Goal: Information Seeking & Learning: Learn about a topic

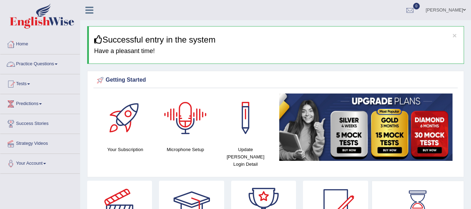
click at [34, 59] on link "Practice Questions" at bounding box center [39, 62] width 79 height 17
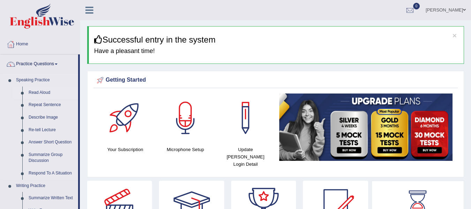
click at [38, 93] on link "Read Aloud" at bounding box center [51, 92] width 53 height 13
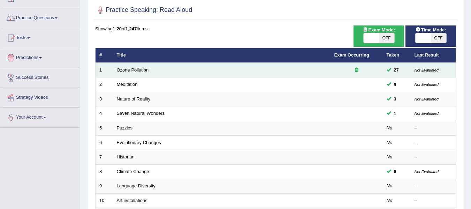
scroll to position [46, 0]
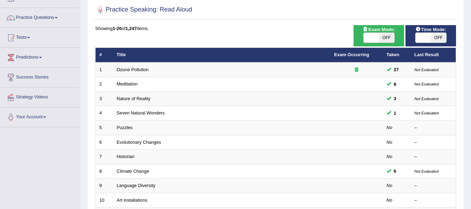
click at [377, 36] on span at bounding box center [371, 38] width 15 height 10
click at [368, 36] on span at bounding box center [371, 38] width 15 height 10
click at [421, 39] on span at bounding box center [422, 38] width 15 height 10
checkbox input "true"
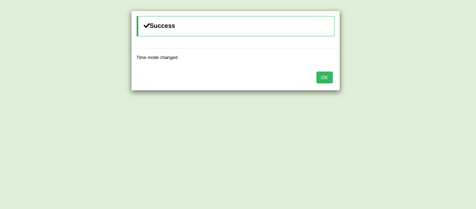
click at [322, 77] on button "OK" at bounding box center [324, 77] width 16 height 12
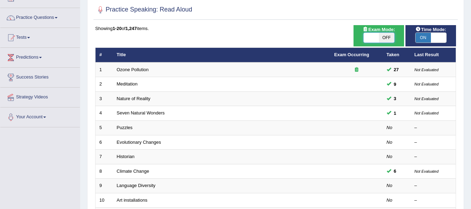
click at [375, 35] on span at bounding box center [371, 38] width 15 height 10
click at [375, 34] on span at bounding box center [371, 38] width 15 height 10
click at [370, 37] on span at bounding box center [371, 38] width 15 height 10
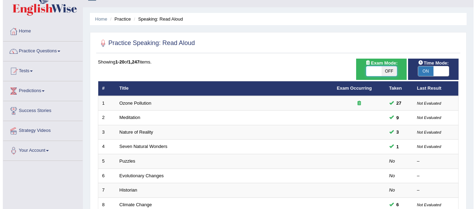
scroll to position [12, 0]
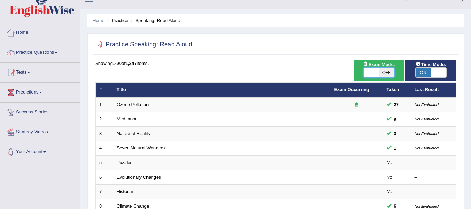
click at [368, 72] on span at bounding box center [371, 73] width 15 height 10
checkbox input "true"
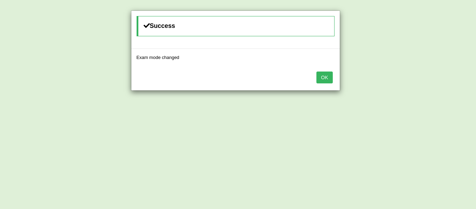
click at [325, 77] on button "OK" at bounding box center [324, 77] width 16 height 12
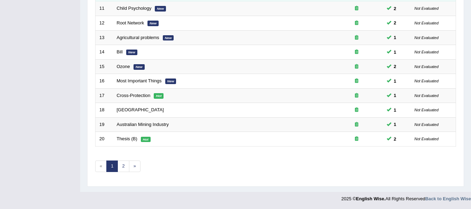
scroll to position [253, 0]
click at [126, 165] on link "2" at bounding box center [123, 166] width 12 height 12
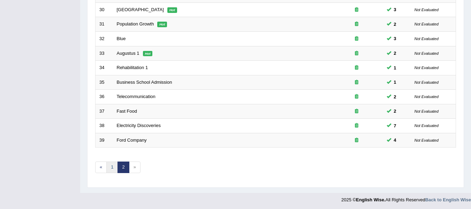
scroll to position [238, 0]
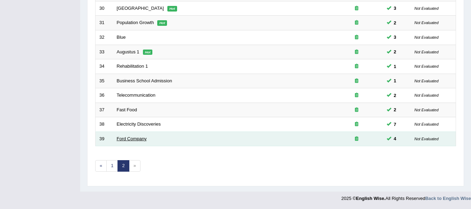
click at [126, 139] on link "Ford Company" at bounding box center [132, 138] width 30 height 5
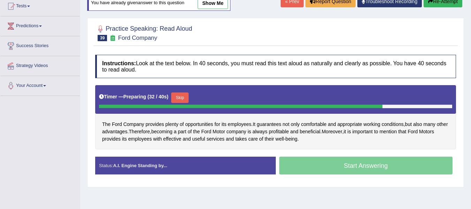
scroll to position [81, 0]
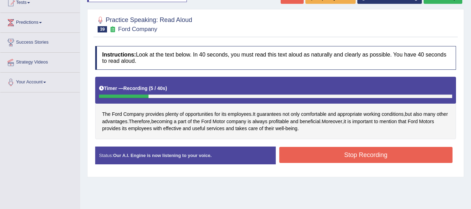
click at [292, 155] on button "Stop Recording" at bounding box center [366, 155] width 174 height 16
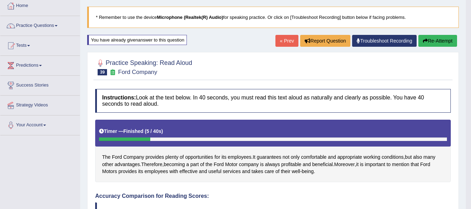
scroll to position [35, 0]
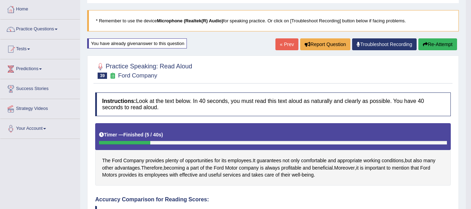
click at [433, 47] on button "Re-Attempt" at bounding box center [437, 44] width 39 height 12
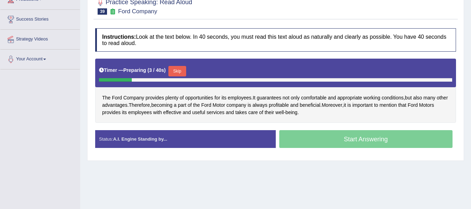
scroll to position [105, 0]
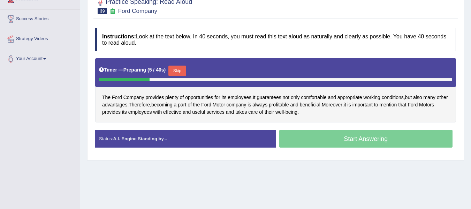
click at [181, 70] on button "Skip" at bounding box center [176, 71] width 17 height 10
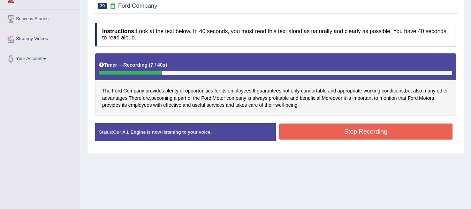
click at [311, 124] on button "Stop Recording" at bounding box center [366, 131] width 174 height 16
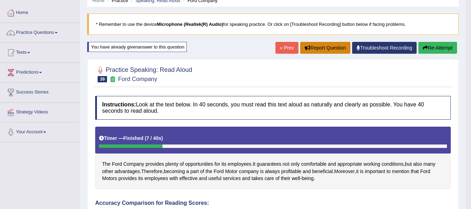
scroll to position [12, 0]
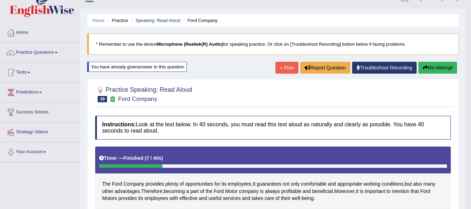
click at [423, 70] on icon "button" at bounding box center [425, 67] width 5 height 5
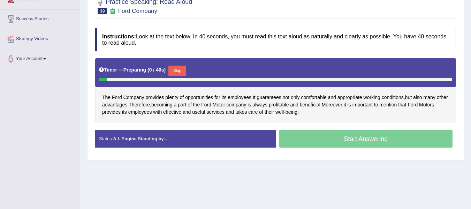
click at [184, 70] on button "Skip" at bounding box center [176, 71] width 17 height 10
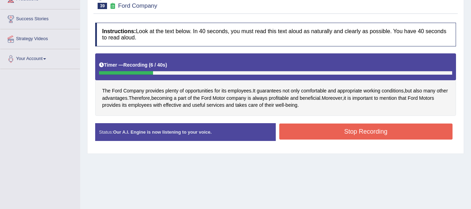
click at [301, 133] on button "Stop Recording" at bounding box center [366, 131] width 174 height 16
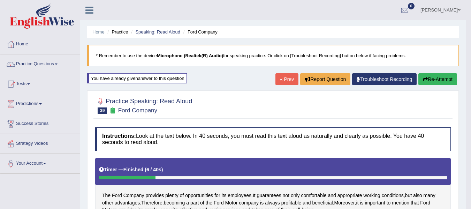
click at [283, 77] on link "« Prev" at bounding box center [286, 79] width 23 height 12
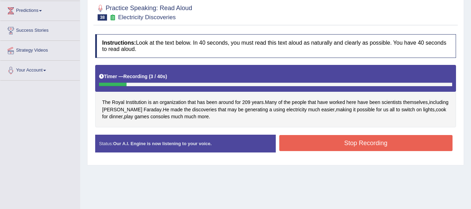
click at [330, 146] on button "Stop Recording" at bounding box center [366, 143] width 174 height 16
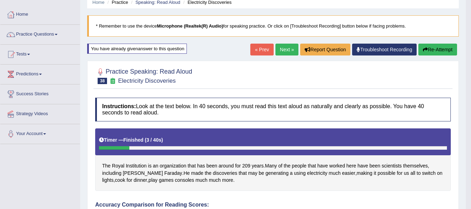
scroll to position [23, 0]
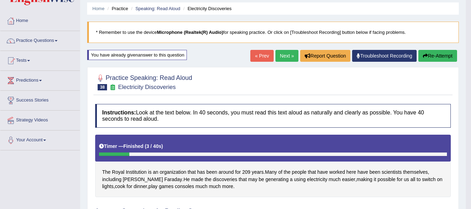
click at [426, 55] on button "Re-Attempt" at bounding box center [437, 56] width 39 height 12
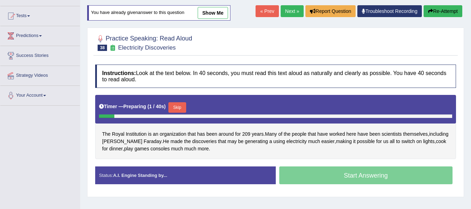
scroll to position [82, 0]
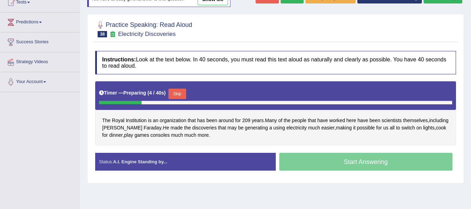
click at [183, 91] on button "Skip" at bounding box center [176, 94] width 17 height 10
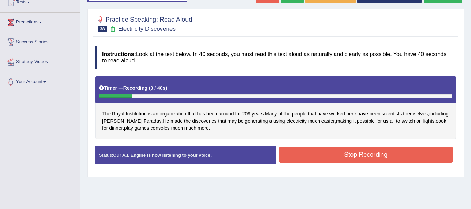
click at [334, 151] on button "Stop Recording" at bounding box center [366, 154] width 174 height 16
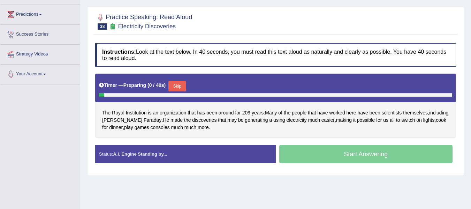
scroll to position [82, 0]
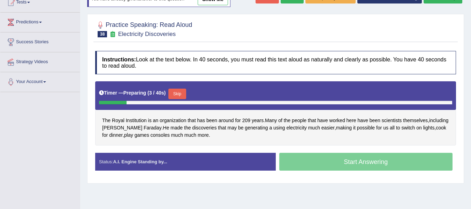
click at [185, 93] on button "Skip" at bounding box center [176, 94] width 17 height 10
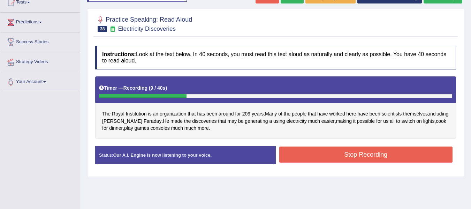
click at [337, 152] on button "Stop Recording" at bounding box center [366, 154] width 174 height 16
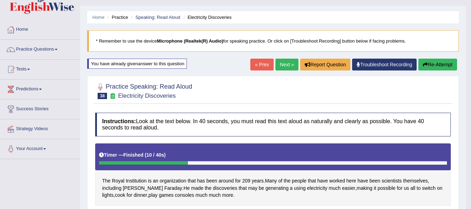
scroll to position [12, 0]
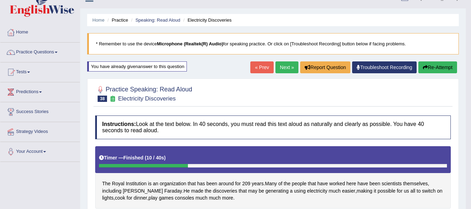
click at [424, 63] on button "Re-Attempt" at bounding box center [437, 67] width 39 height 12
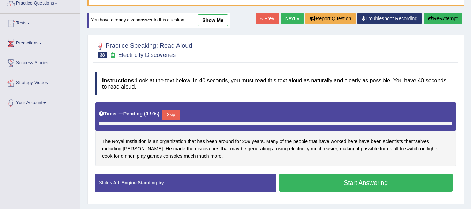
scroll to position [82, 0]
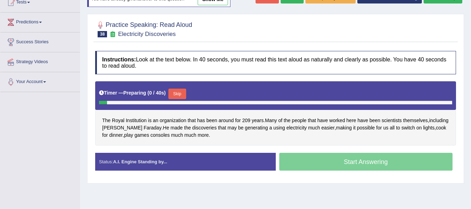
click at [183, 93] on button "Skip" at bounding box center [176, 94] width 17 height 10
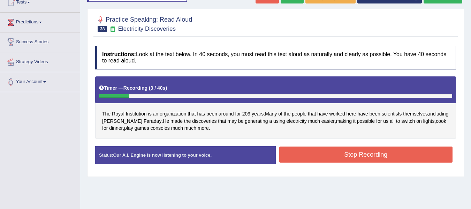
click at [336, 149] on button "Stop Recording" at bounding box center [366, 154] width 174 height 16
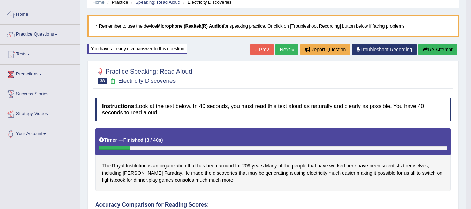
scroll to position [23, 0]
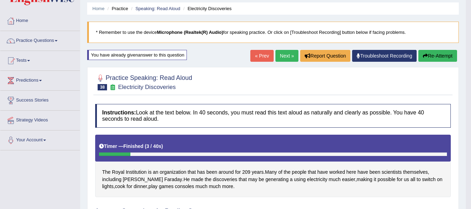
click at [426, 55] on button "Re-Attempt" at bounding box center [437, 56] width 39 height 12
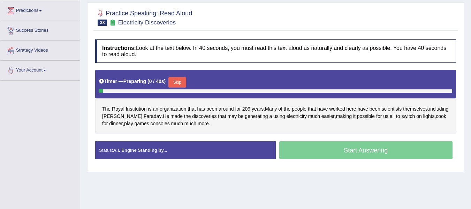
scroll to position [93, 0]
click at [178, 84] on button "Skip" at bounding box center [176, 82] width 17 height 10
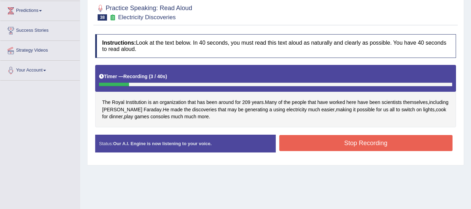
click at [381, 140] on button "Stop Recording" at bounding box center [366, 143] width 174 height 16
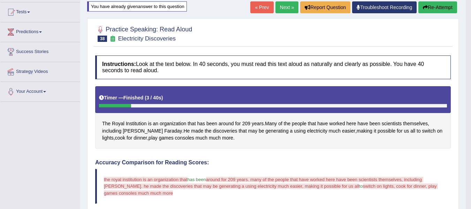
scroll to position [58, 0]
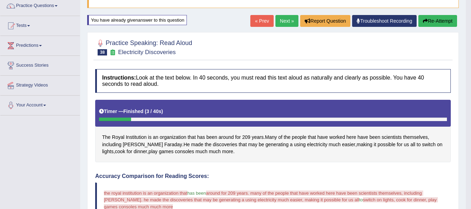
click at [437, 20] on button "Re-Attempt" at bounding box center [437, 21] width 39 height 12
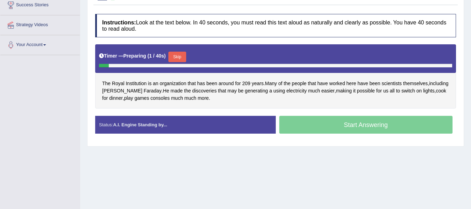
click at [182, 56] on button "Skip" at bounding box center [176, 57] width 17 height 10
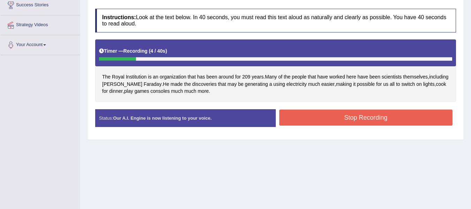
click at [356, 111] on button "Stop Recording" at bounding box center [366, 117] width 174 height 16
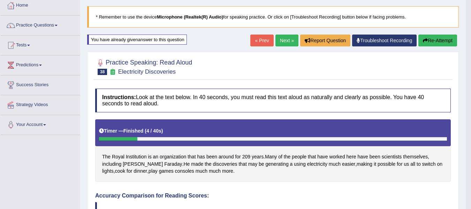
scroll to position [37, 0]
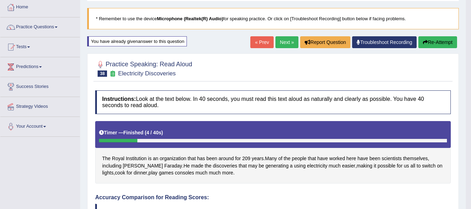
click at [253, 42] on link "« Prev" at bounding box center [261, 42] width 23 height 12
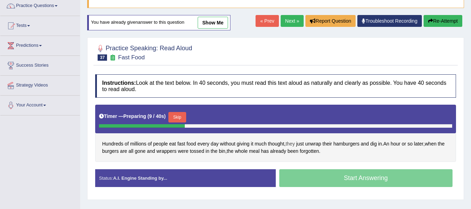
click at [295, 140] on span "they" at bounding box center [289, 143] width 9 height 7
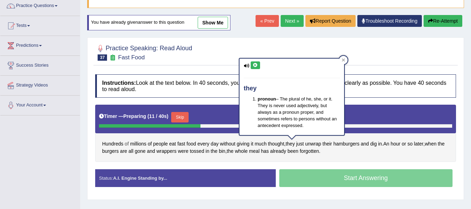
click at [127, 147] on span "of" at bounding box center [127, 143] width 4 height 7
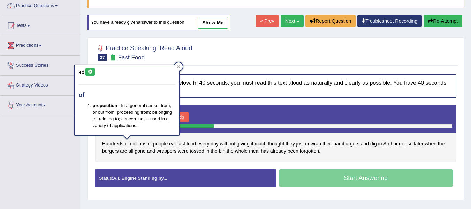
click at [89, 150] on div "Practice Speaking: Read Aloud 37 Fast Food Instructions: Look at the text below…" at bounding box center [275, 118] width 377 height 162
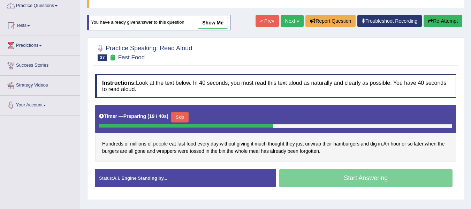
click at [163, 143] on span "people" at bounding box center [160, 143] width 15 height 7
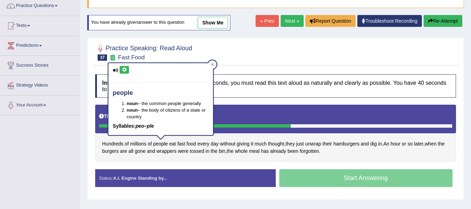
click at [116, 70] on icon at bounding box center [116, 70] width 6 height 5
click at [124, 70] on icon at bounding box center [124, 70] width 5 height 4
click at [265, 64] on div "Practice Speaking: Read Aloud 37 Fast Food" at bounding box center [275, 53] width 364 height 24
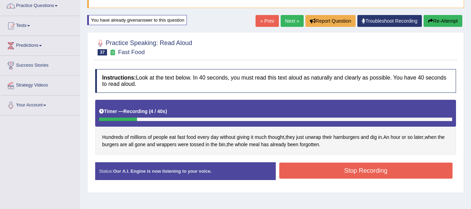
click at [313, 174] on button "Stop Recording" at bounding box center [366, 170] width 174 height 16
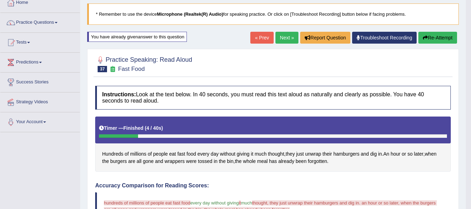
scroll to position [35, 0]
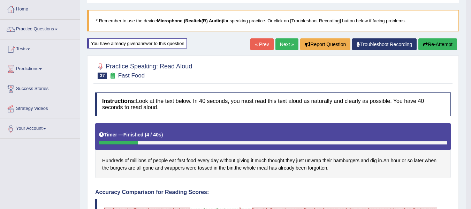
click at [436, 43] on button "Re-Attempt" at bounding box center [437, 44] width 39 height 12
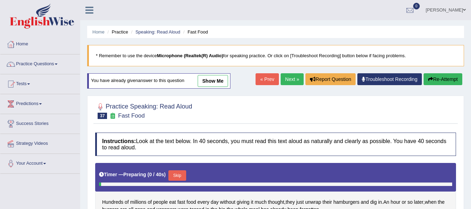
click at [176, 132] on h4 "Instructions: Look at the text below. In 40 seconds, you must read this text al…" at bounding box center [275, 143] width 361 height 23
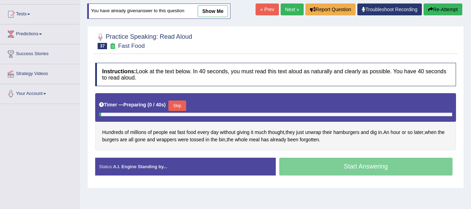
scroll to position [70, 0]
click at [179, 108] on button "Skip" at bounding box center [176, 105] width 17 height 10
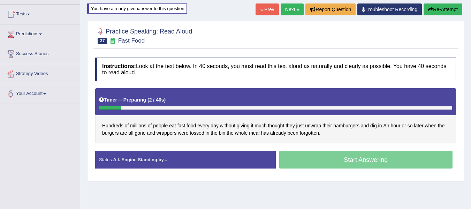
scroll to position [0, 0]
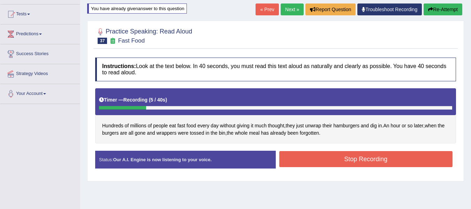
click at [313, 162] on button "Stop Recording" at bounding box center [366, 159] width 174 height 16
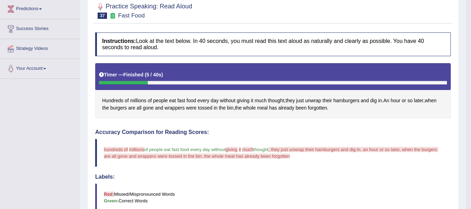
scroll to position [23, 0]
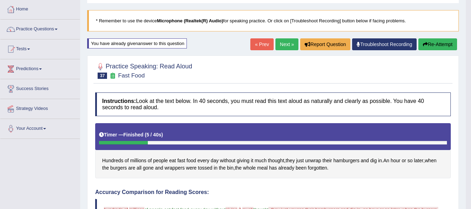
click at [259, 41] on link "« Prev" at bounding box center [261, 44] width 23 height 12
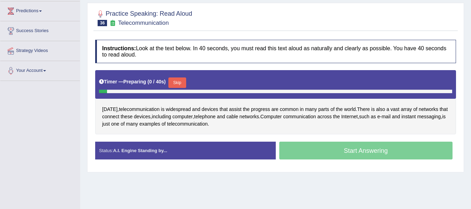
scroll to position [93, 0]
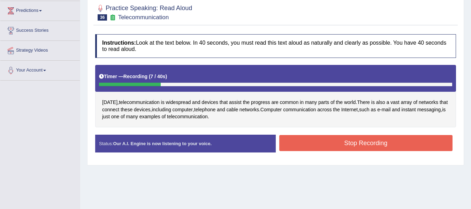
click at [341, 146] on button "Stop Recording" at bounding box center [366, 143] width 174 height 16
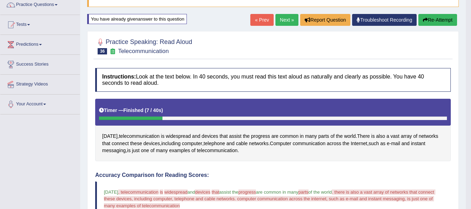
scroll to position [58, 0]
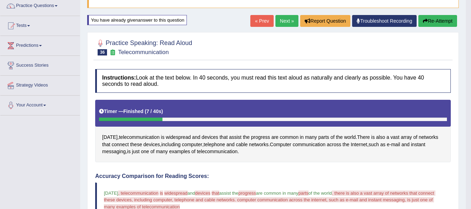
click at [435, 18] on button "Re-Attempt" at bounding box center [437, 21] width 39 height 12
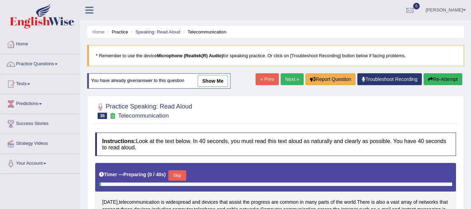
click at [179, 101] on h2 "Practice Speaking: Read Aloud 36 Telecommunication" at bounding box center [143, 109] width 97 height 17
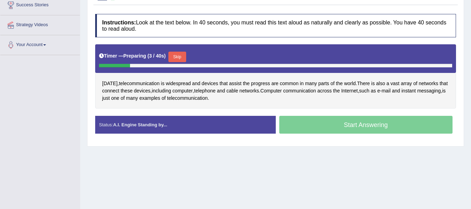
click at [184, 55] on button "Skip" at bounding box center [176, 57] width 17 height 10
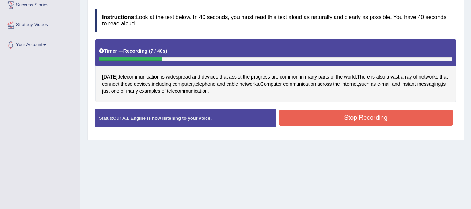
click at [328, 110] on button "Stop Recording" at bounding box center [366, 117] width 174 height 16
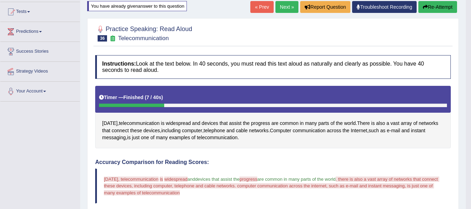
scroll to position [72, 0]
click at [429, 5] on button "Re-Attempt" at bounding box center [437, 7] width 39 height 12
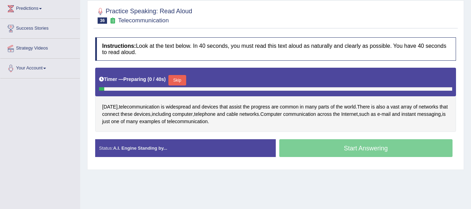
scroll to position [100, 0]
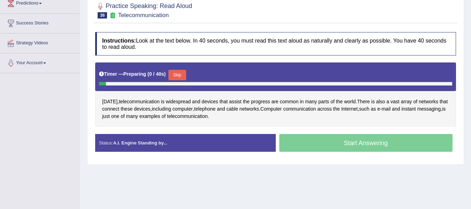
click at [186, 74] on button "Skip" at bounding box center [176, 75] width 17 height 10
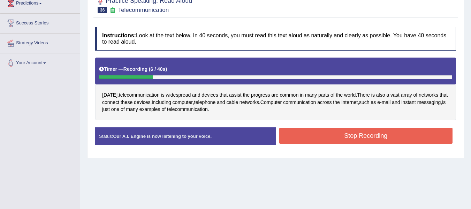
click at [340, 129] on button "Stop Recording" at bounding box center [366, 136] width 174 height 16
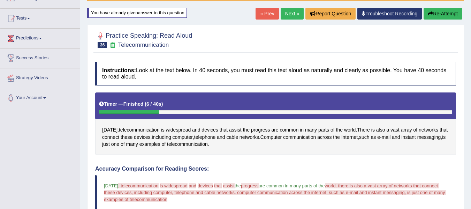
scroll to position [19, 0]
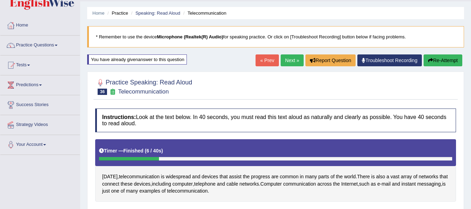
click at [263, 62] on link "« Prev" at bounding box center [266, 60] width 23 height 12
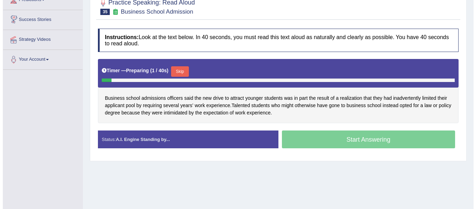
scroll to position [105, 0]
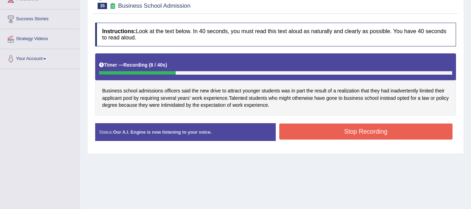
click at [352, 130] on button "Stop Recording" at bounding box center [366, 131] width 174 height 16
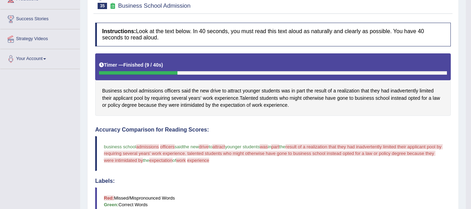
click at [145, 138] on blockquote "business school admissions administ officers episode said that the new drive tr…" at bounding box center [272, 153] width 355 height 35
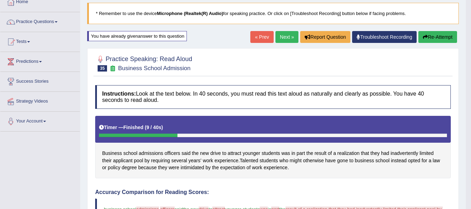
scroll to position [35, 0]
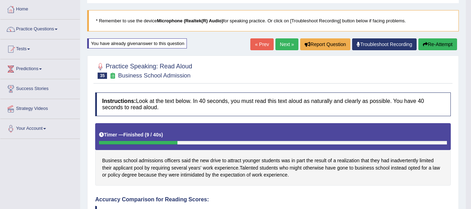
click at [436, 43] on button "Re-Attempt" at bounding box center [437, 44] width 39 height 12
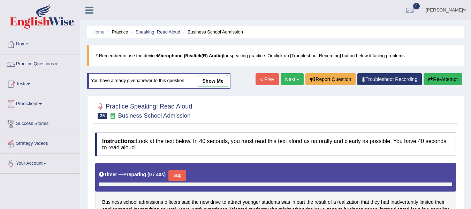
scroll to position [95, 0]
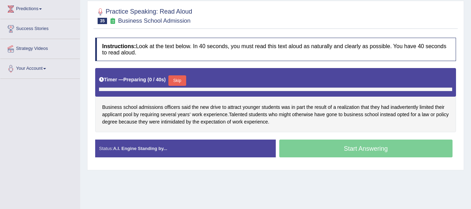
click at [180, 58] on div "Instructions: Look at the text below. In 40 seconds, you must read this text al…" at bounding box center [275, 100] width 364 height 132
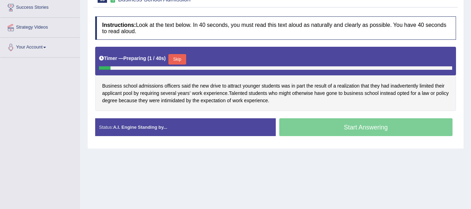
scroll to position [0, 0]
click at [179, 58] on button "Skip" at bounding box center [176, 59] width 17 height 10
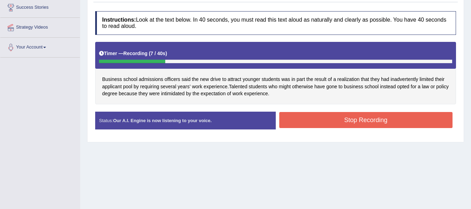
click at [332, 124] on button "Stop Recording" at bounding box center [366, 120] width 174 height 16
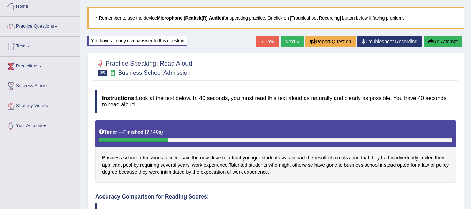
scroll to position [35, 0]
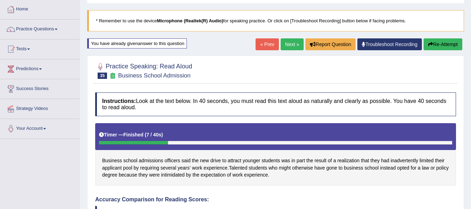
click at [257, 44] on link "« Prev" at bounding box center [266, 44] width 23 height 12
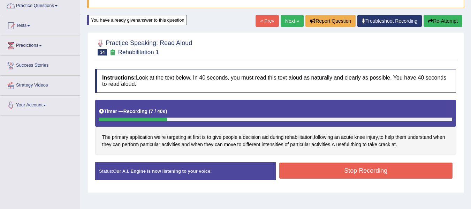
click at [306, 166] on button "Stop Recording" at bounding box center [366, 170] width 174 height 16
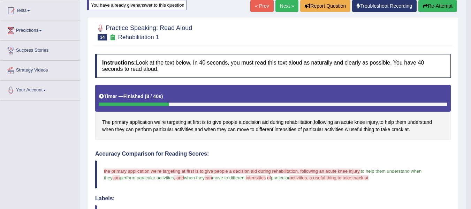
scroll to position [70, 0]
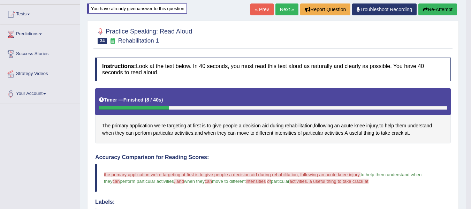
click at [427, 7] on button "Re-Attempt" at bounding box center [437, 9] width 39 height 12
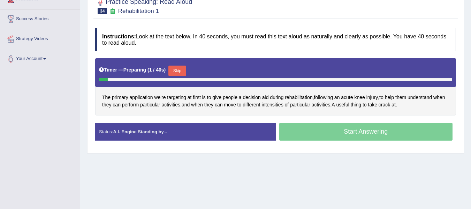
click at [182, 71] on button "Skip" at bounding box center [176, 71] width 17 height 10
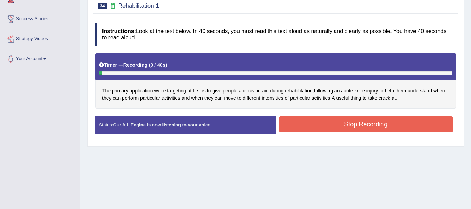
click at [323, 122] on button "Stop Recording" at bounding box center [366, 124] width 174 height 16
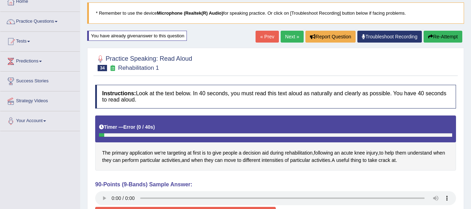
scroll to position [23, 0]
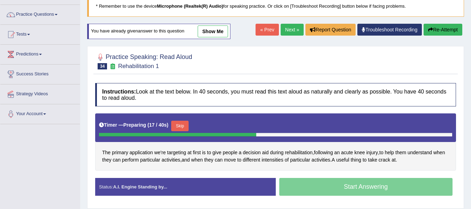
scroll to position [58, 0]
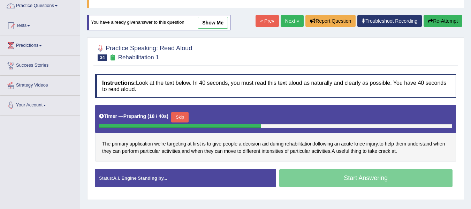
click at [178, 114] on button "Skip" at bounding box center [179, 117] width 17 height 10
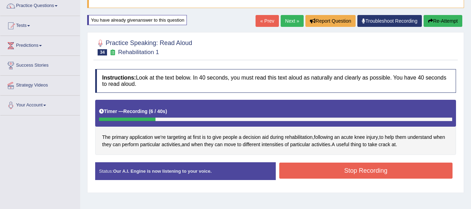
click at [312, 167] on button "Stop Recording" at bounding box center [366, 170] width 174 height 16
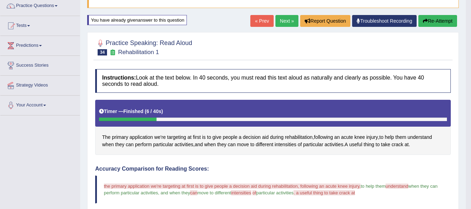
click at [430, 20] on button "Re-Attempt" at bounding box center [437, 21] width 39 height 12
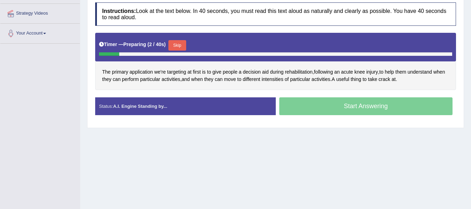
click at [181, 43] on button "Skip" at bounding box center [176, 45] width 17 height 10
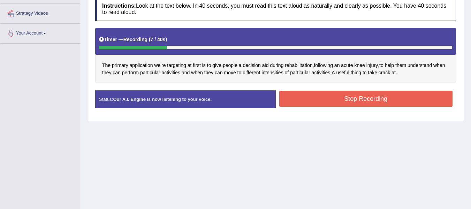
click at [387, 95] on button "Stop Recording" at bounding box center [366, 99] width 174 height 16
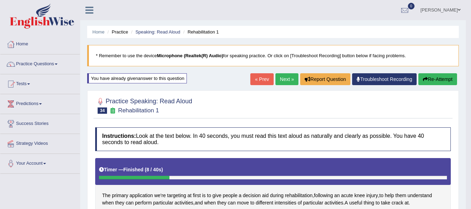
click at [260, 79] on link "« Prev" at bounding box center [261, 79] width 23 height 12
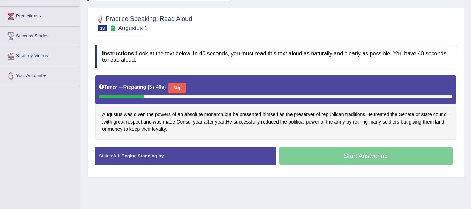
scroll to position [93, 0]
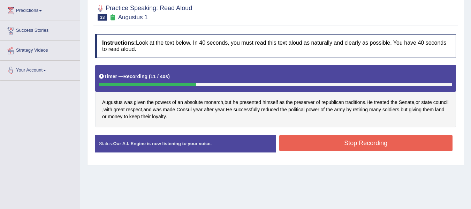
click at [331, 140] on button "Stop Recording" at bounding box center [366, 143] width 174 height 16
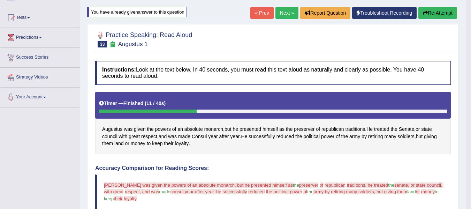
scroll to position [58, 0]
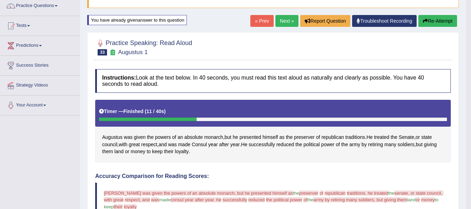
click at [432, 22] on button "Re-Attempt" at bounding box center [437, 21] width 39 height 12
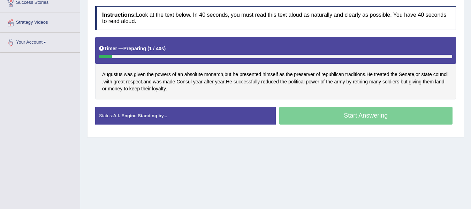
scroll to position [121, 0]
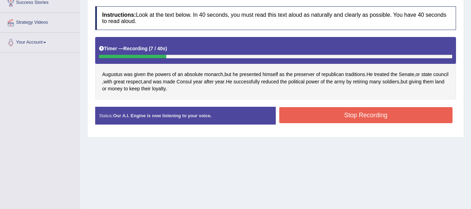
click at [296, 113] on button "Stop Recording" at bounding box center [366, 115] width 174 height 16
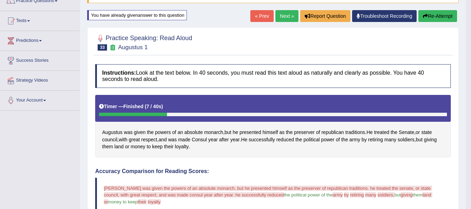
scroll to position [63, 0]
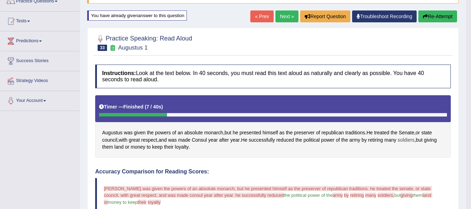
click at [407, 137] on span "soldiers" at bounding box center [406, 139] width 17 height 7
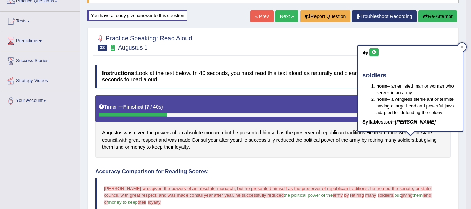
click at [373, 51] on icon at bounding box center [373, 52] width 5 height 4
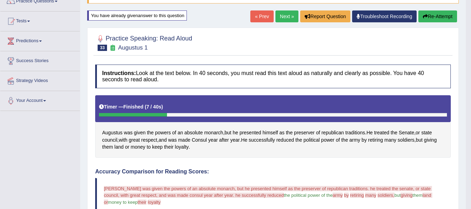
click at [445, 12] on button "Re-Attempt" at bounding box center [437, 16] width 39 height 12
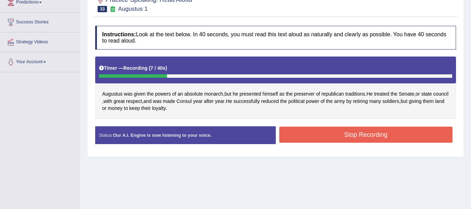
click at [314, 131] on button "Stop Recording" at bounding box center [366, 135] width 174 height 16
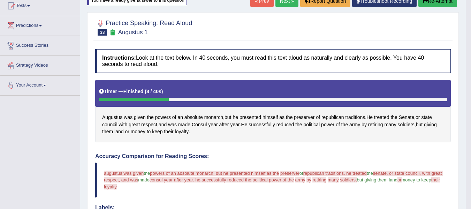
scroll to position [67, 0]
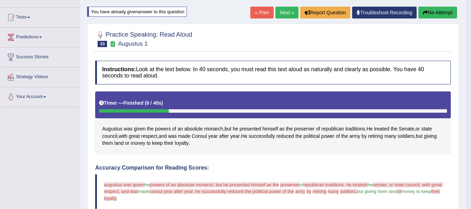
click at [256, 15] on link "« Prev" at bounding box center [261, 13] width 23 height 12
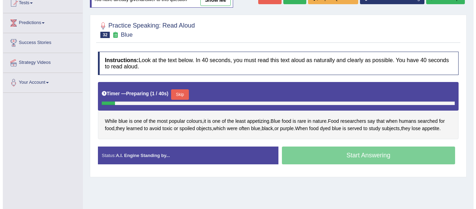
scroll to position [105, 0]
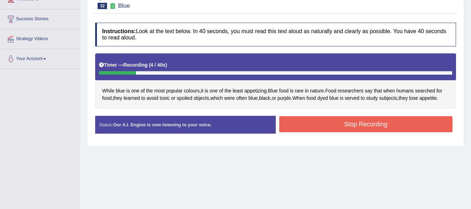
click at [307, 126] on button "Stop Recording" at bounding box center [366, 124] width 174 height 16
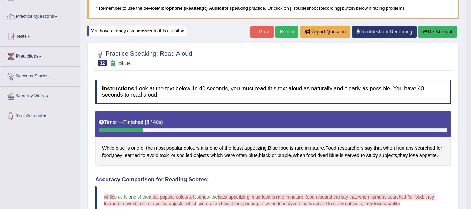
scroll to position [46, 0]
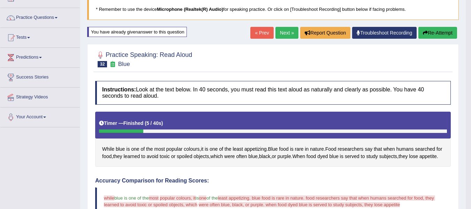
click at [434, 29] on button "Re-Attempt" at bounding box center [437, 33] width 39 height 12
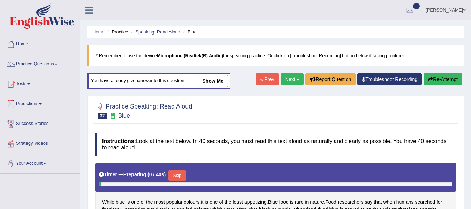
click at [178, 132] on h4 "Instructions: Look at the text below. In 40 seconds, you must read this text al…" at bounding box center [275, 143] width 361 height 23
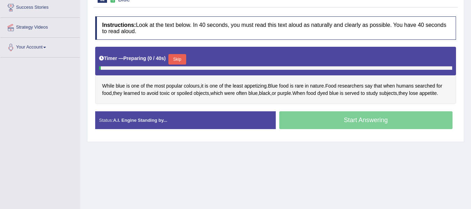
click at [179, 58] on button "Skip" at bounding box center [176, 59] width 17 height 10
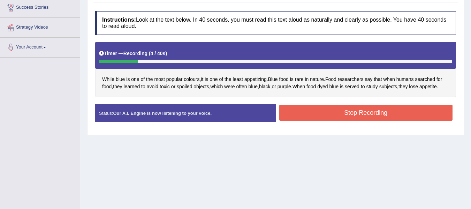
click at [315, 109] on button "Stop Recording" at bounding box center [366, 113] width 174 height 16
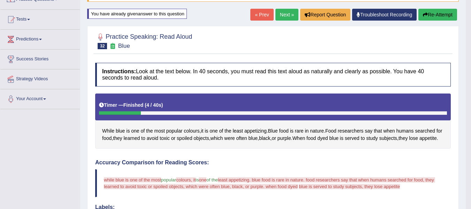
scroll to position [58, 0]
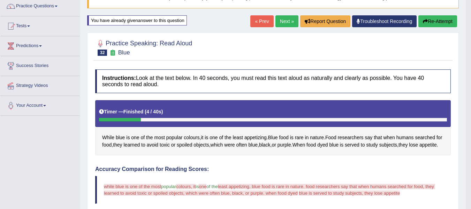
click at [430, 22] on button "Re-Attempt" at bounding box center [437, 21] width 39 height 12
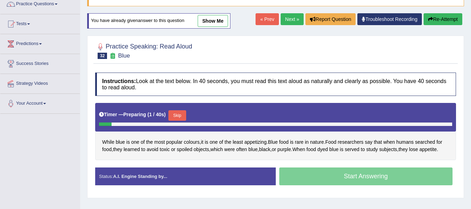
click at [183, 111] on button "Skip" at bounding box center [176, 115] width 17 height 10
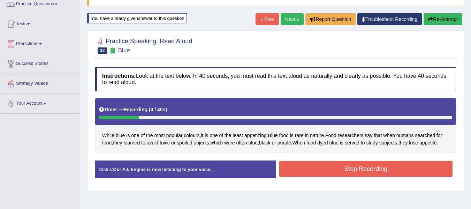
click at [369, 165] on button "Stop Recording" at bounding box center [366, 169] width 174 height 16
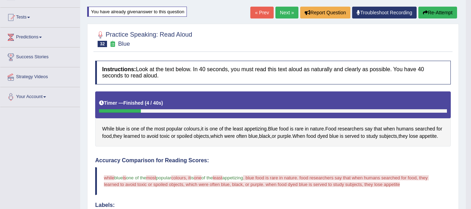
scroll to position [60, 0]
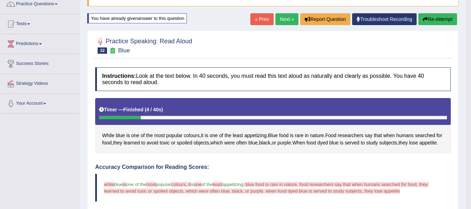
click at [433, 19] on button "Re-Attempt" at bounding box center [437, 19] width 39 height 12
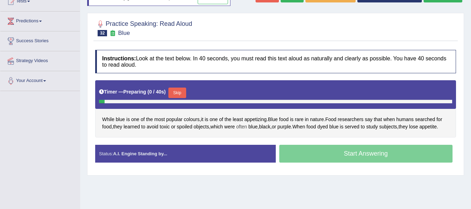
scroll to position [118, 0]
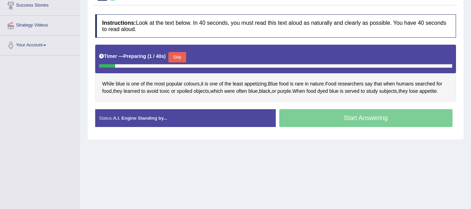
click at [176, 57] on button "Skip" at bounding box center [176, 57] width 17 height 10
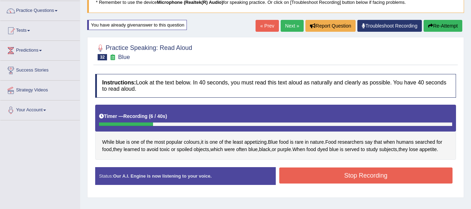
scroll to position [48, 0]
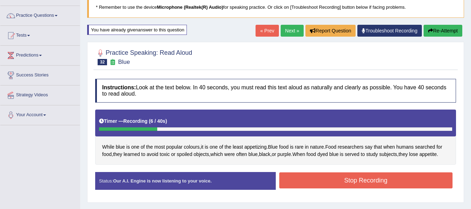
click at [438, 29] on button "Re-Attempt" at bounding box center [442, 31] width 39 height 12
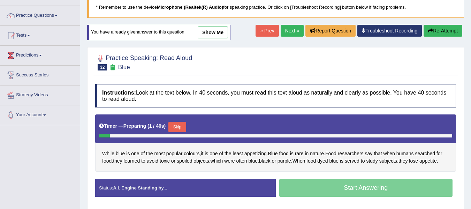
click at [174, 130] on button "Skip" at bounding box center [176, 127] width 17 height 10
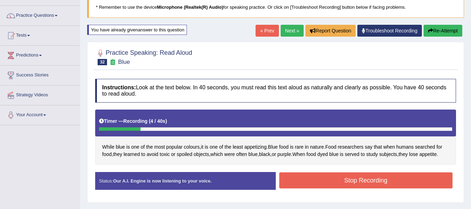
click at [302, 181] on button "Stop Recording" at bounding box center [366, 180] width 174 height 16
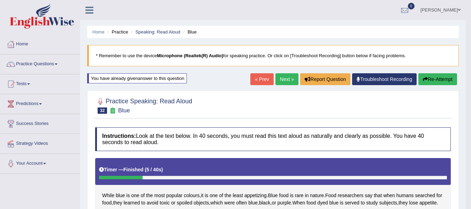
click at [254, 75] on link "« Prev" at bounding box center [261, 79] width 23 height 12
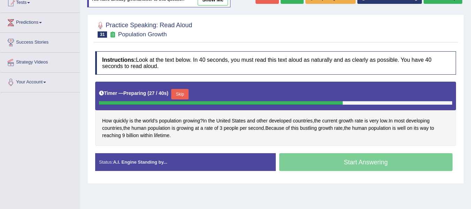
scroll to position [93, 0]
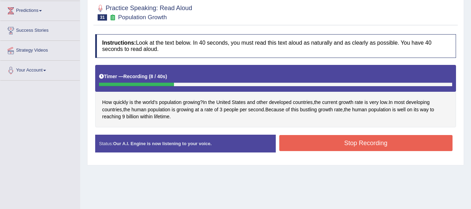
click at [291, 140] on button "Stop Recording" at bounding box center [366, 143] width 174 height 16
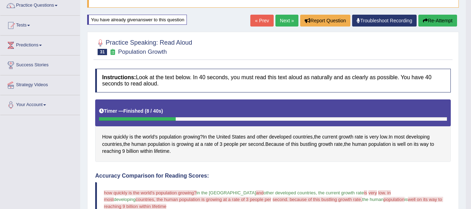
scroll to position [46, 0]
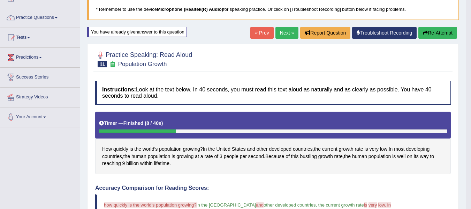
click at [427, 32] on button "Re-Attempt" at bounding box center [437, 33] width 39 height 12
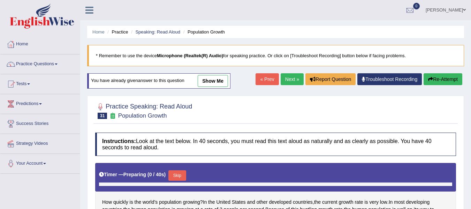
scroll to position [100, 0]
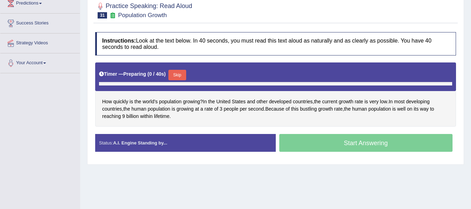
click at [179, 72] on button "Skip" at bounding box center [176, 75] width 17 height 10
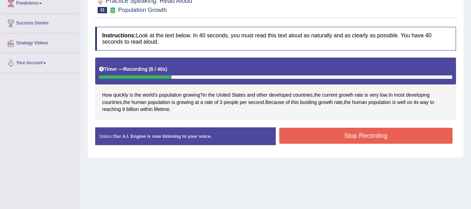
click at [364, 133] on button "Stop Recording" at bounding box center [366, 136] width 174 height 16
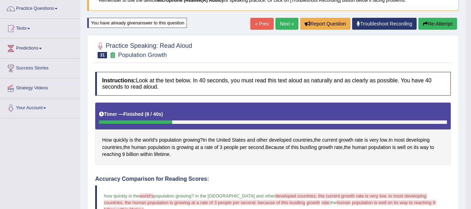
scroll to position [43, 0]
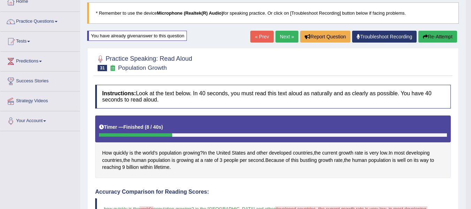
click at [442, 39] on button "Re-Attempt" at bounding box center [437, 37] width 39 height 12
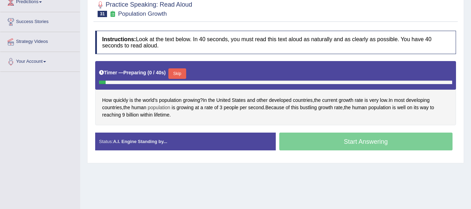
scroll to position [102, 0]
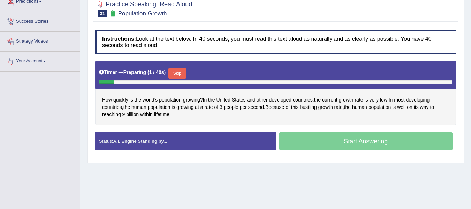
click at [179, 74] on button "Skip" at bounding box center [176, 73] width 17 height 10
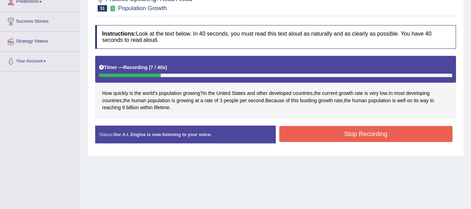
click at [337, 136] on button "Stop Recording" at bounding box center [366, 134] width 174 height 16
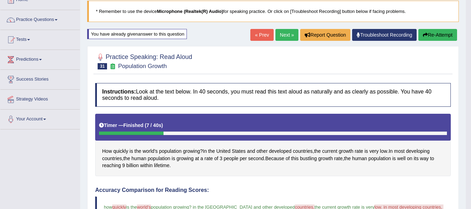
scroll to position [44, 0]
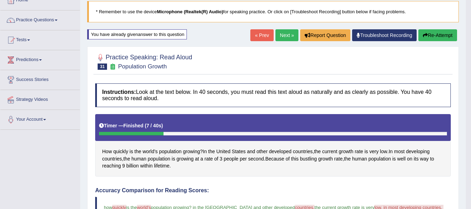
click at [423, 35] on icon "button" at bounding box center [425, 35] width 5 height 5
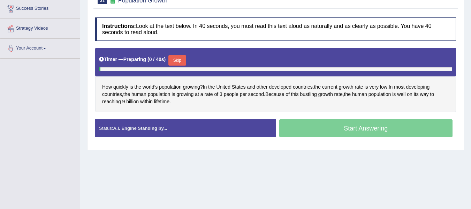
click at [178, 59] on div "Instructions: Look at the text below. In 40 seconds, you must read this text al…" at bounding box center [275, 80] width 364 height 132
click at [179, 60] on button "Skip" at bounding box center [176, 60] width 17 height 10
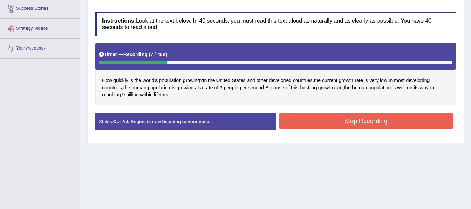
click at [324, 124] on button "Stop Recording" at bounding box center [366, 121] width 174 height 16
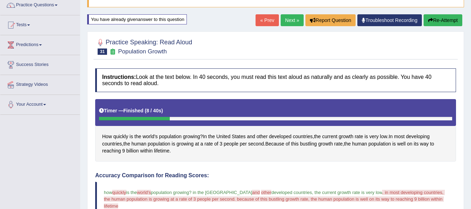
scroll to position [22, 0]
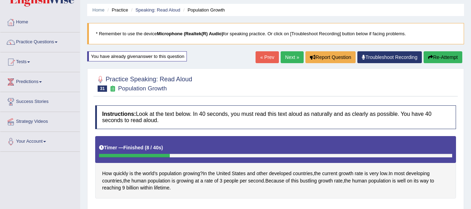
click at [433, 56] on button "Re-Attempt" at bounding box center [442, 57] width 39 height 12
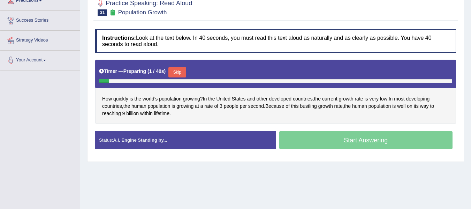
click at [179, 69] on button "Skip" at bounding box center [176, 72] width 17 height 10
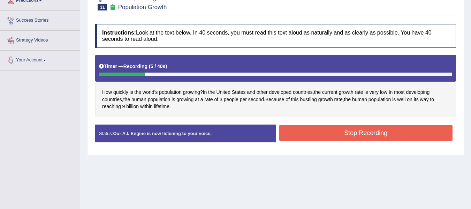
click at [336, 135] on button "Stop Recording" at bounding box center [366, 133] width 174 height 16
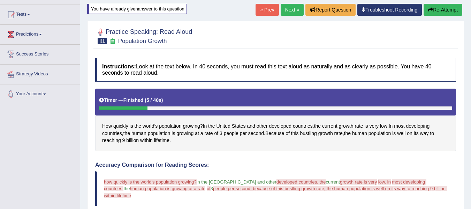
scroll to position [57, 0]
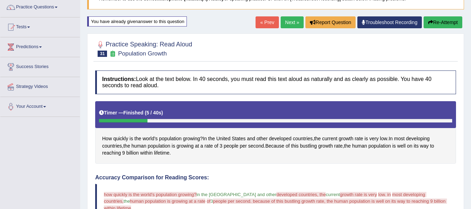
click at [267, 19] on link "« Prev" at bounding box center [266, 22] width 23 height 12
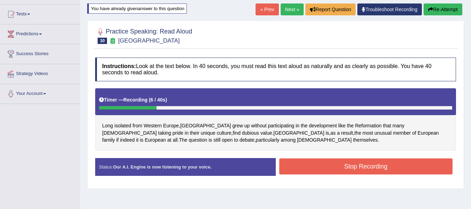
click at [337, 170] on button "Stop Recording" at bounding box center [366, 166] width 174 height 16
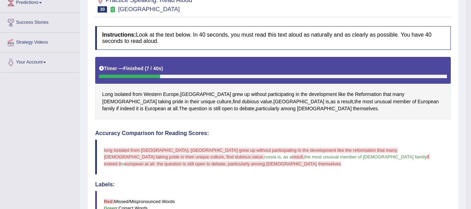
scroll to position [70, 0]
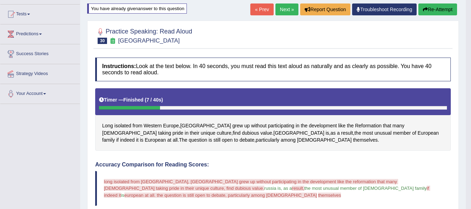
click at [257, 6] on link "« Prev" at bounding box center [261, 9] width 23 height 12
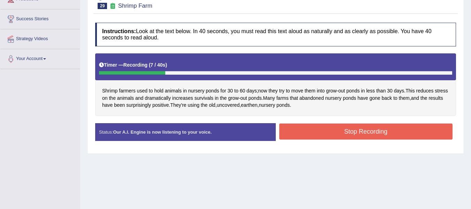
click at [301, 130] on button "Stop Recording" at bounding box center [366, 131] width 174 height 16
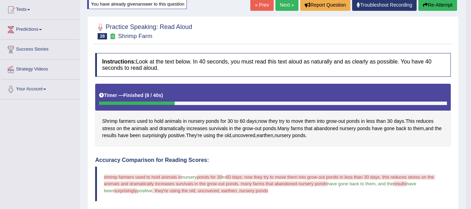
scroll to position [70, 0]
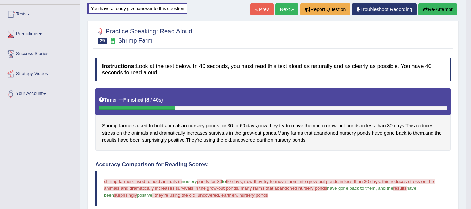
click at [423, 6] on button "Re-Attempt" at bounding box center [437, 9] width 39 height 12
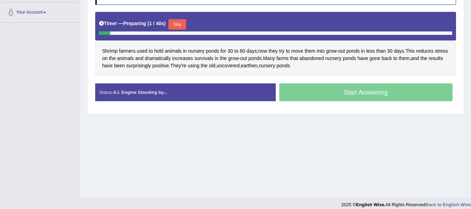
click at [182, 19] on button "Skip" at bounding box center [176, 24] width 17 height 10
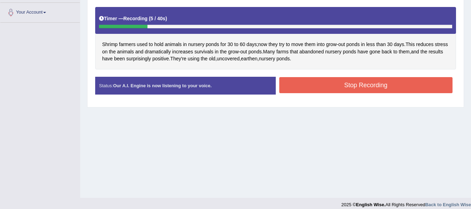
click at [307, 87] on button "Stop Recording" at bounding box center [366, 85] width 174 height 16
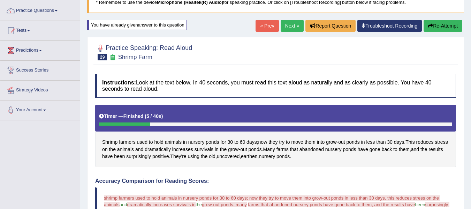
scroll to position [46, 0]
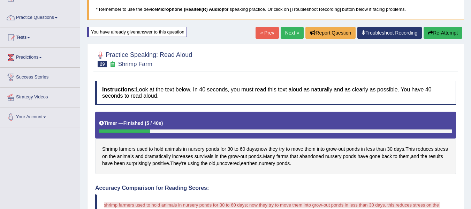
click at [433, 33] on button "Re-Attempt" at bounding box center [442, 33] width 39 height 12
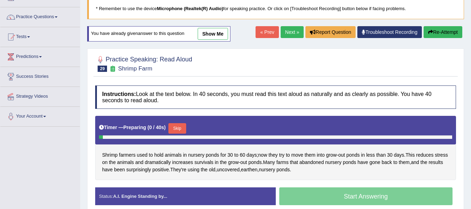
scroll to position [93, 0]
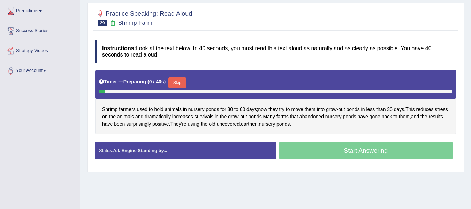
click at [180, 83] on button "Skip" at bounding box center [176, 82] width 17 height 10
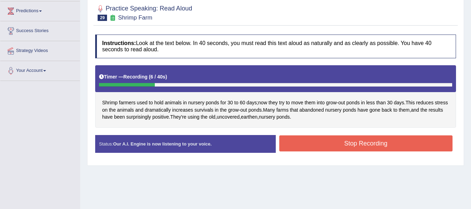
click at [325, 142] on button "Stop Recording" at bounding box center [366, 143] width 174 height 16
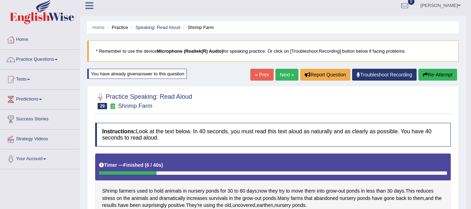
scroll to position [0, 0]
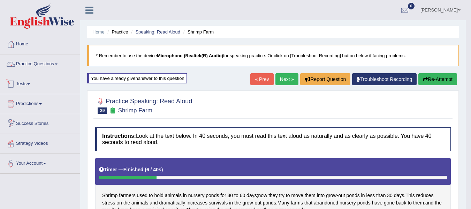
click at [61, 60] on link "Practice Questions" at bounding box center [39, 62] width 79 height 17
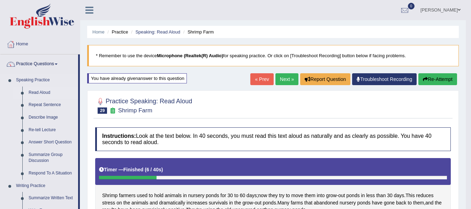
click at [46, 91] on link "Read Aloud" at bounding box center [51, 92] width 53 height 13
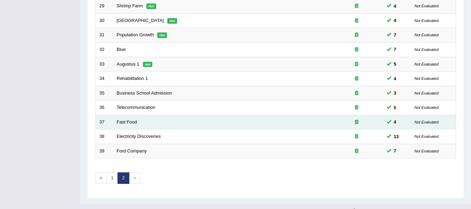
scroll to position [227, 0]
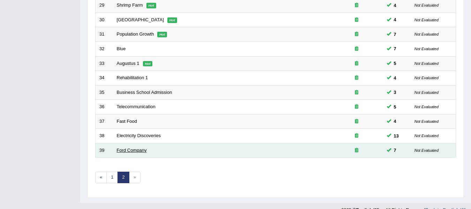
click at [127, 150] on link "Ford Company" at bounding box center [132, 149] width 30 height 5
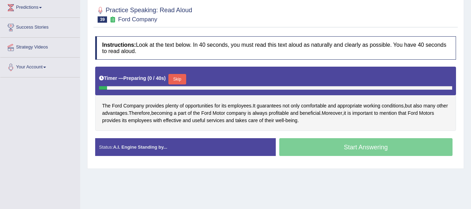
scroll to position [128, 0]
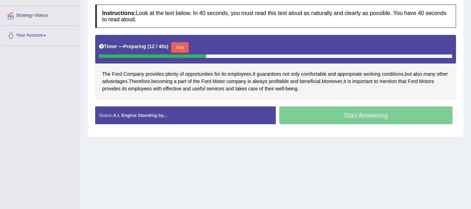
click at [266, 166] on div "Home Practice Speaking: Read Aloud Ford Company * Remember to use the device Mi…" at bounding box center [275, 46] width 391 height 349
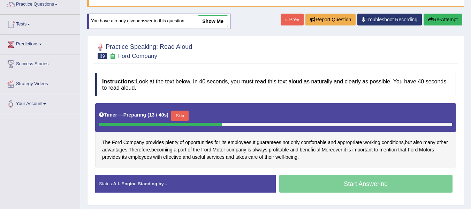
scroll to position [58, 0]
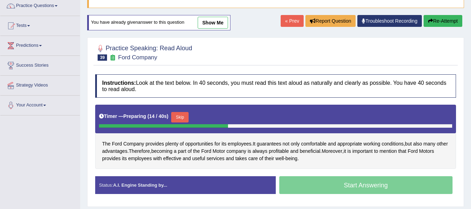
click at [296, 21] on link "« Prev" at bounding box center [292, 21] width 23 height 12
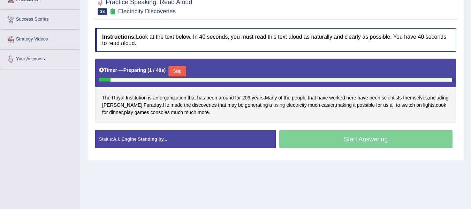
scroll to position [105, 0]
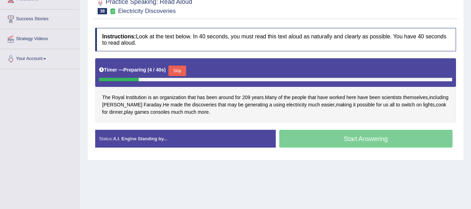
click at [182, 69] on button "Skip" at bounding box center [176, 71] width 17 height 10
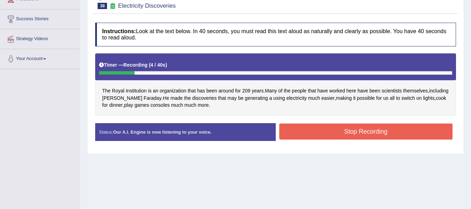
click at [332, 129] on button "Stop Recording" at bounding box center [366, 131] width 174 height 16
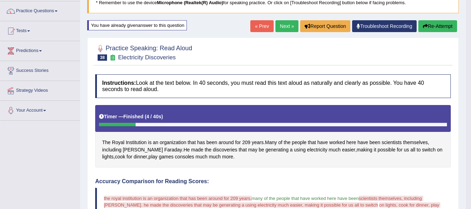
scroll to position [46, 0]
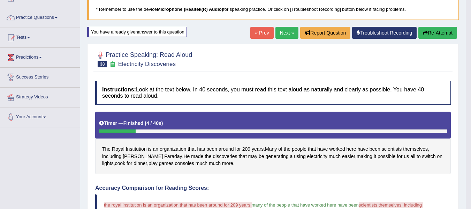
click at [430, 35] on button "Re-Attempt" at bounding box center [437, 33] width 39 height 12
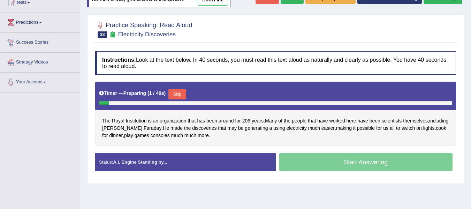
click at [183, 94] on button "Skip" at bounding box center [176, 94] width 17 height 10
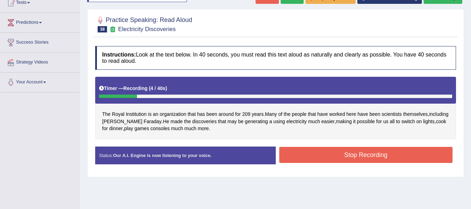
click at [322, 152] on button "Stop Recording" at bounding box center [366, 155] width 174 height 16
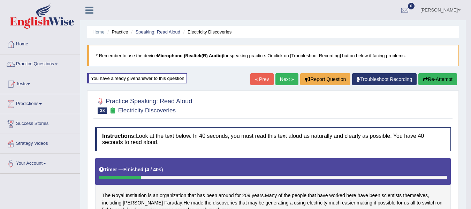
click at [436, 78] on button "Re-Attempt" at bounding box center [437, 79] width 39 height 12
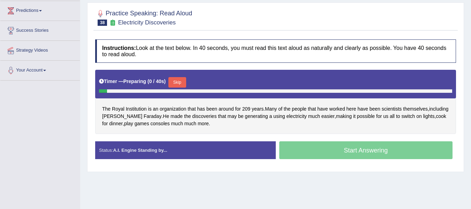
click at [183, 86] on button "Skip" at bounding box center [176, 82] width 17 height 10
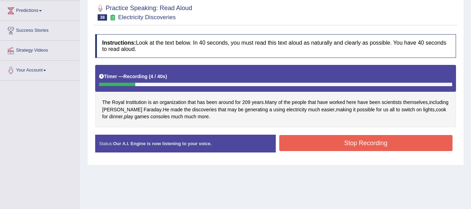
click at [355, 140] on button "Stop Recording" at bounding box center [366, 143] width 174 height 16
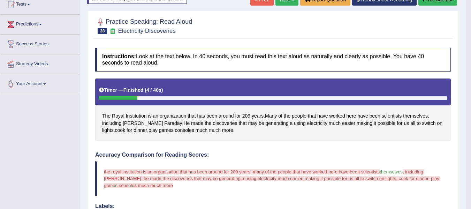
scroll to position [70, 0]
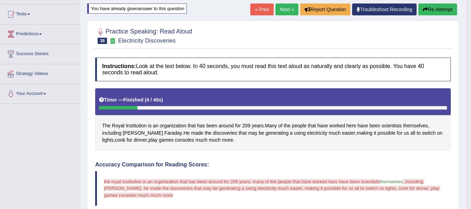
click at [439, 3] on div "Home Practice Speaking: Read Aloud Electricity Discoveries * Remember to use th…" at bounding box center [272, 185] width 385 height 511
click at [435, 6] on button "Re-Attempt" at bounding box center [437, 9] width 39 height 12
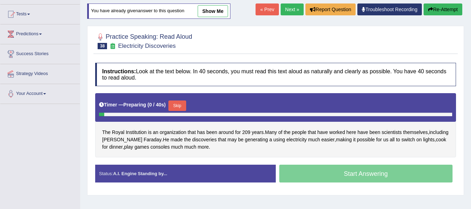
click at [178, 104] on button "Skip" at bounding box center [176, 105] width 17 height 10
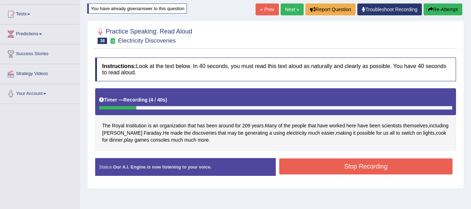
click at [323, 163] on button "Stop Recording" at bounding box center [366, 166] width 174 height 16
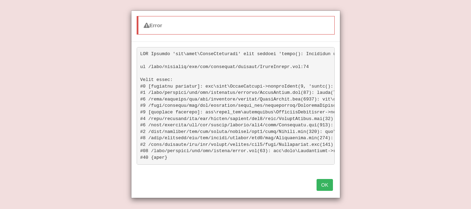
click at [324, 191] on button "OK" at bounding box center [324, 185] width 16 height 12
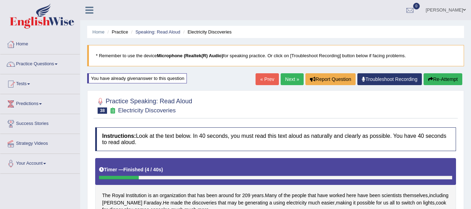
click at [438, 76] on button "Re-Attempt" at bounding box center [442, 79] width 39 height 12
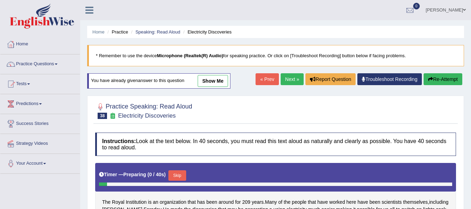
click at [181, 173] on button "Skip" at bounding box center [176, 175] width 17 height 10
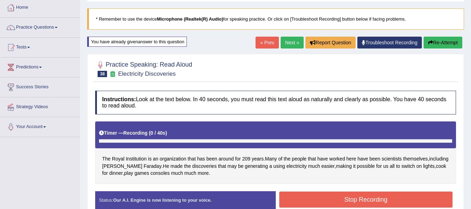
scroll to position [46, 0]
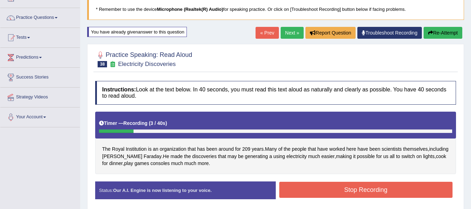
click at [353, 192] on button "Stop Recording" at bounding box center [366, 190] width 174 height 16
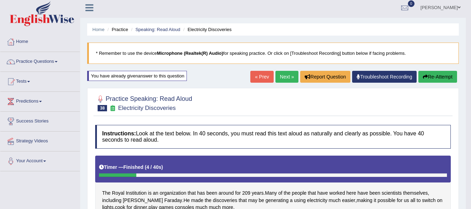
scroll to position [0, 0]
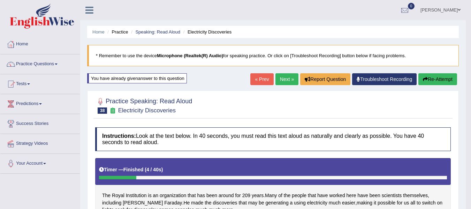
click at [443, 76] on button "Re-Attempt" at bounding box center [437, 79] width 39 height 12
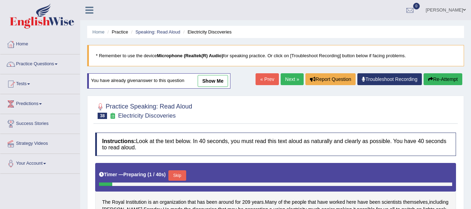
click at [177, 171] on button "Skip" at bounding box center [176, 175] width 17 height 10
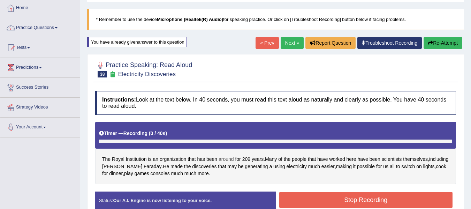
scroll to position [46, 0]
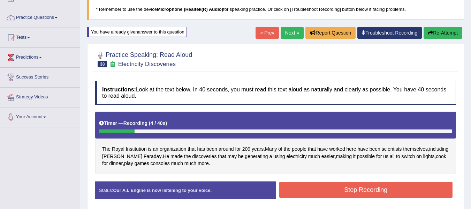
click at [325, 194] on button "Stop Recording" at bounding box center [366, 190] width 174 height 16
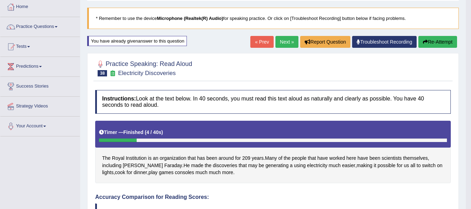
scroll to position [35, 0]
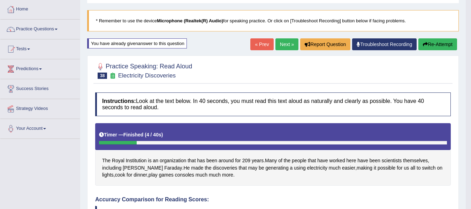
click at [439, 39] on button "Re-Attempt" at bounding box center [437, 44] width 39 height 12
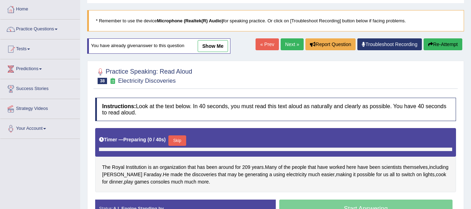
scroll to position [35, 0]
click at [179, 143] on button "Skip" at bounding box center [176, 140] width 17 height 10
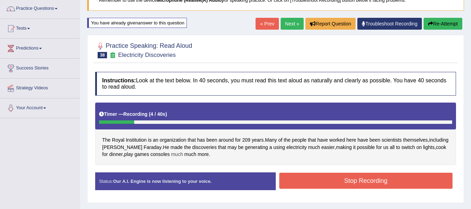
scroll to position [70, 0]
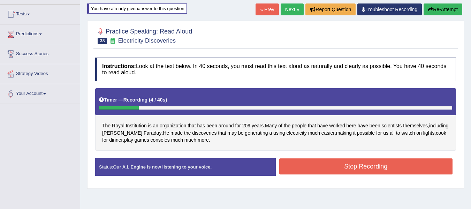
click at [285, 158] on button "Stop Recording" at bounding box center [366, 166] width 174 height 16
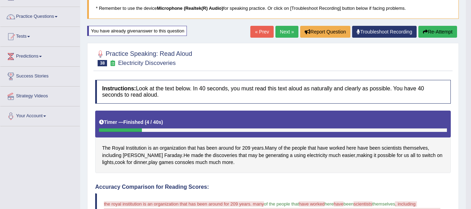
scroll to position [46, 0]
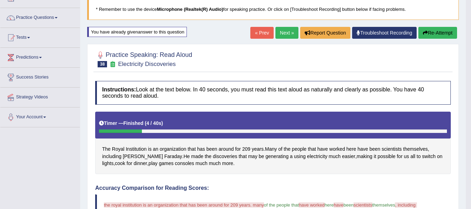
click at [256, 34] on link "« Prev" at bounding box center [261, 33] width 23 height 12
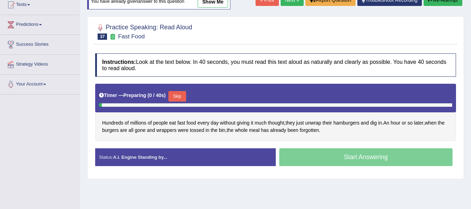
scroll to position [93, 0]
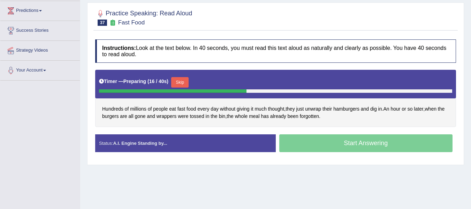
click at [296, 171] on div "Home Practice Speaking: Read Aloud Fast Food * Remember to use the device Micro…" at bounding box center [275, 81] width 391 height 349
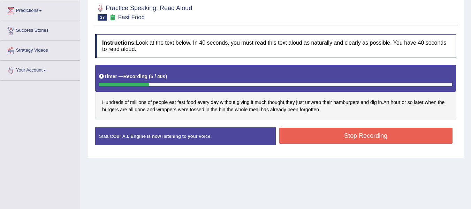
click at [321, 138] on button "Stop Recording" at bounding box center [366, 136] width 174 height 16
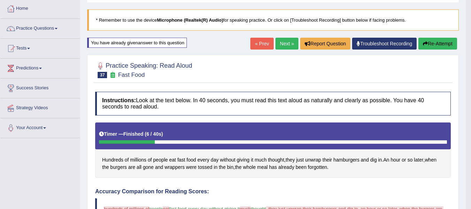
scroll to position [35, 0]
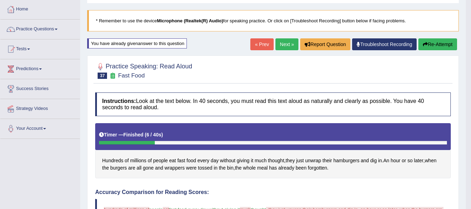
click at [434, 47] on button "Re-Attempt" at bounding box center [437, 44] width 39 height 12
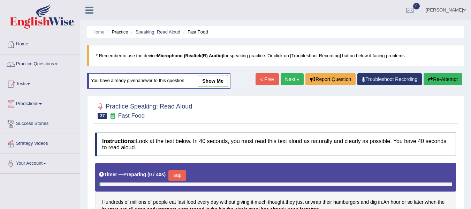
click at [177, 170] on button "Skip" at bounding box center [176, 175] width 17 height 10
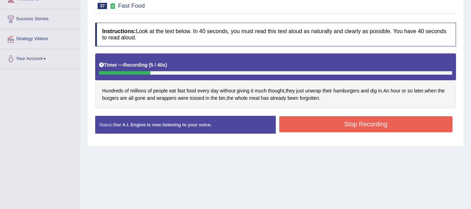
click at [310, 118] on button "Stop Recording" at bounding box center [366, 124] width 174 height 16
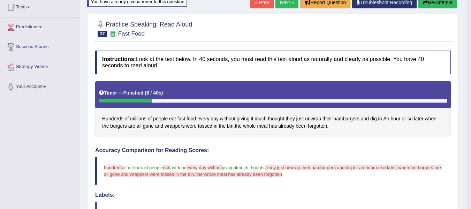
scroll to position [70, 0]
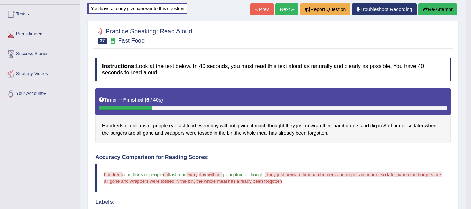
click at [438, 10] on button "Re-Attempt" at bounding box center [437, 9] width 39 height 12
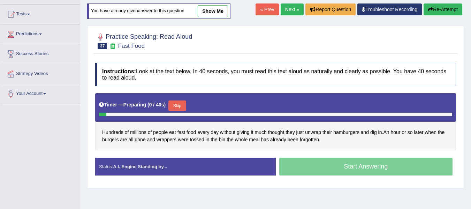
click at [176, 106] on button "Skip" at bounding box center [176, 105] width 17 height 10
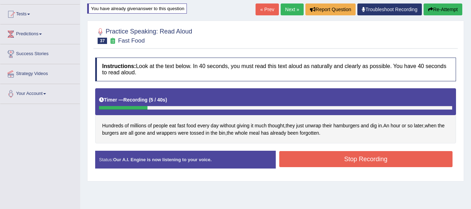
click at [283, 158] on button "Stop Recording" at bounding box center [366, 159] width 174 height 16
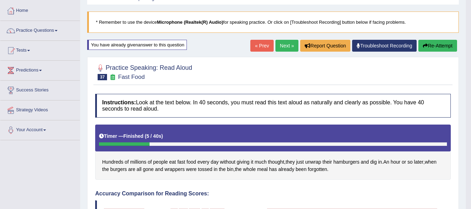
scroll to position [23, 0]
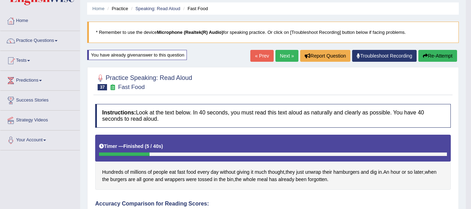
click at [258, 58] on link "« Prev" at bounding box center [261, 56] width 23 height 12
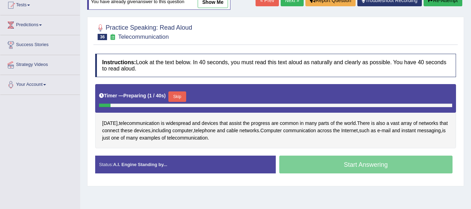
scroll to position [81, 0]
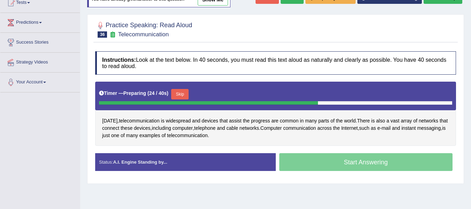
click at [322, 142] on div "Today , telecommunication is widespread and devices that assist the progress ar…" at bounding box center [275, 114] width 361 height 64
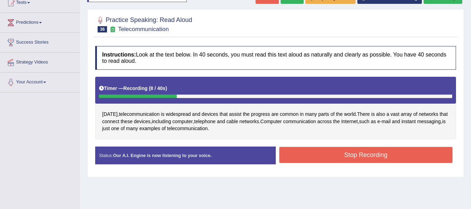
click at [365, 147] on button "Stop Recording" at bounding box center [366, 155] width 174 height 16
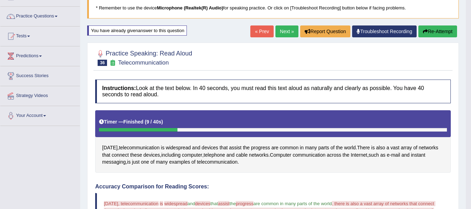
scroll to position [46, 0]
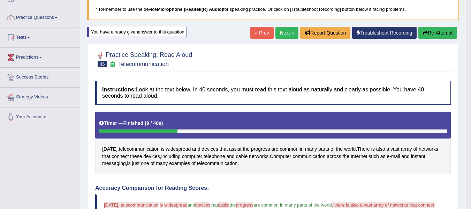
click at [429, 31] on button "Re-Attempt" at bounding box center [437, 33] width 39 height 12
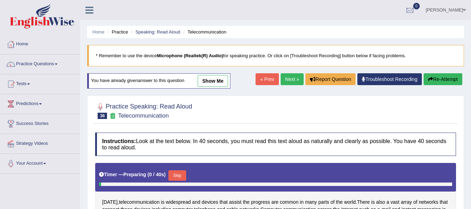
click at [173, 170] on button "Skip" at bounding box center [176, 175] width 17 height 10
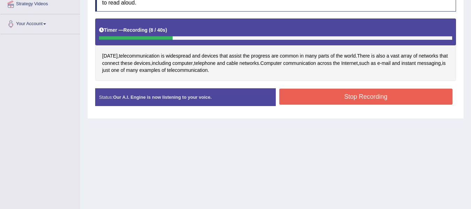
click at [305, 98] on button "Stop Recording" at bounding box center [366, 97] width 174 height 16
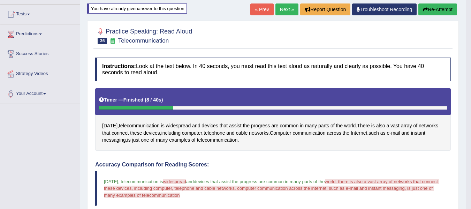
scroll to position [46, 0]
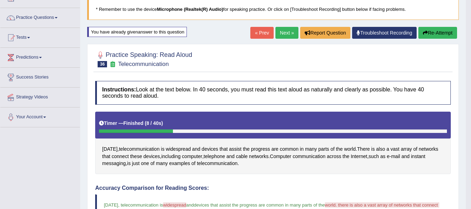
click at [437, 29] on button "Re-Attempt" at bounding box center [437, 33] width 39 height 12
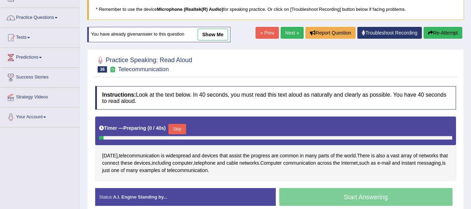
click at [179, 126] on button "Skip" at bounding box center [176, 129] width 17 height 10
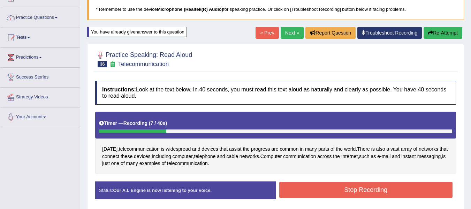
click at [331, 192] on button "Stop Recording" at bounding box center [366, 190] width 174 height 16
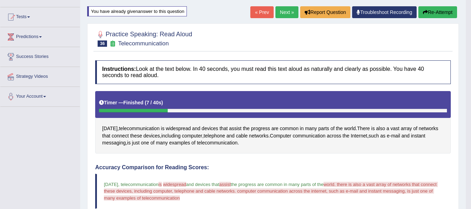
scroll to position [70, 0]
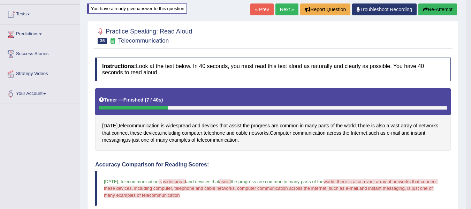
click at [434, 7] on button "Re-Attempt" at bounding box center [437, 9] width 39 height 12
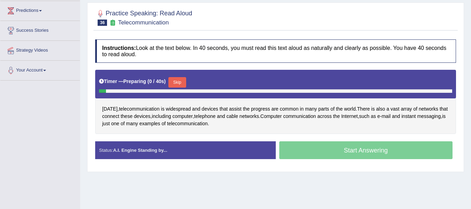
click at [179, 83] on button "Skip" at bounding box center [176, 82] width 17 height 10
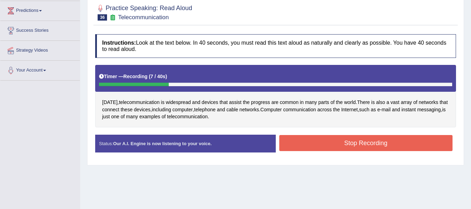
click at [311, 129] on div "Instructions: Look at the text below. In 40 seconds, you must read this text al…" at bounding box center [275, 96] width 364 height 130
click at [302, 142] on button "Stop Recording" at bounding box center [366, 143] width 174 height 16
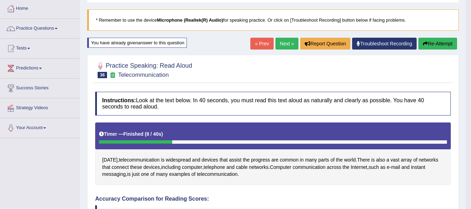
scroll to position [35, 0]
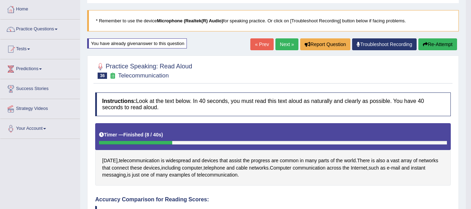
click at [443, 46] on button "Re-Attempt" at bounding box center [437, 44] width 39 height 12
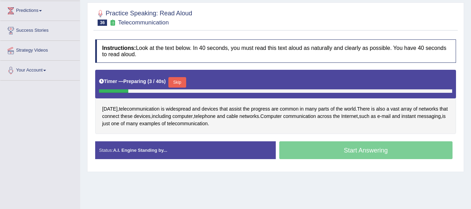
click at [182, 82] on button "Skip" at bounding box center [176, 82] width 17 height 10
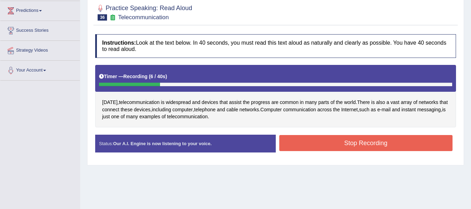
click at [305, 145] on button "Stop Recording" at bounding box center [366, 143] width 174 height 16
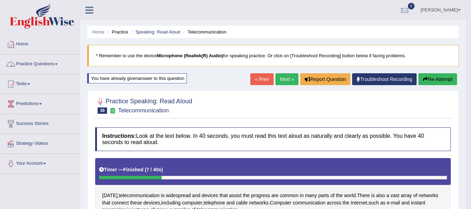
click at [53, 64] on link "Practice Questions" at bounding box center [39, 62] width 79 height 17
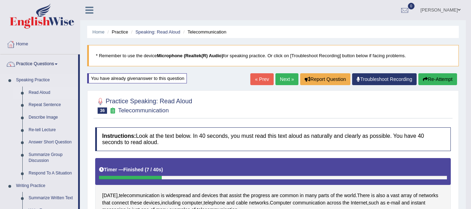
click at [41, 90] on link "Read Aloud" at bounding box center [51, 92] width 53 height 13
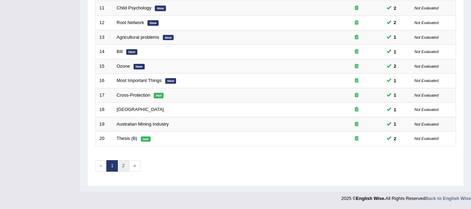
click at [121, 166] on link "2" at bounding box center [123, 166] width 12 height 12
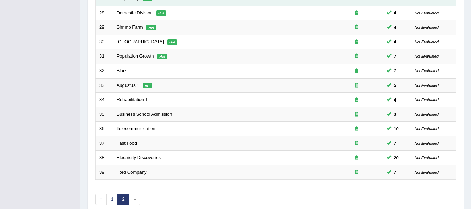
scroll to position [238, 0]
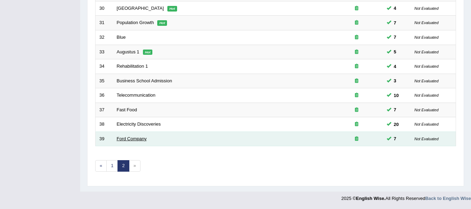
click at [119, 138] on link "Ford Company" at bounding box center [132, 138] width 30 height 5
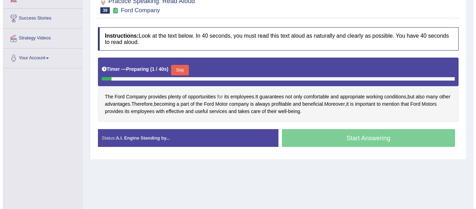
scroll to position [116, 0]
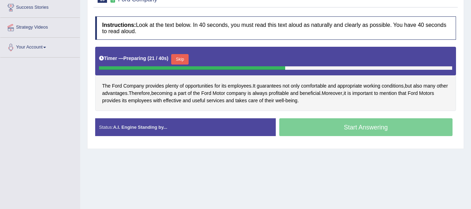
click at [185, 54] on button "Skip" at bounding box center [179, 59] width 17 height 10
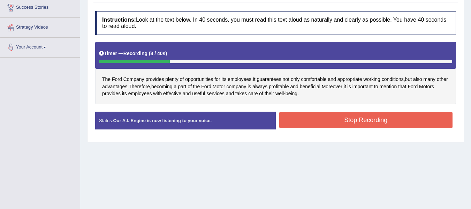
click at [334, 122] on button "Stop Recording" at bounding box center [366, 120] width 174 height 16
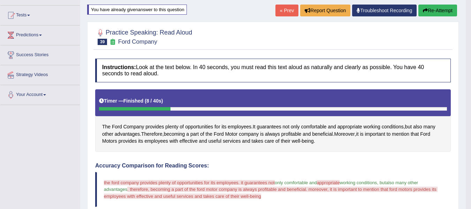
scroll to position [46, 0]
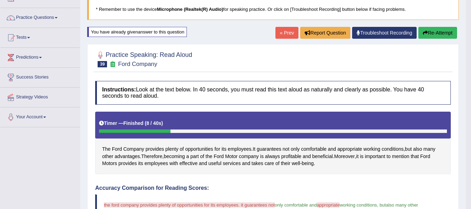
click at [432, 30] on button "Re-Attempt" at bounding box center [437, 33] width 39 height 12
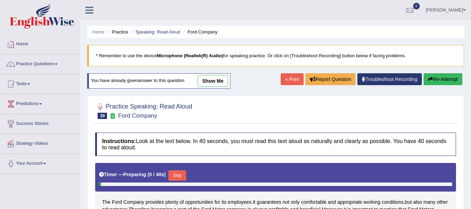
click at [178, 163] on div "Timer — Preparing ( 0 / 40s ) Skip" at bounding box center [275, 177] width 361 height 29
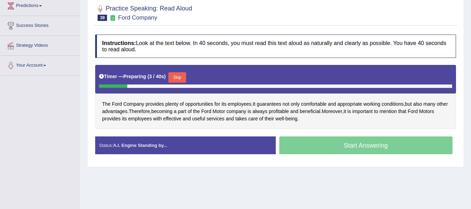
click at [183, 75] on button "Skip" at bounding box center [176, 77] width 17 height 10
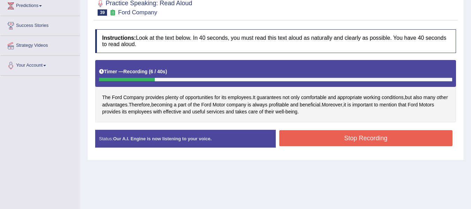
click at [311, 141] on button "Stop Recording" at bounding box center [366, 138] width 174 height 16
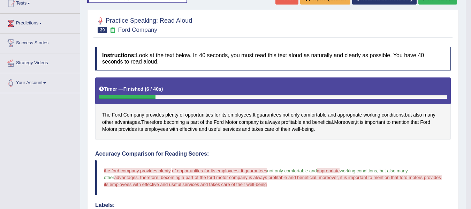
scroll to position [40, 0]
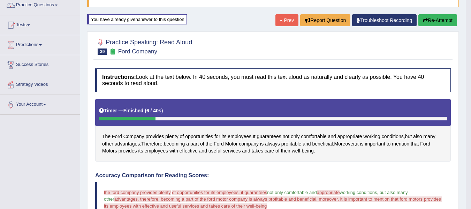
scroll to position [52, 0]
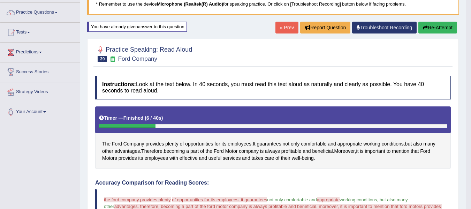
click at [438, 28] on button "Re-Attempt" at bounding box center [437, 28] width 39 height 12
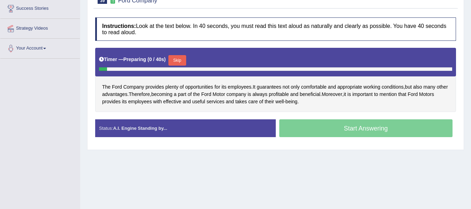
click at [181, 59] on button "Skip" at bounding box center [176, 60] width 17 height 10
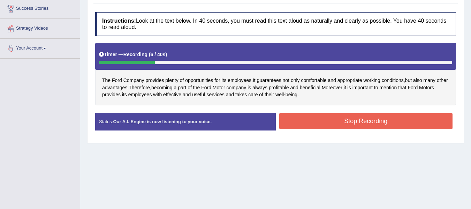
click at [325, 125] on button "Stop Recording" at bounding box center [366, 121] width 174 height 16
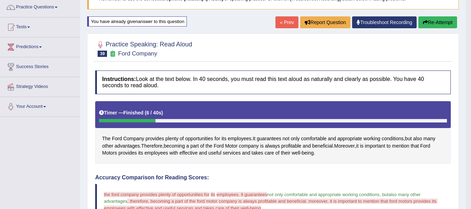
scroll to position [45, 0]
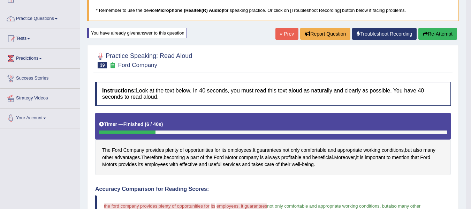
click at [440, 32] on button "Re-Attempt" at bounding box center [437, 34] width 39 height 12
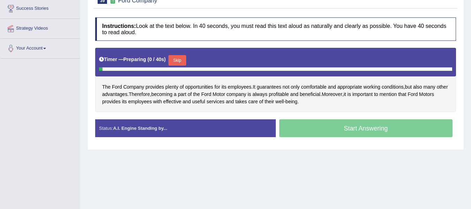
scroll to position [115, 0]
click at [178, 55] on button "Skip" at bounding box center [176, 60] width 17 height 10
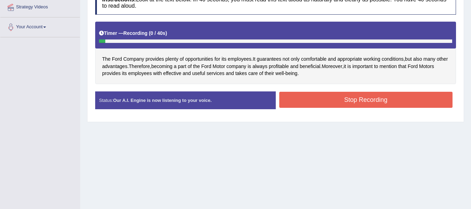
scroll to position [138, 0]
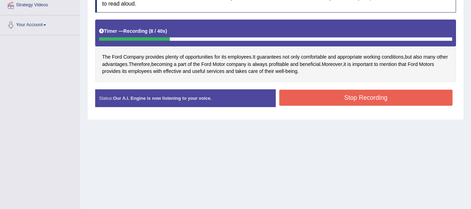
click at [320, 97] on button "Stop Recording" at bounding box center [366, 98] width 174 height 16
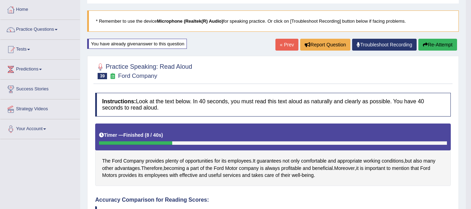
scroll to position [34, 0]
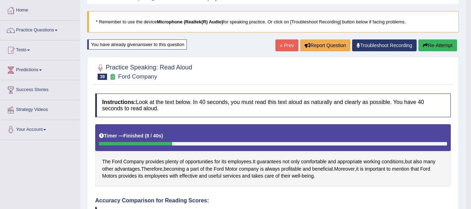
click at [427, 45] on button "Re-Attempt" at bounding box center [437, 45] width 39 height 12
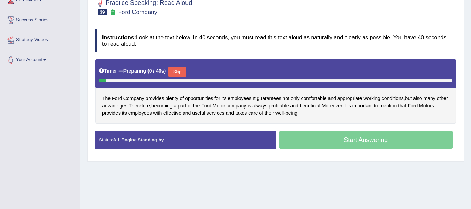
click at [175, 71] on button "Skip" at bounding box center [176, 72] width 17 height 10
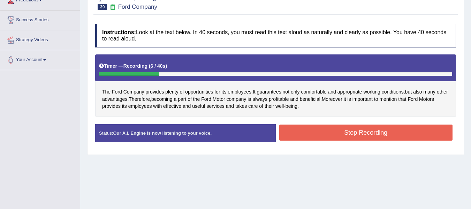
click at [313, 131] on button "Stop Recording" at bounding box center [366, 132] width 174 height 16
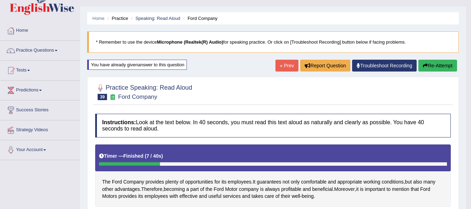
scroll to position [10, 0]
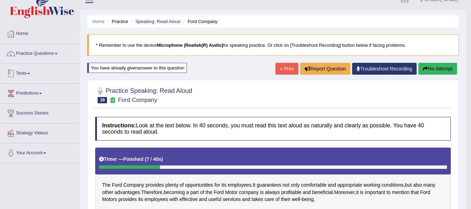
click at [48, 55] on link "Practice Questions" at bounding box center [39, 52] width 79 height 17
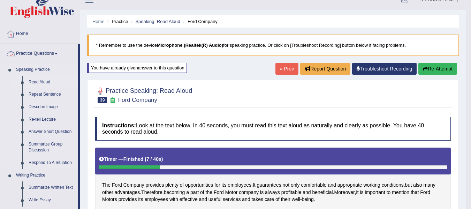
click at [40, 85] on link "Read Aloud" at bounding box center [51, 82] width 53 height 13
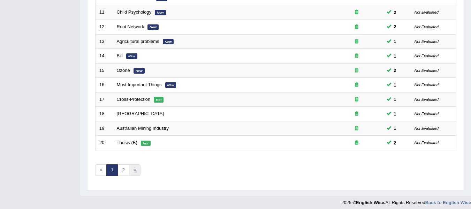
scroll to position [253, 0]
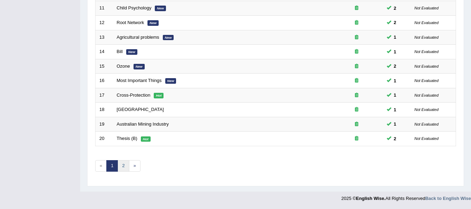
click at [120, 163] on link "2" at bounding box center [123, 166] width 12 height 12
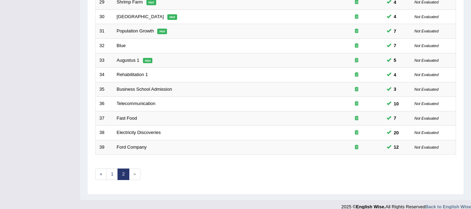
scroll to position [238, 0]
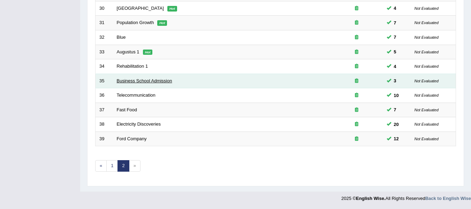
click at [133, 82] on link "Business School Admission" at bounding box center [144, 80] width 55 height 5
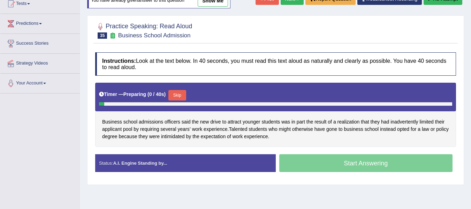
scroll to position [81, 0]
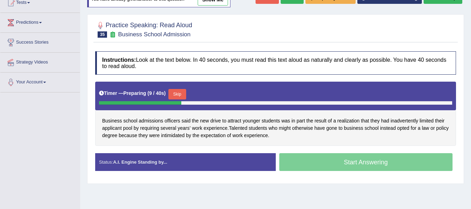
click at [180, 94] on button "Skip" at bounding box center [176, 94] width 17 height 10
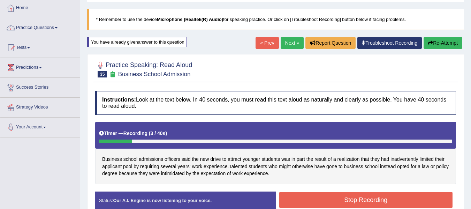
scroll to position [35, 0]
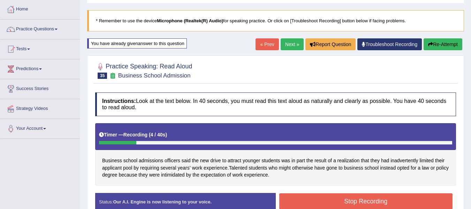
click at [431, 44] on icon "button" at bounding box center [430, 44] width 5 height 5
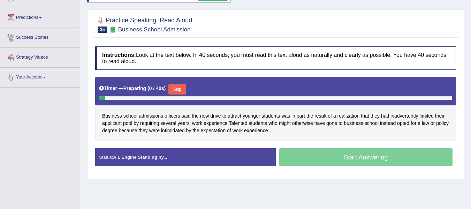
scroll to position [93, 0]
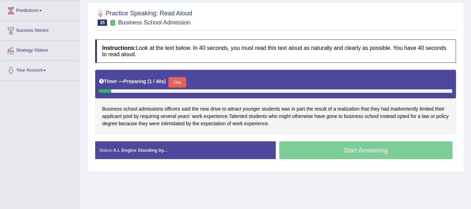
click at [180, 80] on button "Skip" at bounding box center [176, 82] width 17 height 10
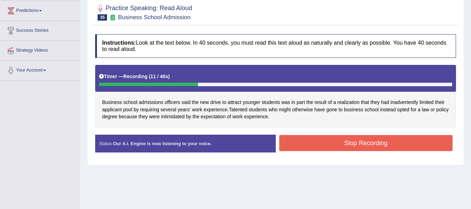
click at [331, 144] on button "Stop Recording" at bounding box center [366, 143] width 174 height 16
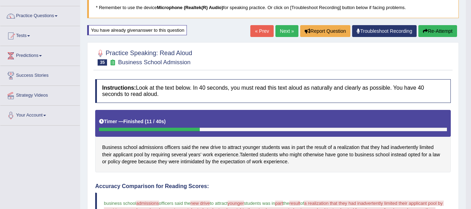
scroll to position [46, 0]
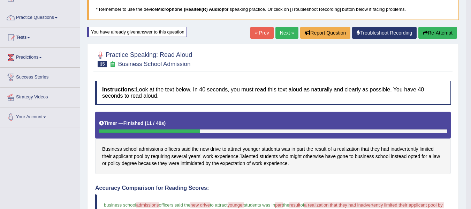
click at [437, 30] on button "Re-Attempt" at bounding box center [437, 33] width 39 height 12
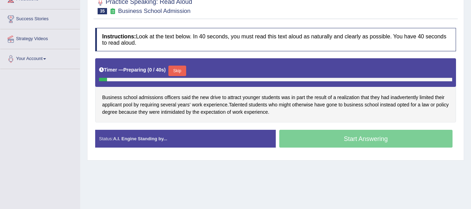
click at [180, 66] on div "Timer — Preparing ( 0 / 40s ) Skip" at bounding box center [275, 71] width 353 height 14
click at [186, 72] on button "Skip" at bounding box center [176, 71] width 17 height 10
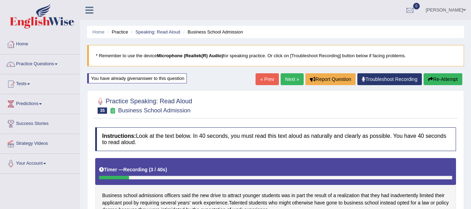
click at [452, 79] on button "Re-Attempt" at bounding box center [442, 79] width 39 height 12
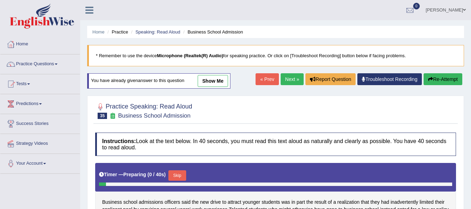
click at [178, 174] on button "Skip" at bounding box center [176, 175] width 17 height 10
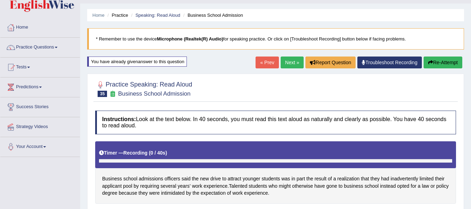
scroll to position [70, 0]
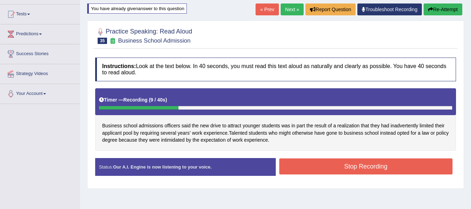
click at [335, 168] on button "Stop Recording" at bounding box center [366, 166] width 174 height 16
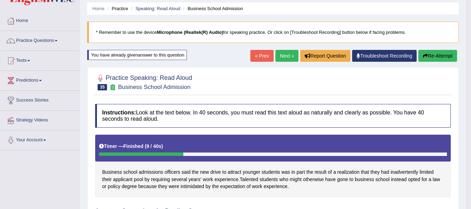
scroll to position [12, 0]
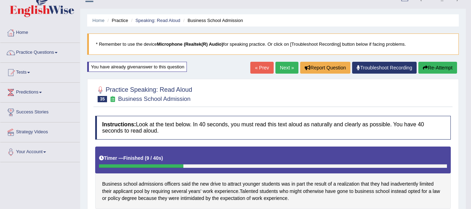
click at [261, 67] on link "« Prev" at bounding box center [261, 68] width 23 height 12
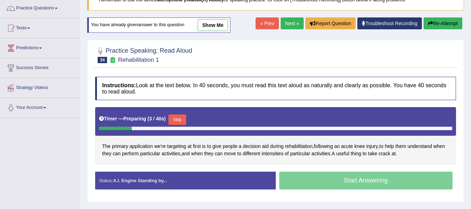
scroll to position [105, 0]
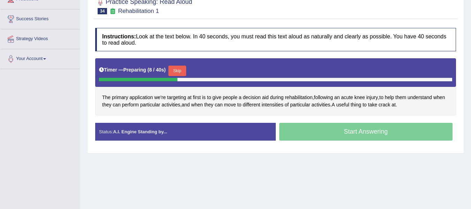
click at [176, 72] on button "Skip" at bounding box center [176, 71] width 17 height 10
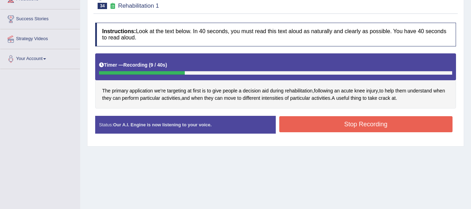
click at [300, 128] on button "Stop Recording" at bounding box center [366, 124] width 174 height 16
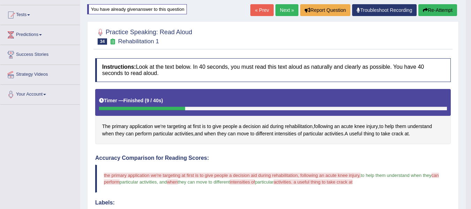
scroll to position [70, 0]
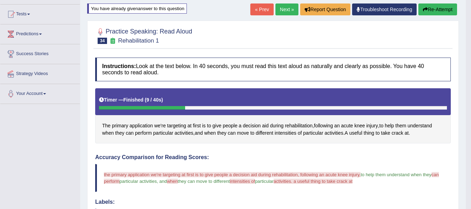
click at [441, 10] on button "Re-Attempt" at bounding box center [437, 9] width 39 height 12
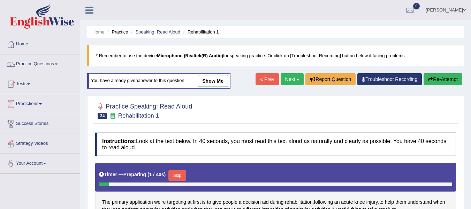
scroll to position [128, 0]
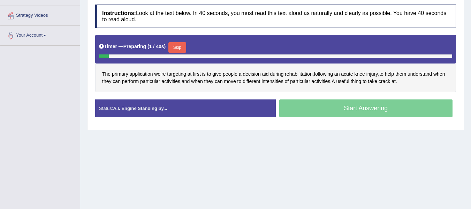
click at [179, 46] on div "Timer — Preparing ( 1 / 40s ) Skip" at bounding box center [275, 49] width 361 height 29
click at [177, 49] on button "Skip" at bounding box center [176, 47] width 17 height 10
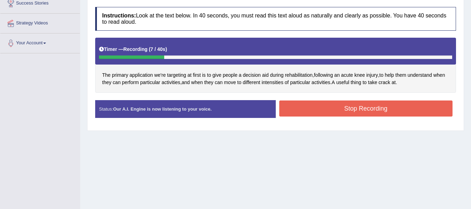
scroll to position [116, 0]
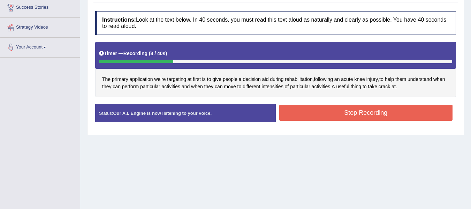
click at [305, 109] on button "Stop Recording" at bounding box center [366, 113] width 174 height 16
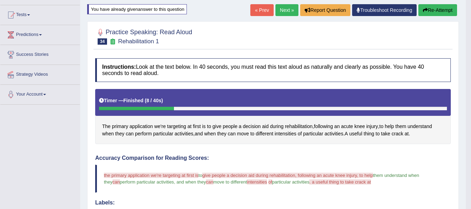
scroll to position [70, 0]
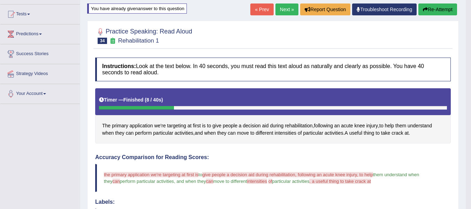
click at [435, 12] on button "Re-Attempt" at bounding box center [437, 9] width 39 height 12
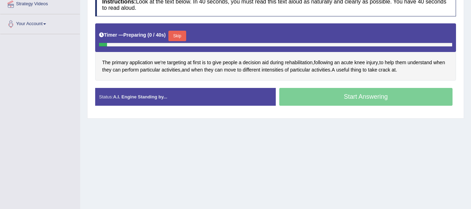
click at [180, 37] on button "Skip" at bounding box center [176, 36] width 17 height 10
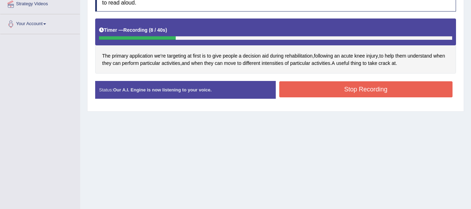
click at [299, 90] on button "Stop Recording" at bounding box center [366, 89] width 174 height 16
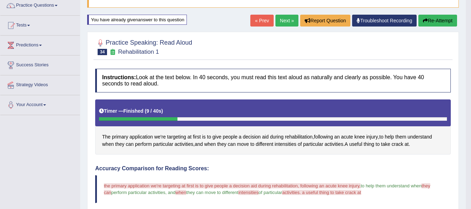
scroll to position [58, 0]
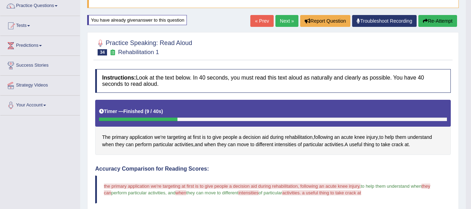
click at [425, 21] on icon "button" at bounding box center [425, 20] width 5 height 5
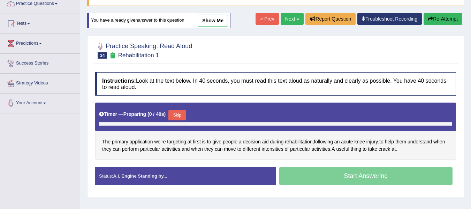
scroll to position [60, 0]
click at [175, 115] on button "Skip" at bounding box center [176, 115] width 17 height 10
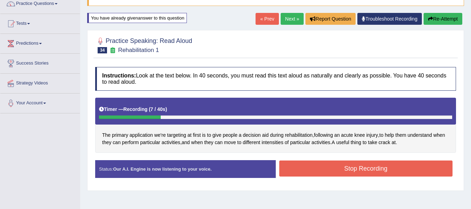
click at [325, 169] on button "Stop Recording" at bounding box center [366, 168] width 174 height 16
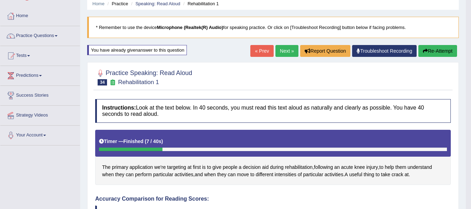
scroll to position [25, 0]
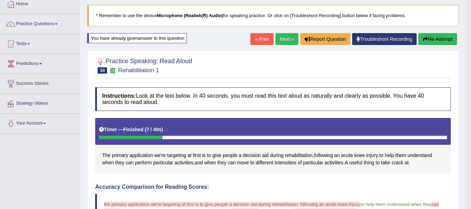
scroll to position [37, 0]
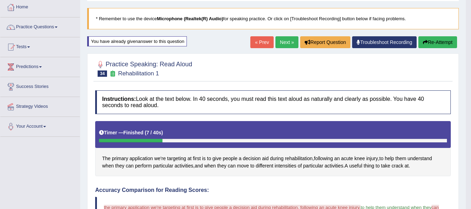
click at [258, 43] on link "« Prev" at bounding box center [261, 42] width 23 height 12
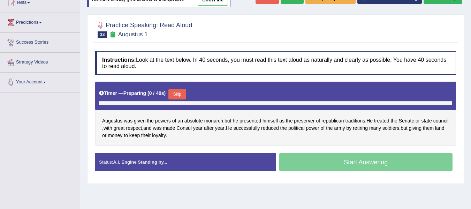
scroll to position [89, 0]
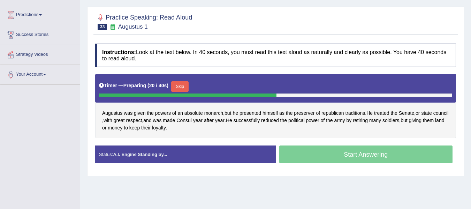
click at [178, 85] on button "Skip" at bounding box center [179, 86] width 17 height 10
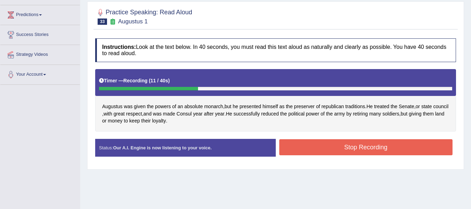
click at [303, 147] on button "Stop Recording" at bounding box center [366, 147] width 174 height 16
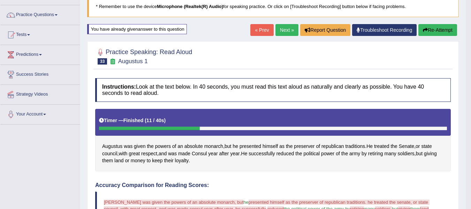
scroll to position [43, 0]
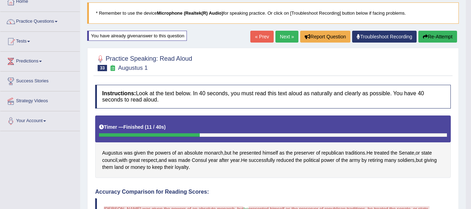
click at [428, 33] on button "Re-Attempt" at bounding box center [437, 37] width 39 height 12
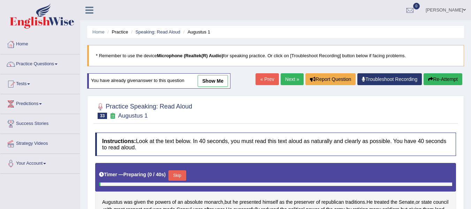
click at [181, 170] on button "Skip" at bounding box center [176, 175] width 17 height 10
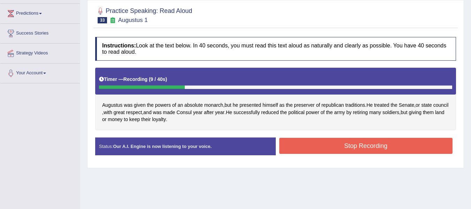
click at [315, 138] on button "Stop Recording" at bounding box center [366, 146] width 174 height 16
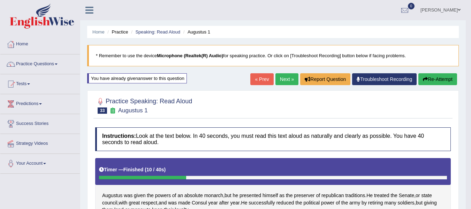
click at [259, 80] on link "« Prev" at bounding box center [261, 79] width 23 height 12
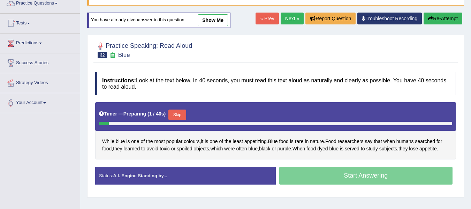
scroll to position [70, 0]
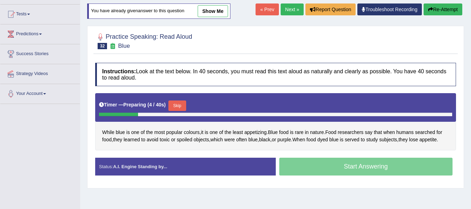
click at [177, 109] on button "Skip" at bounding box center [176, 105] width 17 height 10
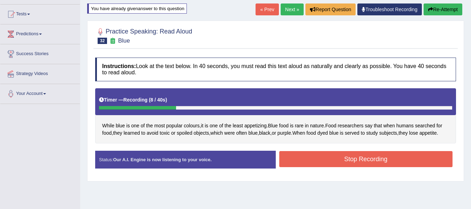
click at [299, 154] on button "Stop Recording" at bounding box center [366, 159] width 174 height 16
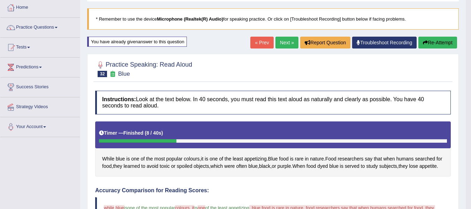
scroll to position [35, 0]
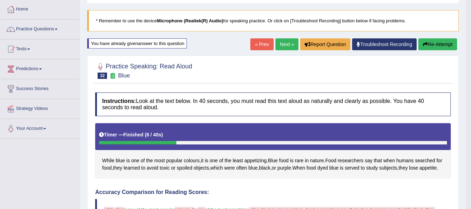
click at [443, 42] on button "Re-Attempt" at bounding box center [437, 44] width 39 height 12
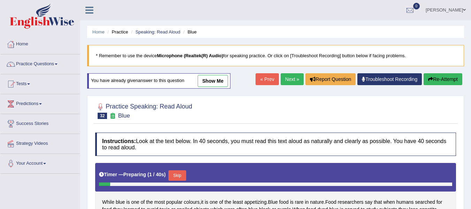
click at [177, 168] on div "Timer — Preparing ( 1 / 40s ) Skip" at bounding box center [275, 175] width 353 height 14
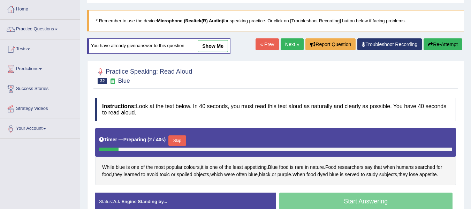
scroll to position [35, 0]
click at [179, 140] on button "Skip" at bounding box center [176, 140] width 17 height 10
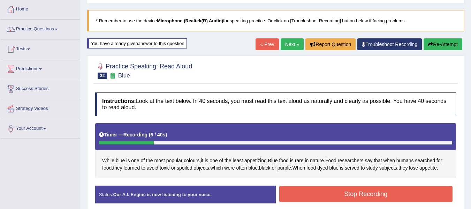
click at [307, 186] on button "Stop Recording" at bounding box center [366, 194] width 174 height 16
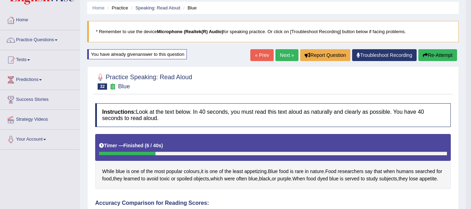
scroll to position [23, 0]
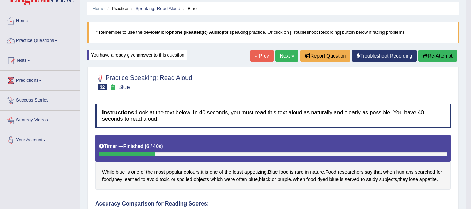
click at [255, 55] on link "« Prev" at bounding box center [261, 56] width 23 height 12
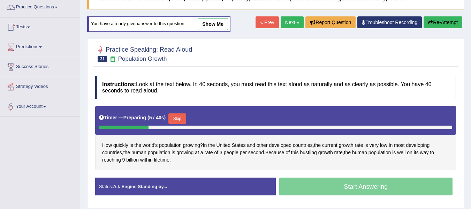
scroll to position [70, 0]
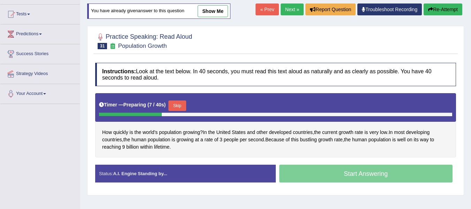
click at [182, 100] on div "Timer — Preparing ( 7 / 40s ) Skip" at bounding box center [275, 106] width 353 height 14
click at [182, 101] on button "Skip" at bounding box center [176, 105] width 17 height 10
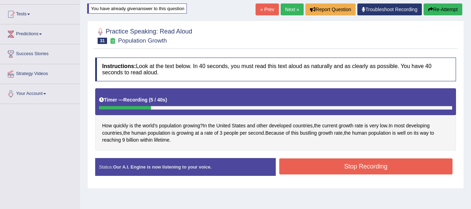
click at [447, 8] on button "Re-Attempt" at bounding box center [442, 9] width 39 height 12
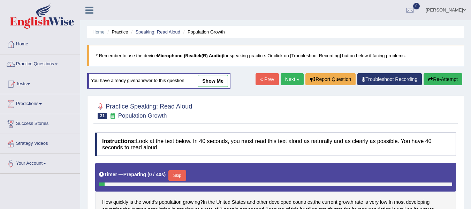
scroll to position [70, 0]
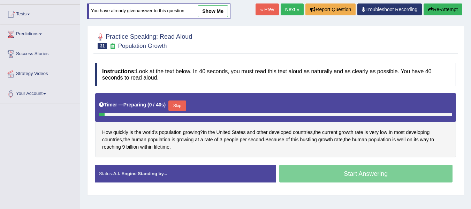
click at [182, 99] on div "Timer — Preparing ( 0 / 40s ) Skip" at bounding box center [275, 107] width 361 height 29
click at [178, 106] on button "Skip" at bounding box center [176, 105] width 17 height 10
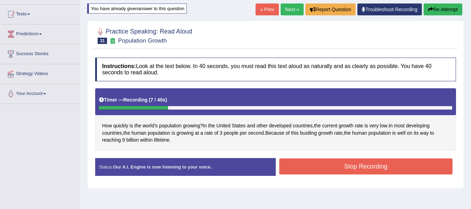
click at [292, 161] on button "Stop Recording" at bounding box center [366, 166] width 174 height 16
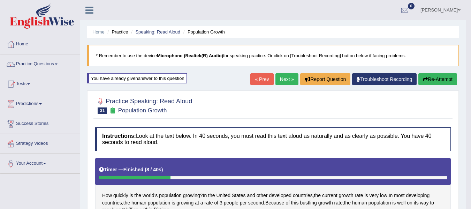
click at [254, 82] on link "« Prev" at bounding box center [261, 79] width 23 height 12
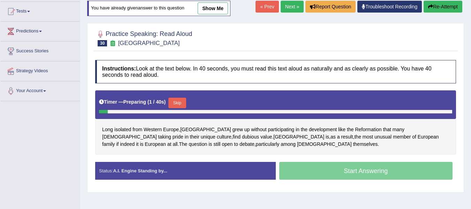
scroll to position [81, 0]
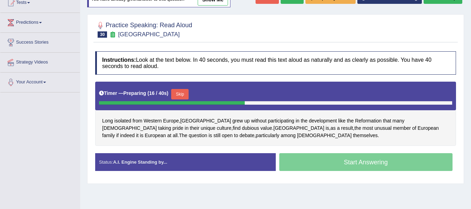
click at [183, 95] on button "Skip" at bounding box center [179, 94] width 17 height 10
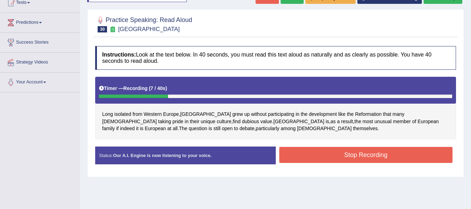
click at [325, 159] on button "Stop Recording" at bounding box center [366, 155] width 174 height 16
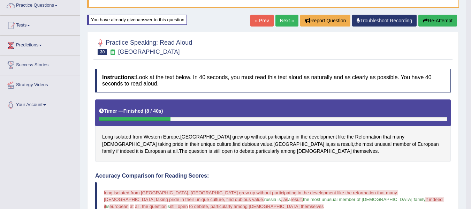
scroll to position [58, 0]
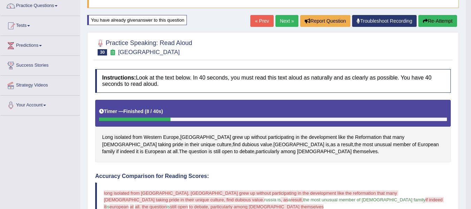
click at [433, 24] on button "Re-Attempt" at bounding box center [437, 21] width 39 height 12
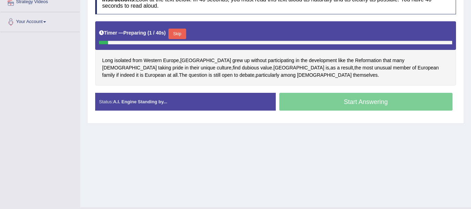
click at [186, 33] on button "Skip" at bounding box center [176, 34] width 17 height 10
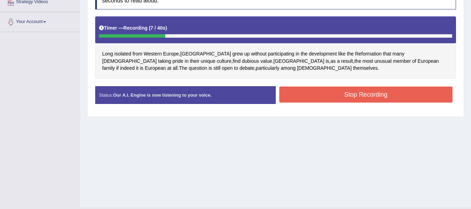
click at [321, 100] on button "Stop Recording" at bounding box center [366, 94] width 174 height 16
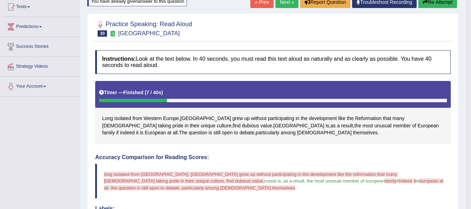
scroll to position [72, 0]
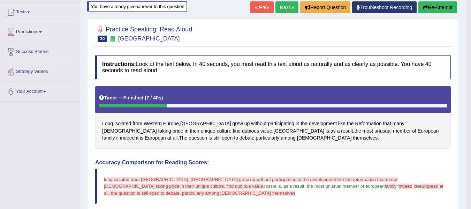
click at [259, 9] on link "« Prev" at bounding box center [261, 7] width 23 height 12
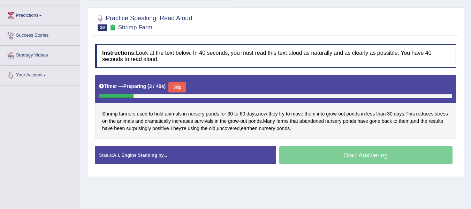
scroll to position [93, 0]
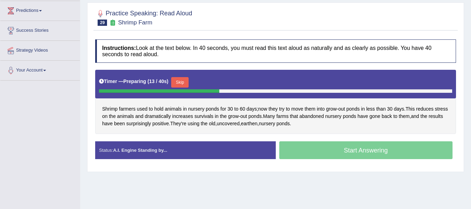
click at [187, 82] on button "Skip" at bounding box center [179, 82] width 17 height 10
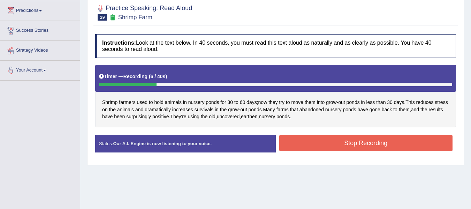
click at [309, 137] on button "Stop Recording" at bounding box center [366, 143] width 174 height 16
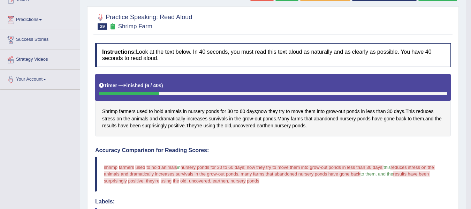
scroll to position [81, 0]
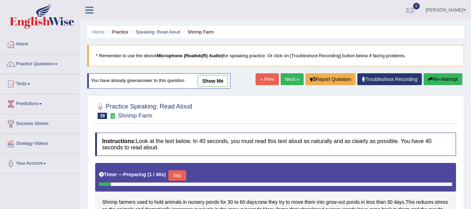
scroll to position [147, 0]
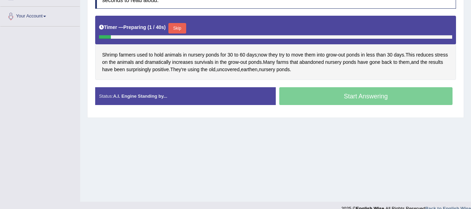
click at [185, 24] on div "Practice Speaking: Read Aloud 29 Shrimp Farm Instructions: Look at the text bel…" at bounding box center [275, 32] width 377 height 169
click at [183, 29] on button "Skip" at bounding box center [176, 28] width 17 height 10
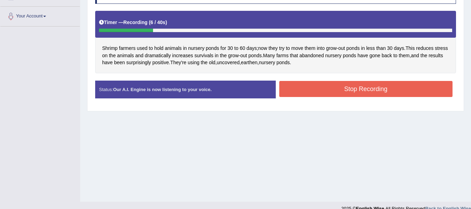
click at [299, 86] on button "Stop Recording" at bounding box center [366, 89] width 174 height 16
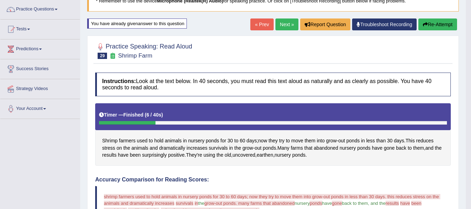
scroll to position [54, 0]
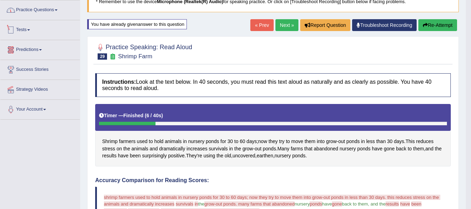
click at [51, 10] on link "Practice Questions" at bounding box center [39, 8] width 79 height 17
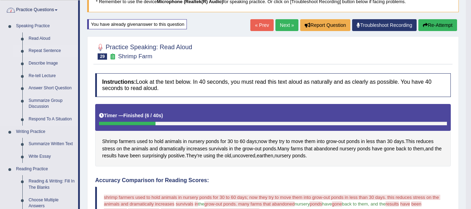
click at [39, 45] on link "Repeat Sentence" at bounding box center [51, 51] width 53 height 13
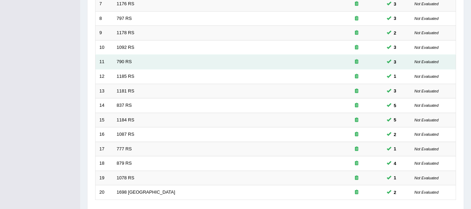
scroll to position [253, 0]
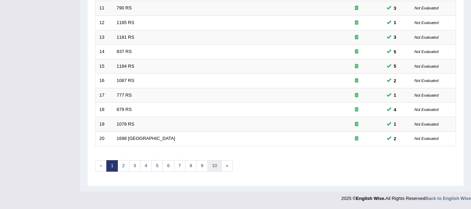
click at [213, 168] on link "10" at bounding box center [214, 166] width 14 height 12
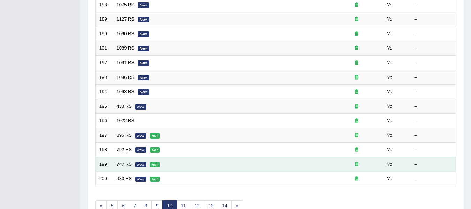
scroll to position [253, 0]
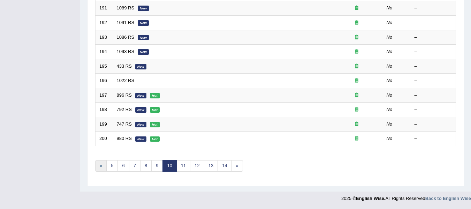
click at [100, 167] on link "«" at bounding box center [101, 166] width 12 height 12
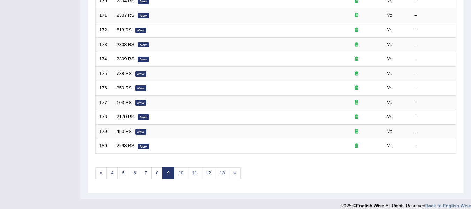
scroll to position [253, 0]
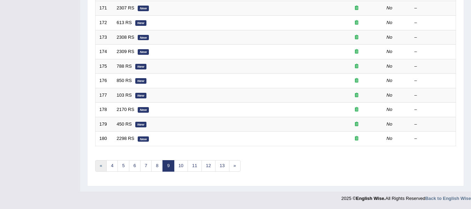
click at [101, 167] on link "«" at bounding box center [101, 166] width 12 height 12
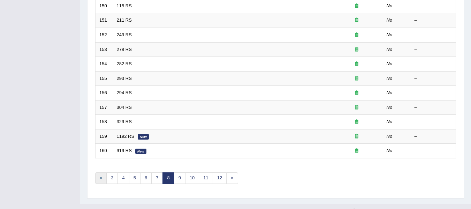
scroll to position [253, 0]
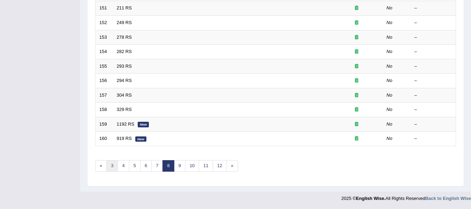
click at [113, 165] on link "3" at bounding box center [112, 166] width 12 height 12
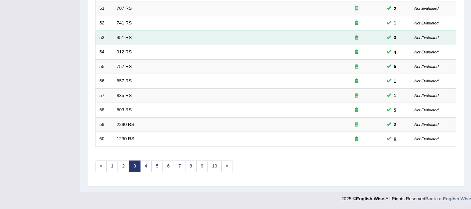
scroll to position [253, 0]
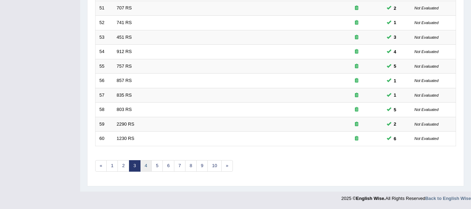
click at [147, 165] on link "4" at bounding box center [146, 166] width 12 height 12
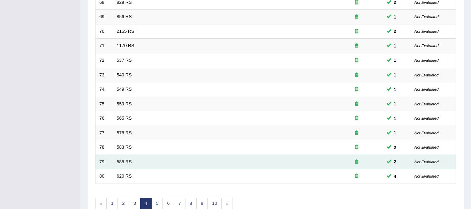
scroll to position [253, 0]
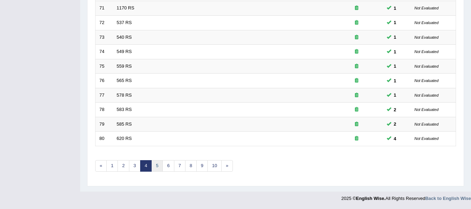
click at [155, 169] on link "5" at bounding box center [157, 166] width 12 height 12
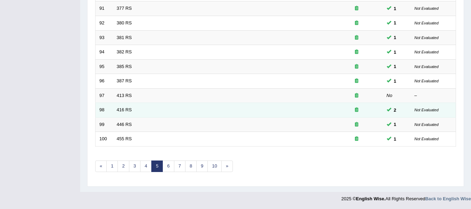
scroll to position [253, 0]
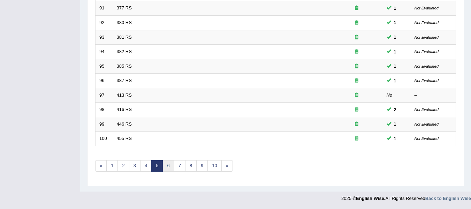
click at [168, 165] on link "6" at bounding box center [168, 166] width 12 height 12
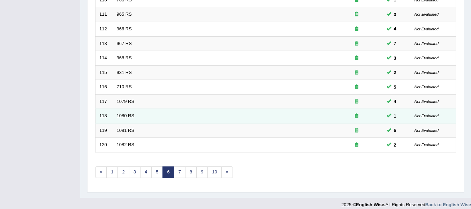
scroll to position [253, 0]
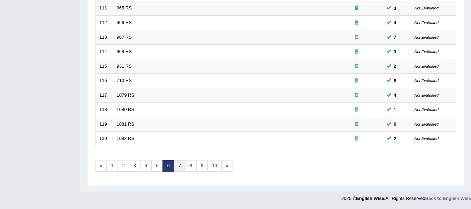
click at [176, 166] on link "7" at bounding box center [180, 166] width 12 height 12
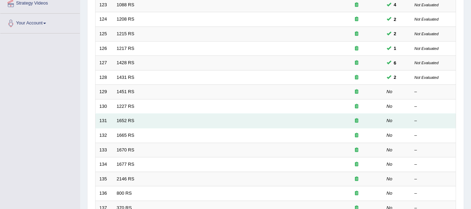
scroll to position [139, 0]
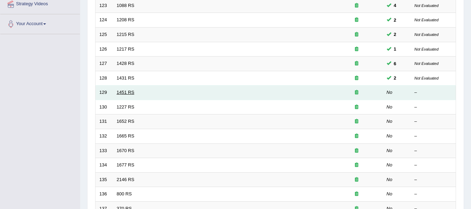
click at [123, 90] on link "1451 RS" at bounding box center [126, 92] width 18 height 5
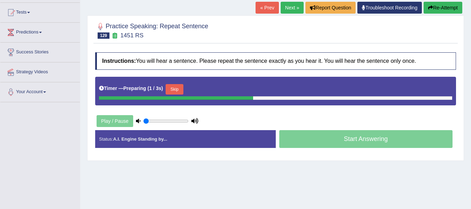
scroll to position [81, 0]
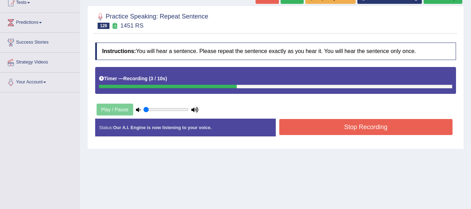
click at [317, 131] on button "Stop Recording" at bounding box center [366, 127] width 174 height 16
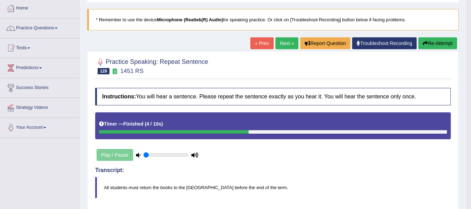
scroll to position [35, 0]
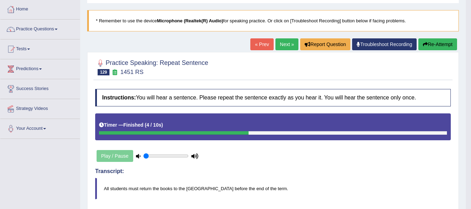
click at [427, 44] on button "Re-Attempt" at bounding box center [437, 44] width 39 height 12
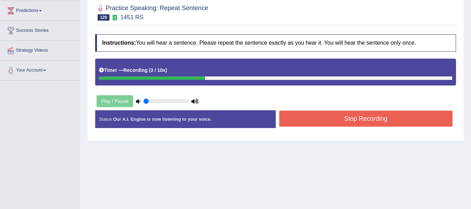
click at [306, 117] on button "Stop Recording" at bounding box center [366, 118] width 174 height 16
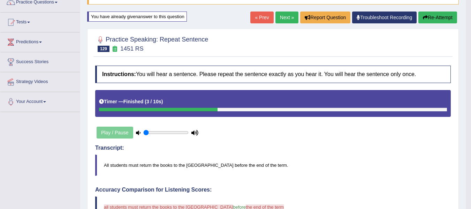
scroll to position [58, 0]
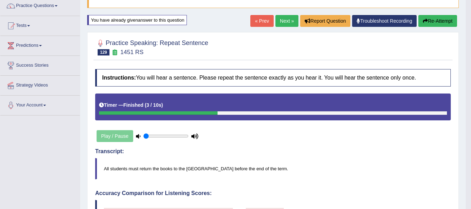
click at [423, 21] on icon "button" at bounding box center [425, 20] width 5 height 5
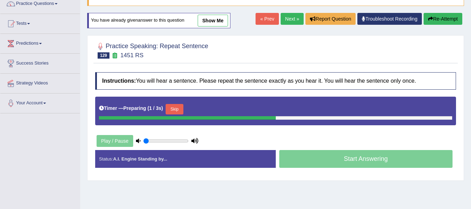
click at [182, 106] on button "Skip" at bounding box center [174, 109] width 17 height 10
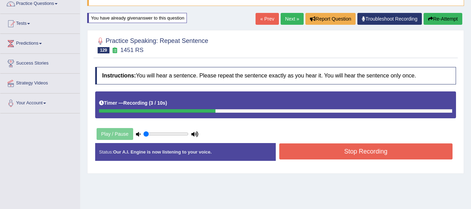
click at [288, 155] on button "Stop Recording" at bounding box center [366, 151] width 174 height 16
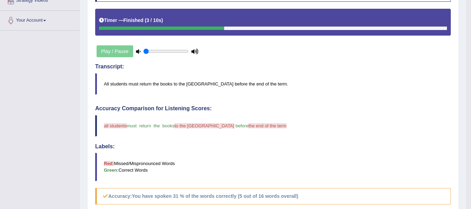
scroll to position [118, 0]
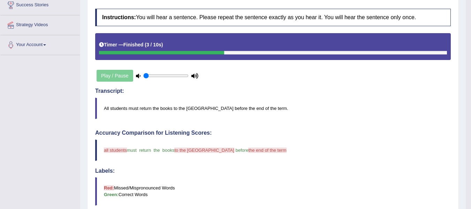
drag, startPoint x: 104, startPoint y: 107, endPoint x: 273, endPoint y: 106, distance: 168.7
click at [273, 106] on blockquote "All students must return the books to the college library before the end of the…" at bounding box center [272, 108] width 355 height 21
drag, startPoint x: 103, startPoint y: 151, endPoint x: 229, endPoint y: 156, distance: 125.6
click at [229, 156] on blockquote "all students must return the books to the college library before the end of the…" at bounding box center [272, 149] width 355 height 21
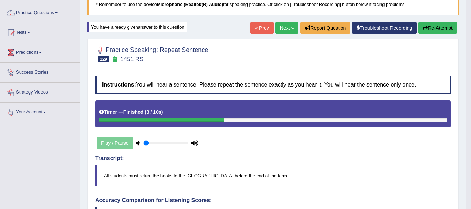
scroll to position [49, 0]
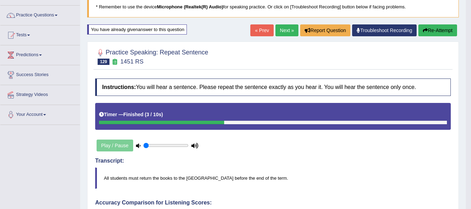
click at [437, 28] on button "Re-Attempt" at bounding box center [437, 30] width 39 height 12
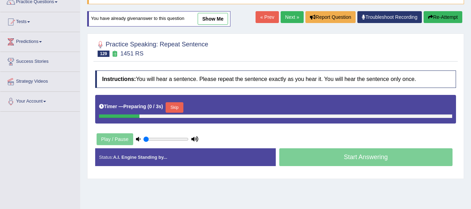
scroll to position [72, 0]
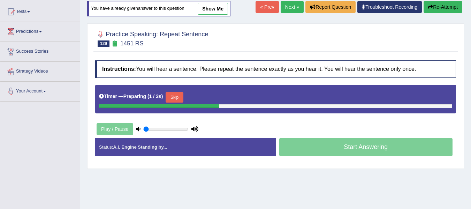
click at [178, 99] on button "Skip" at bounding box center [174, 97] width 17 height 10
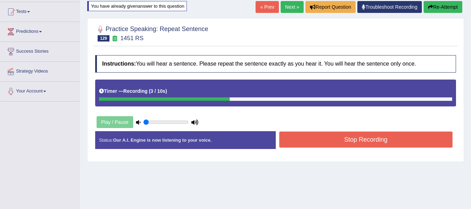
click at [320, 141] on button "Stop Recording" at bounding box center [366, 139] width 174 height 16
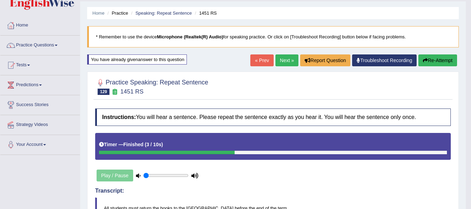
scroll to position [14, 0]
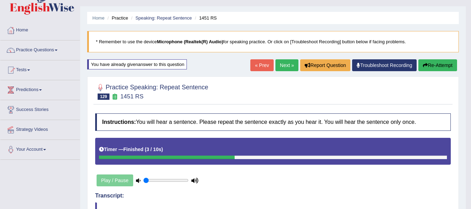
click at [426, 67] on button "Re-Attempt" at bounding box center [437, 65] width 39 height 12
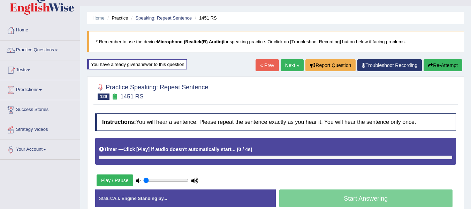
click at [180, 154] on div "Timer — Click [Play] if audio doesn't automatically start... ( 0 / 4s ) Skip" at bounding box center [275, 149] width 353 height 12
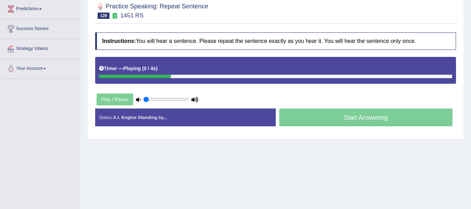
scroll to position [95, 0]
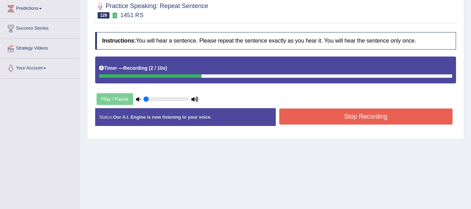
click at [300, 114] on button "Stop Recording" at bounding box center [366, 116] width 174 height 16
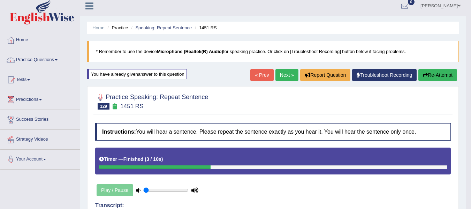
scroll to position [0, 0]
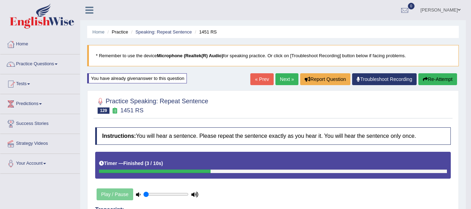
click at [285, 78] on link "Next »" at bounding box center [286, 79] width 23 height 12
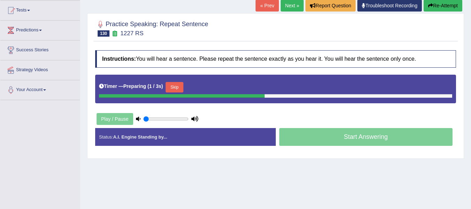
scroll to position [81, 0]
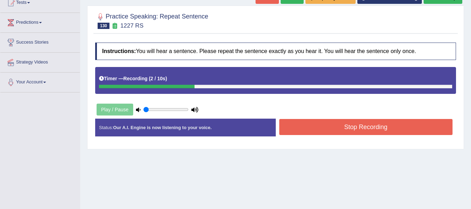
click at [307, 122] on button "Stop Recording" at bounding box center [366, 127] width 174 height 16
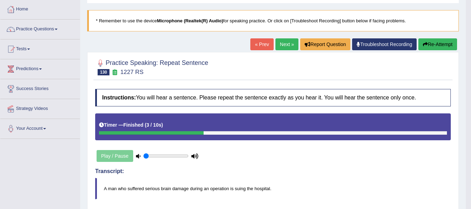
scroll to position [12, 0]
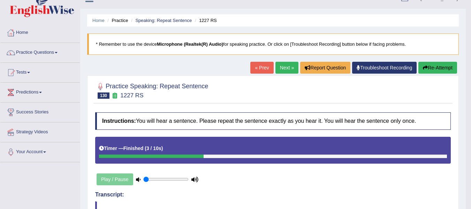
click at [434, 67] on button "Re-Attempt" at bounding box center [437, 68] width 39 height 12
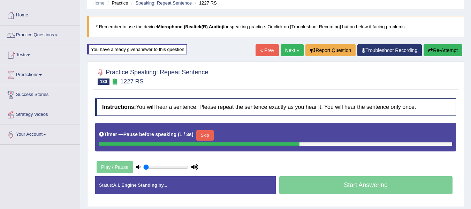
scroll to position [70, 0]
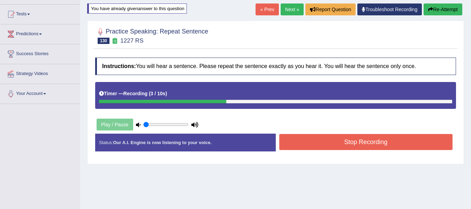
click at [315, 143] on button "Stop Recording" at bounding box center [366, 142] width 174 height 16
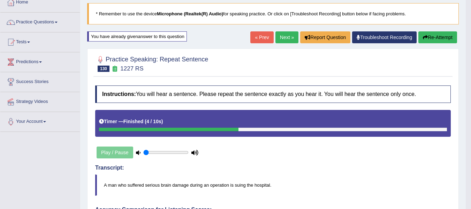
scroll to position [35, 0]
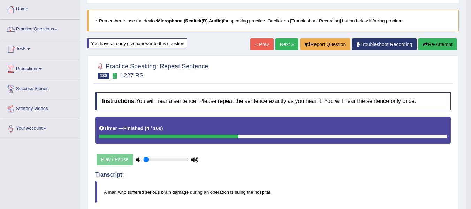
click at [428, 46] on button "Re-Attempt" at bounding box center [437, 44] width 39 height 12
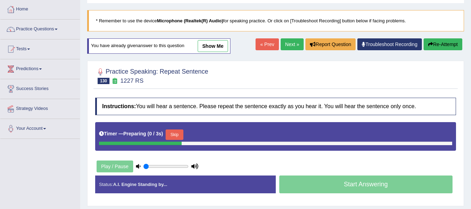
click at [179, 135] on button "Skip" at bounding box center [174, 134] width 17 height 10
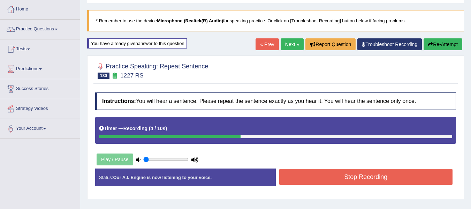
click at [283, 180] on button "Stop Recording" at bounding box center [366, 177] width 174 height 16
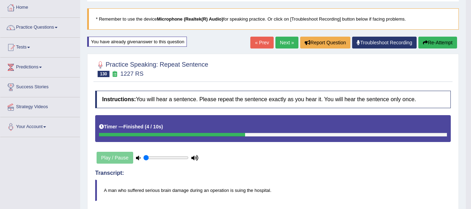
scroll to position [35, 0]
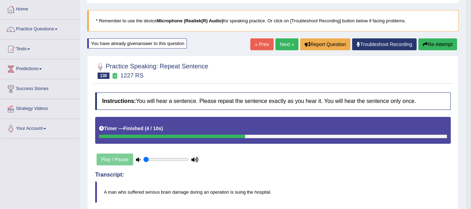
click at [279, 44] on link "Next »" at bounding box center [286, 44] width 23 height 12
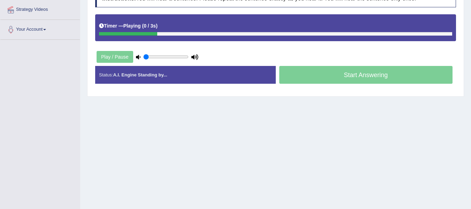
scroll to position [111, 0]
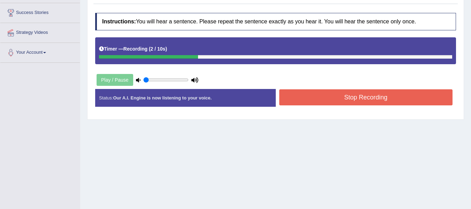
click at [311, 98] on button "Stop Recording" at bounding box center [366, 97] width 174 height 16
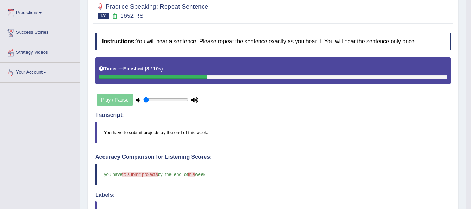
scroll to position [41, 0]
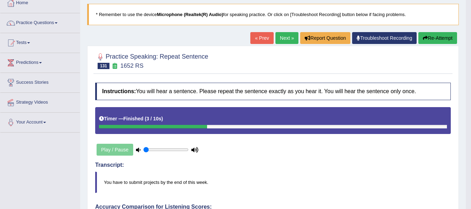
click at [276, 38] on link "Next »" at bounding box center [286, 38] width 23 height 12
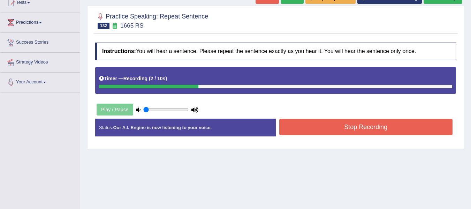
click at [286, 123] on button "Stop Recording" at bounding box center [366, 127] width 174 height 16
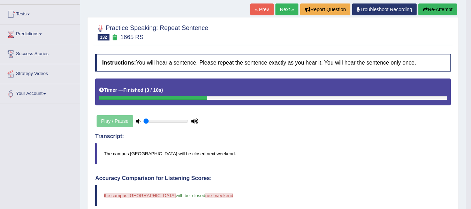
scroll to position [58, 0]
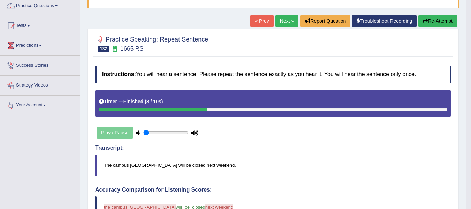
click at [429, 21] on button "Re-Attempt" at bounding box center [437, 21] width 39 height 12
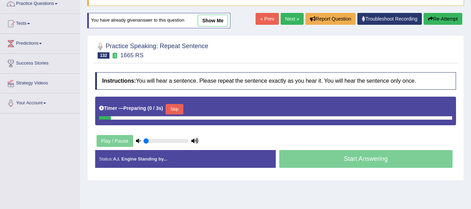
scroll to position [60, 0]
click at [174, 108] on button "Skip" at bounding box center [174, 109] width 17 height 10
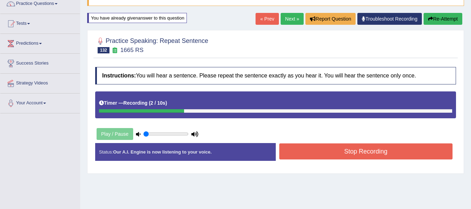
click at [300, 155] on button "Stop Recording" at bounding box center [366, 151] width 174 height 16
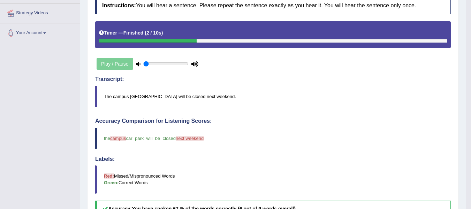
scroll to position [130, 0]
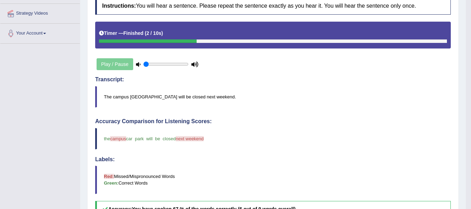
click at [105, 90] on blockquote "The campus car park will be closed next weekend." at bounding box center [272, 96] width 355 height 21
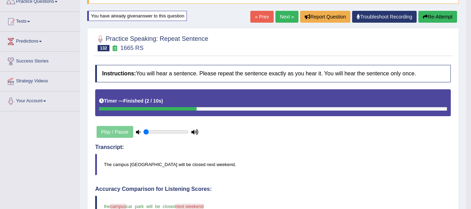
scroll to position [60, 0]
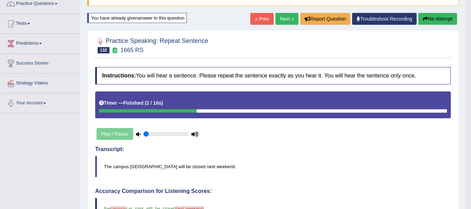
click at [283, 17] on link "Next »" at bounding box center [286, 19] width 23 height 12
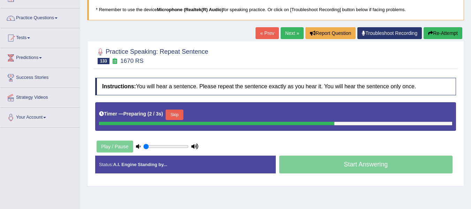
scroll to position [58, 0]
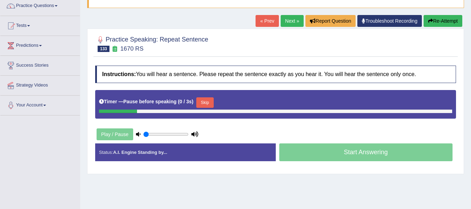
click at [425, 22] on button "Re-Attempt" at bounding box center [442, 21] width 39 height 12
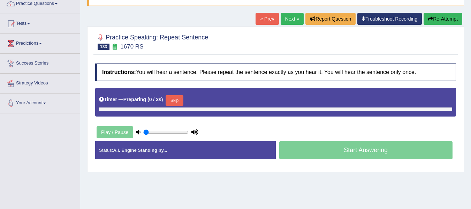
scroll to position [60, 0]
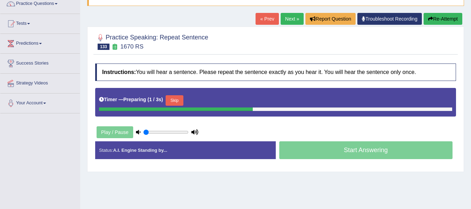
click at [176, 100] on button "Skip" at bounding box center [174, 100] width 17 height 10
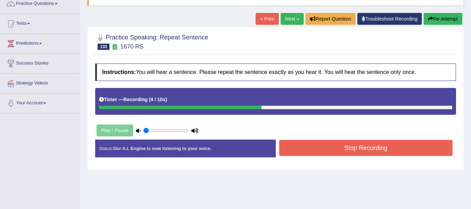
click at [429, 18] on icon "button" at bounding box center [430, 18] width 5 height 5
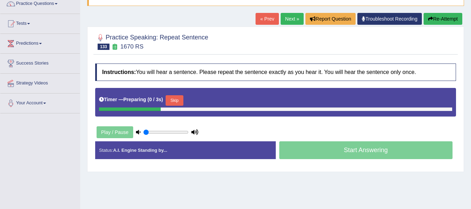
click at [170, 94] on div "Timer — Preparing ( 0 / 3s ) Skip" at bounding box center [275, 100] width 353 height 14
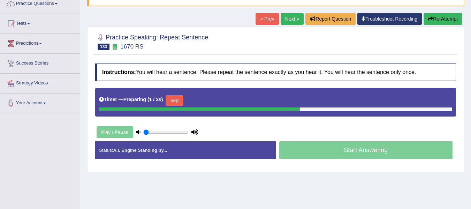
click at [177, 99] on button "Skip" at bounding box center [174, 100] width 17 height 10
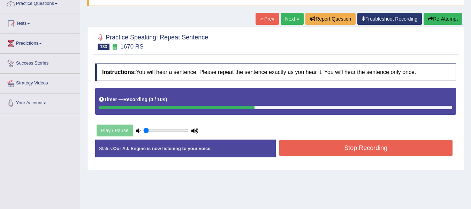
click at [338, 145] on button "Stop Recording" at bounding box center [366, 148] width 174 height 16
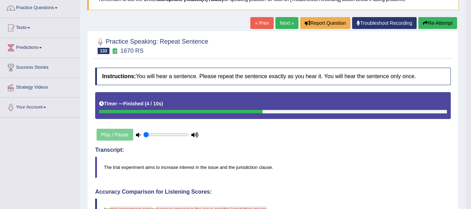
scroll to position [49, 0]
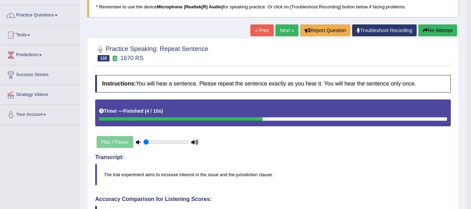
click at [429, 26] on button "Re-Attempt" at bounding box center [437, 30] width 39 height 12
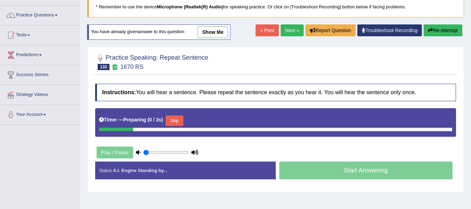
scroll to position [49, 0]
click at [181, 121] on button "Skip" at bounding box center [174, 120] width 17 height 10
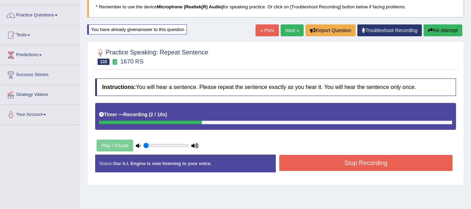
click at [306, 167] on button "Stop Recording" at bounding box center [366, 163] width 174 height 16
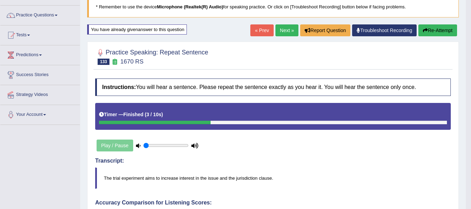
click at [425, 32] on icon "button" at bounding box center [425, 30] width 5 height 5
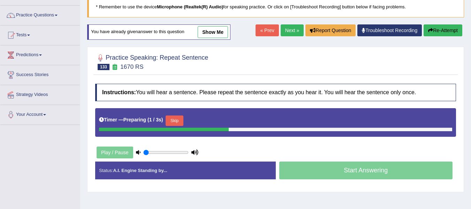
click at [171, 123] on button "Skip" at bounding box center [174, 120] width 17 height 10
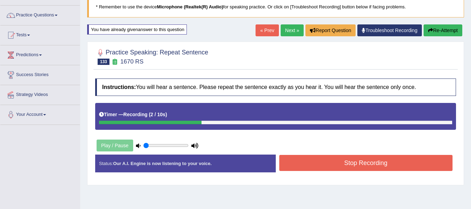
click at [301, 159] on button "Stop Recording" at bounding box center [366, 163] width 174 height 16
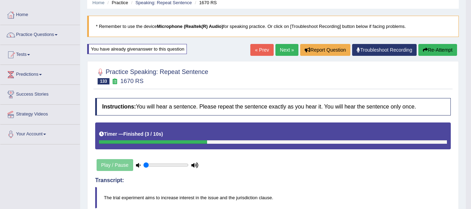
scroll to position [16, 0]
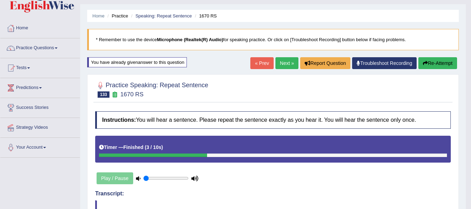
click at [439, 63] on button "Re-Attempt" at bounding box center [437, 63] width 39 height 12
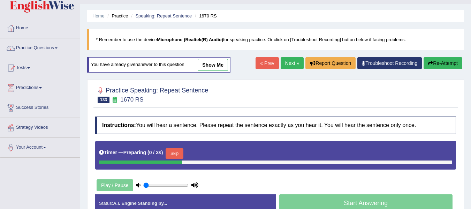
click at [177, 152] on button "Skip" at bounding box center [174, 153] width 17 height 10
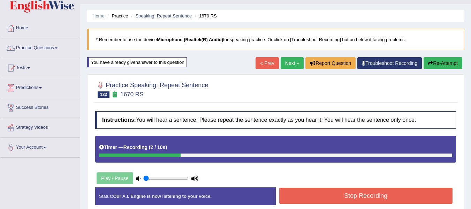
click at [382, 191] on button "Stop Recording" at bounding box center [366, 196] width 174 height 16
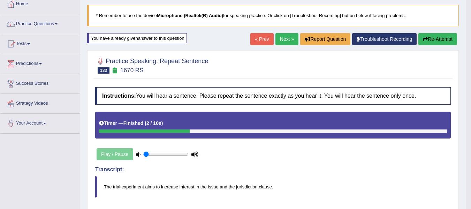
scroll to position [39, 0]
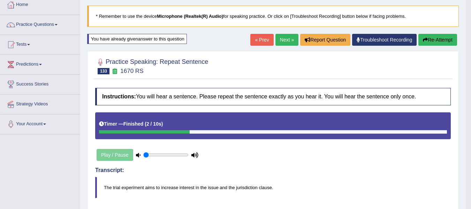
click at [283, 41] on link "Next »" at bounding box center [286, 40] width 23 height 12
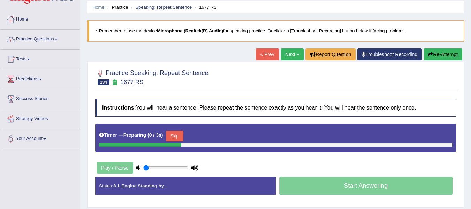
scroll to position [35, 0]
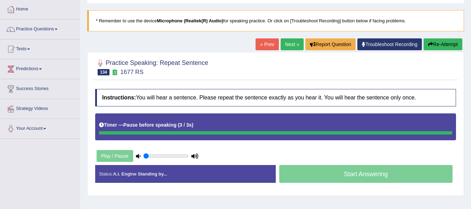
click at [243, 156] on div "Instructions: You will hear a sentence. Please repeat the sentence exactly as y…" at bounding box center [275, 138] width 364 height 106
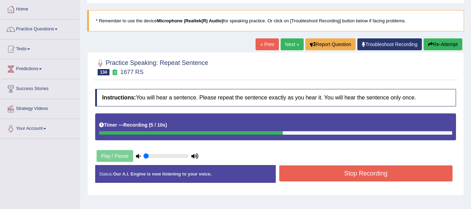
click at [341, 164] on div "Instructions: You will hear a sentence. Please repeat the sentence exactly as y…" at bounding box center [275, 138] width 364 height 106
click at [343, 168] on button "Stop Recording" at bounding box center [366, 173] width 174 height 16
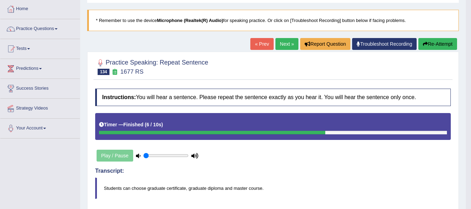
scroll to position [23, 0]
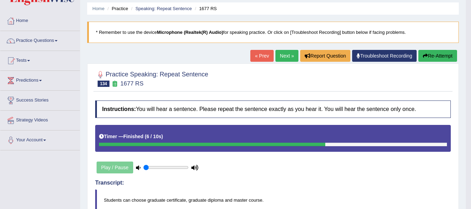
click at [440, 56] on button "Re-Attempt" at bounding box center [437, 56] width 39 height 12
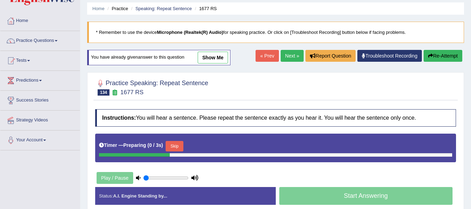
click at [177, 150] on button "Skip" at bounding box center [174, 146] width 17 height 10
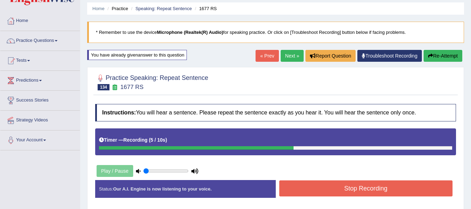
click at [326, 185] on button "Stop Recording" at bounding box center [366, 188] width 174 height 16
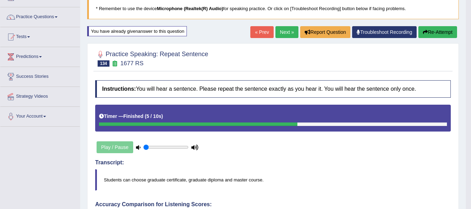
scroll to position [35, 0]
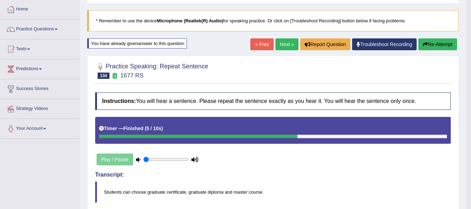
click at [429, 41] on button "Re-Attempt" at bounding box center [437, 44] width 39 height 12
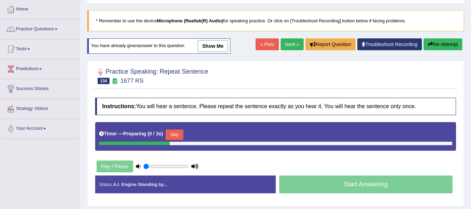
click at [175, 134] on button "Skip" at bounding box center [174, 134] width 17 height 10
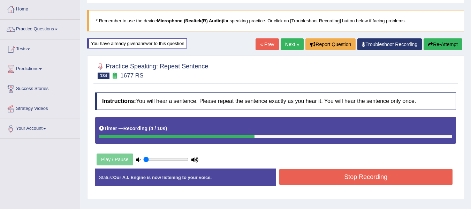
click at [364, 171] on button "Stop Recording" at bounding box center [366, 177] width 174 height 16
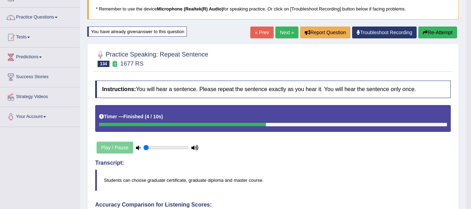
scroll to position [46, 0]
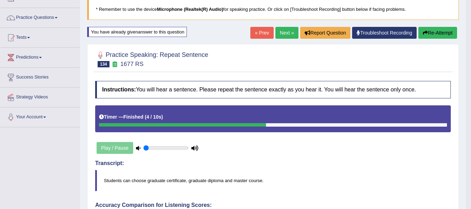
click at [430, 34] on button "Re-Attempt" at bounding box center [437, 33] width 39 height 12
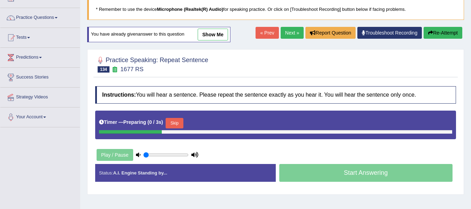
click at [180, 118] on button "Skip" at bounding box center [174, 123] width 17 height 10
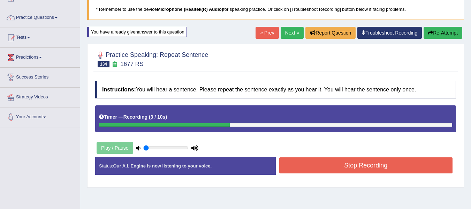
click at [304, 166] on button "Stop Recording" at bounding box center [366, 165] width 174 height 16
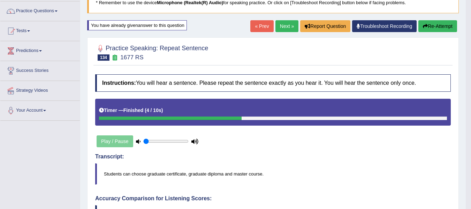
scroll to position [70, 0]
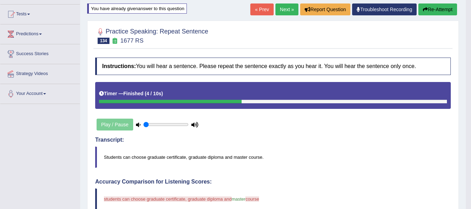
click at [283, 4] on link "Next »" at bounding box center [286, 9] width 23 height 12
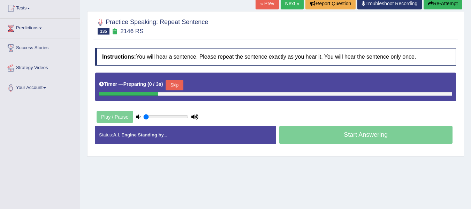
scroll to position [81, 0]
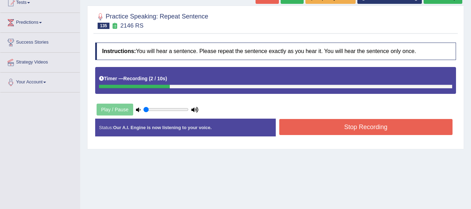
click at [320, 128] on button "Stop Recording" at bounding box center [366, 127] width 174 height 16
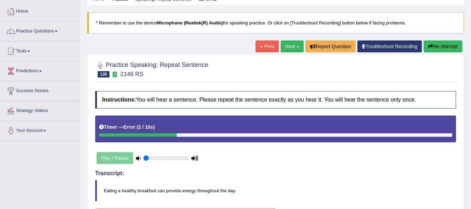
scroll to position [12, 0]
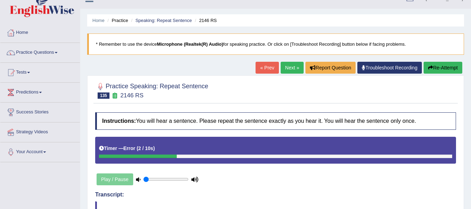
click at [426, 70] on button "Re-Attempt" at bounding box center [442, 68] width 39 height 12
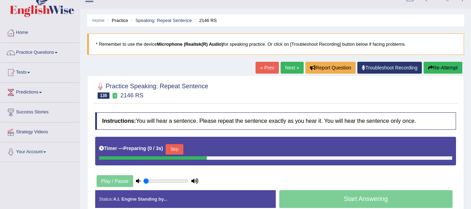
click at [177, 146] on button "Skip" at bounding box center [174, 149] width 17 height 10
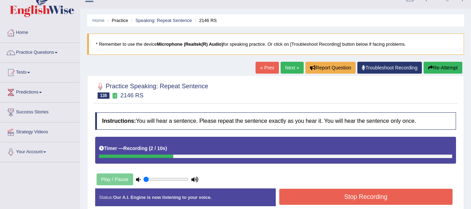
click at [331, 196] on button "Stop Recording" at bounding box center [366, 197] width 174 height 16
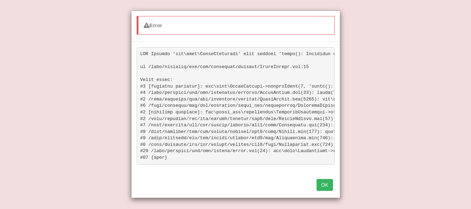
scroll to position [105, 0]
click at [328, 191] on button "OK" at bounding box center [324, 185] width 16 height 12
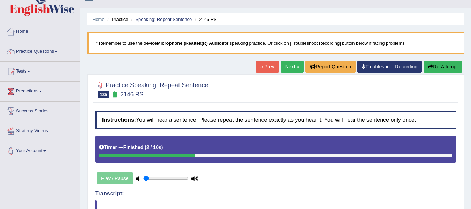
scroll to position [12, 0]
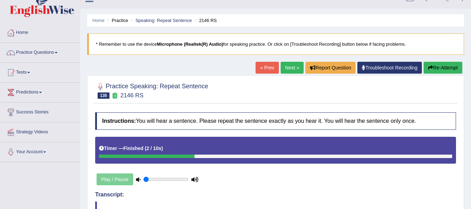
click at [444, 63] on button "Re-Attempt" at bounding box center [442, 68] width 39 height 12
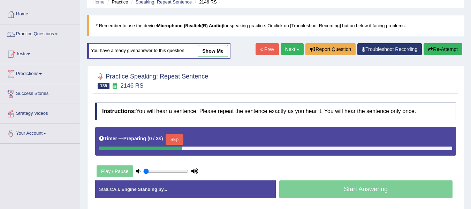
scroll to position [46, 0]
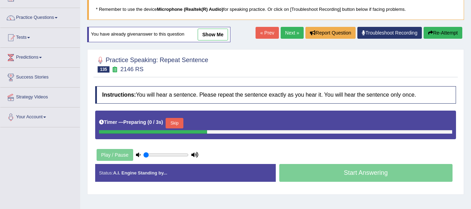
click at [173, 120] on button "Skip" at bounding box center [174, 123] width 17 height 10
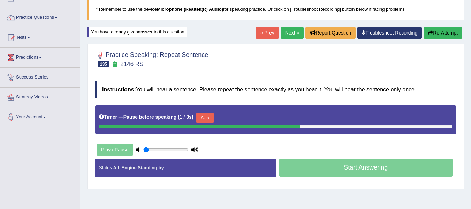
click at [211, 117] on button "Skip" at bounding box center [204, 118] width 17 height 10
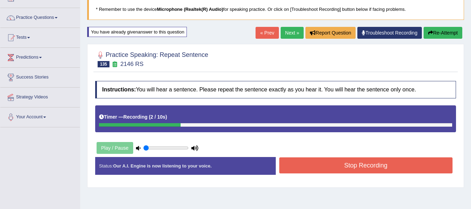
click at [329, 163] on button "Stop Recording" at bounding box center [366, 165] width 174 height 16
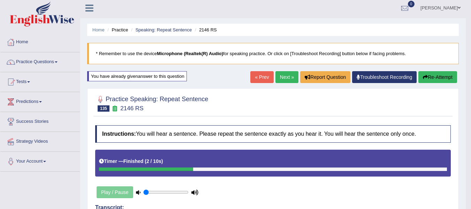
scroll to position [0, 0]
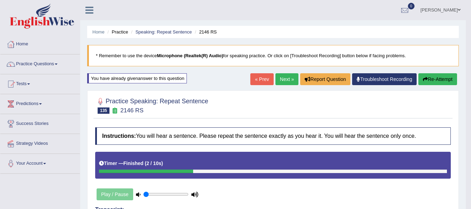
click at [422, 75] on button "Re-Attempt" at bounding box center [437, 79] width 39 height 12
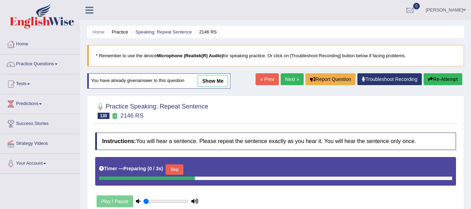
click at [180, 169] on button "Skip" at bounding box center [174, 169] width 17 height 10
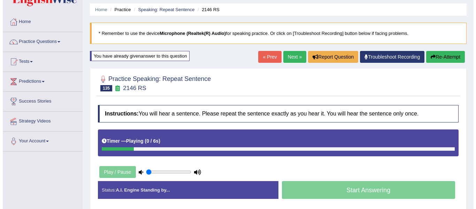
scroll to position [81, 0]
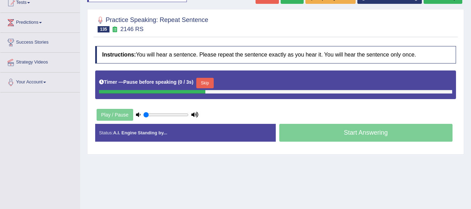
click at [202, 82] on button "Skip" at bounding box center [204, 83] width 17 height 10
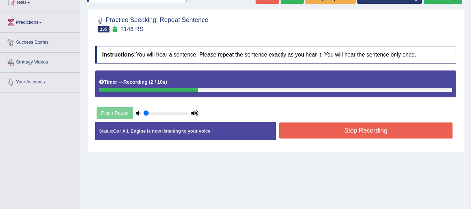
click at [344, 140] on div "Stop Recording" at bounding box center [366, 131] width 181 height 18
click at [342, 134] on button "Stop Recording" at bounding box center [366, 130] width 174 height 16
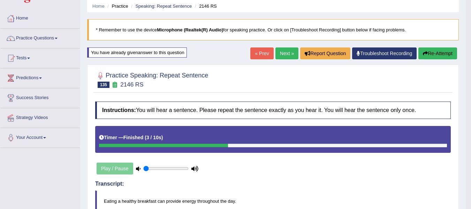
scroll to position [23, 0]
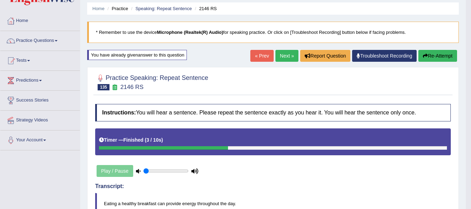
click at [442, 55] on button "Re-Attempt" at bounding box center [437, 56] width 39 height 12
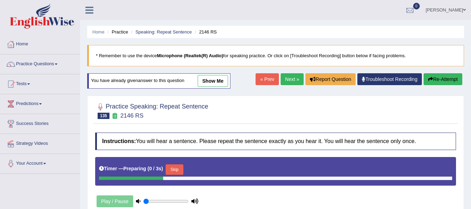
click at [179, 164] on button "Skip" at bounding box center [174, 169] width 17 height 10
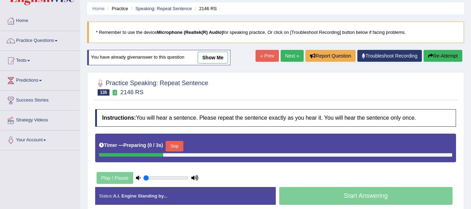
scroll to position [23, 0]
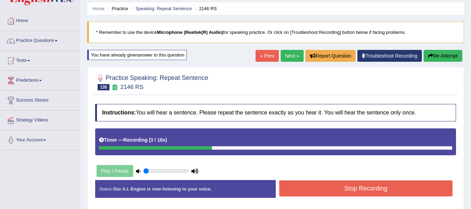
click at [301, 189] on button "Stop Recording" at bounding box center [366, 188] width 174 height 16
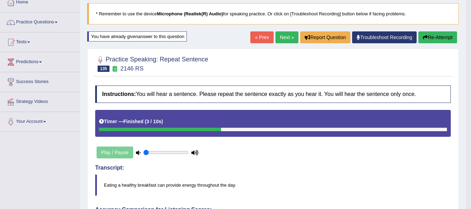
scroll to position [35, 0]
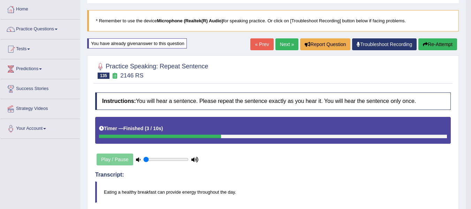
click at [291, 43] on link "Next »" at bounding box center [286, 44] width 23 height 12
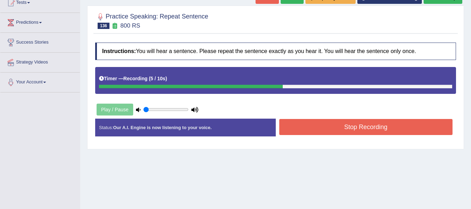
click at [305, 125] on button "Stop Recording" at bounding box center [366, 127] width 174 height 16
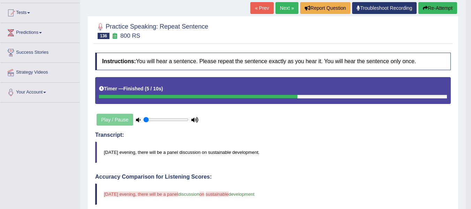
scroll to position [70, 0]
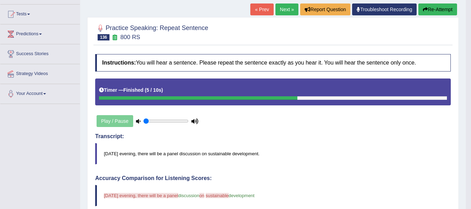
click at [432, 13] on button "Re-Attempt" at bounding box center [437, 9] width 39 height 12
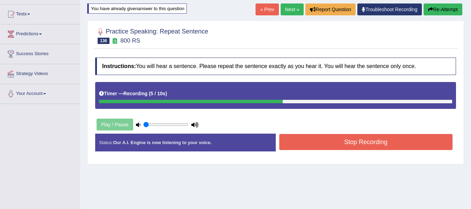
click at [321, 138] on button "Stop Recording" at bounding box center [366, 142] width 174 height 16
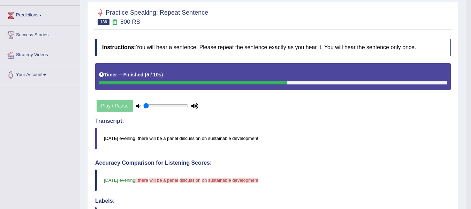
scroll to position [70, 0]
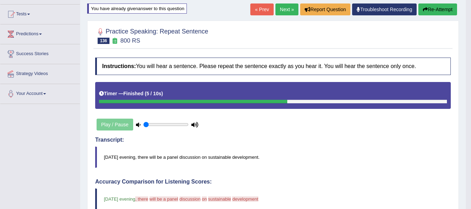
click at [428, 10] on button "Re-Attempt" at bounding box center [437, 9] width 39 height 12
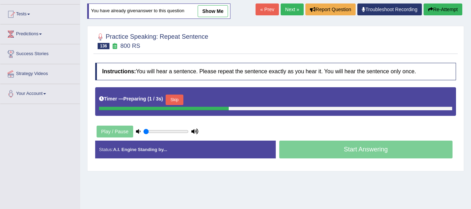
click at [181, 97] on button "Skip" at bounding box center [174, 99] width 17 height 10
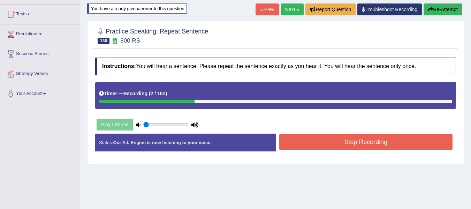
click at [310, 143] on button "Stop Recording" at bounding box center [366, 142] width 174 height 16
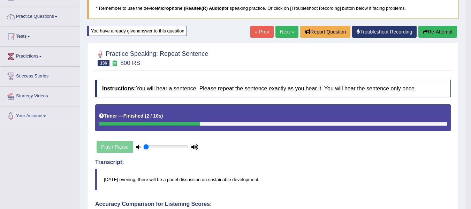
scroll to position [46, 0]
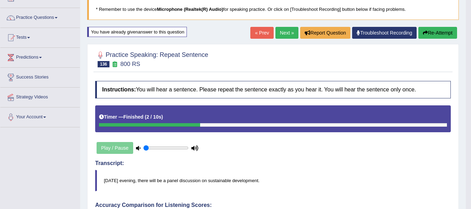
click at [285, 32] on link "Next »" at bounding box center [286, 33] width 23 height 12
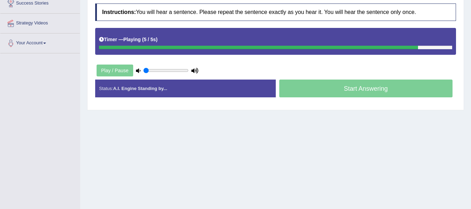
scroll to position [116, 0]
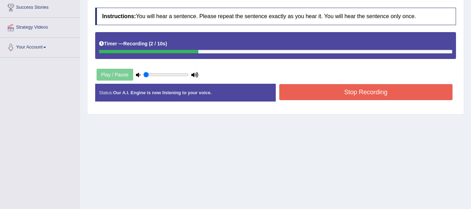
click at [318, 94] on button "Stop Recording" at bounding box center [366, 92] width 174 height 16
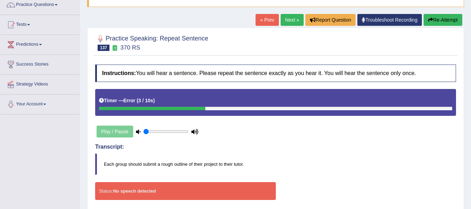
scroll to position [58, 0]
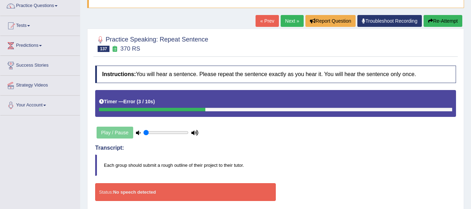
click at [431, 25] on button "Re-Attempt" at bounding box center [442, 21] width 39 height 12
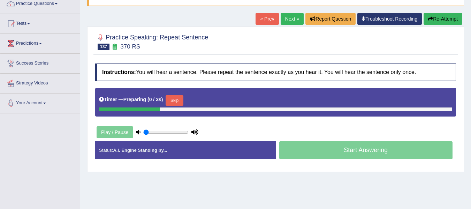
click at [175, 99] on button "Skip" at bounding box center [174, 100] width 17 height 10
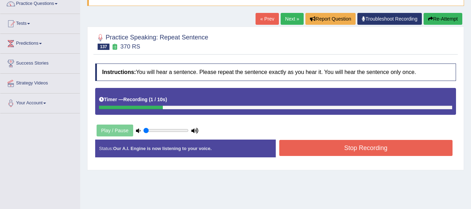
click at [315, 147] on button "Stop Recording" at bounding box center [366, 148] width 174 height 16
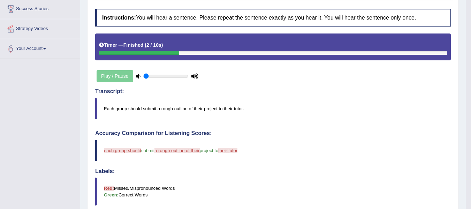
scroll to position [72, 0]
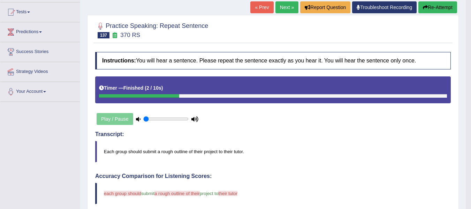
click at [446, 7] on button "Re-Attempt" at bounding box center [437, 7] width 39 height 12
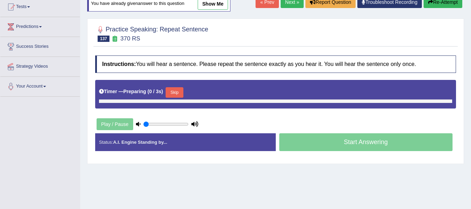
scroll to position [77, 0]
drag, startPoint x: 172, startPoint y: 89, endPoint x: 176, endPoint y: 97, distance: 9.0
click at [172, 90] on button "Skip" at bounding box center [174, 92] width 17 height 10
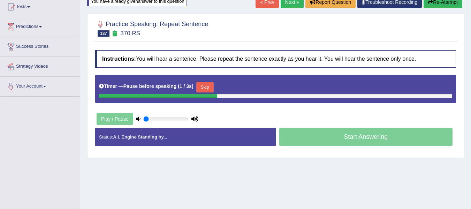
click at [206, 85] on button "Skip" at bounding box center [204, 87] width 17 height 10
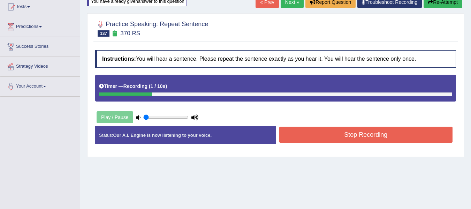
click at [321, 133] on button "Stop Recording" at bounding box center [366, 135] width 174 height 16
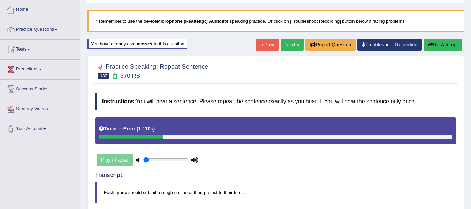
scroll to position [31, 0]
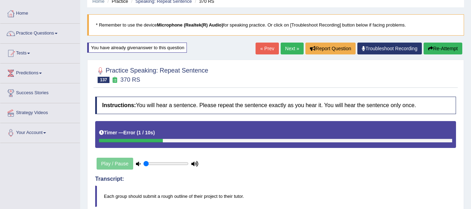
click at [434, 54] on button "Re-Attempt" at bounding box center [442, 49] width 39 height 12
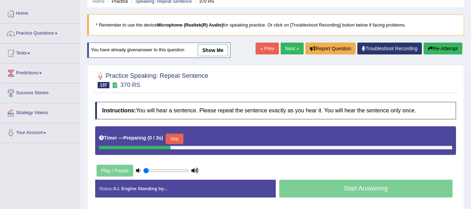
click at [182, 136] on button "Skip" at bounding box center [174, 138] width 17 height 10
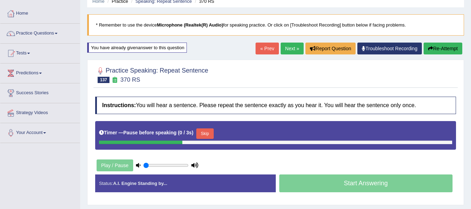
click at [200, 134] on button "Skip" at bounding box center [204, 133] width 17 height 10
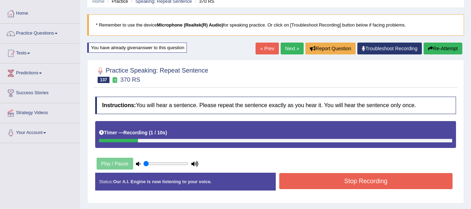
click at [361, 181] on button "Stop Recording" at bounding box center [366, 181] width 174 height 16
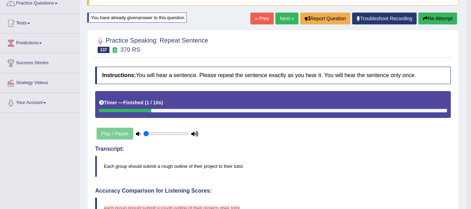
scroll to position [54, 0]
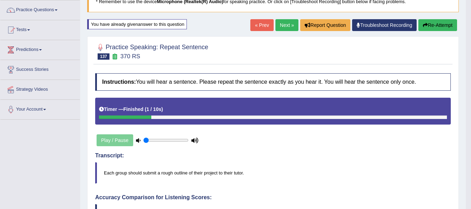
click at [285, 25] on link "Next »" at bounding box center [286, 25] width 23 height 12
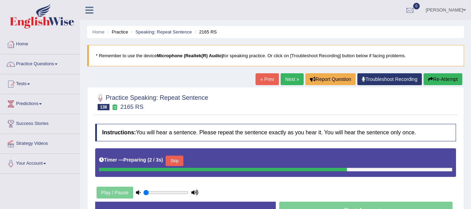
click at [259, 83] on link "« Prev" at bounding box center [266, 79] width 23 height 12
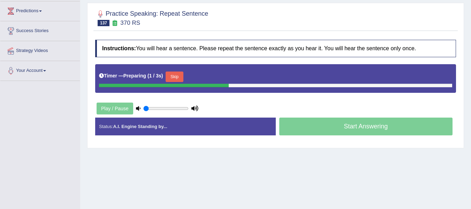
scroll to position [93, 0]
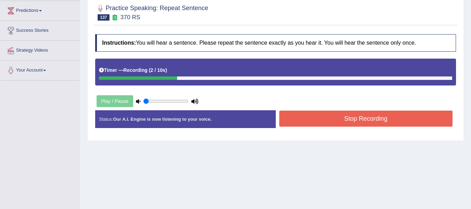
click at [321, 117] on button "Stop Recording" at bounding box center [366, 118] width 174 height 16
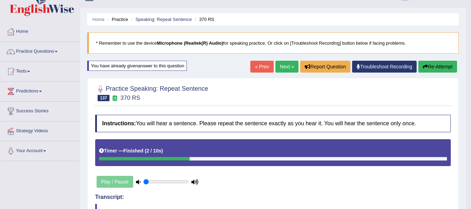
scroll to position [12, 0]
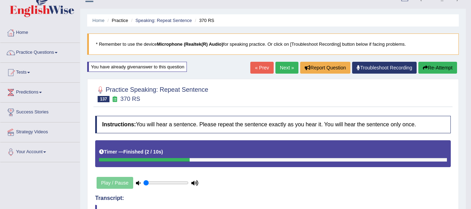
click at [281, 66] on link "Next »" at bounding box center [286, 68] width 23 height 12
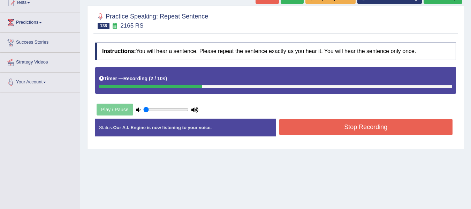
click at [398, 136] on div "Stop Recording" at bounding box center [366, 128] width 181 height 18
click at [396, 130] on button "Stop Recording" at bounding box center [366, 127] width 174 height 16
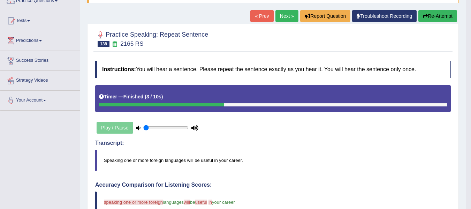
scroll to position [58, 0]
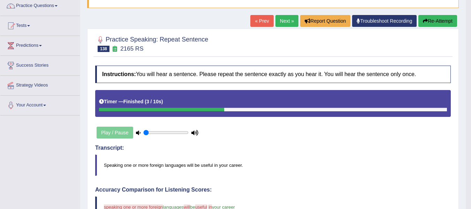
click at [427, 22] on button "Re-Attempt" at bounding box center [437, 21] width 39 height 12
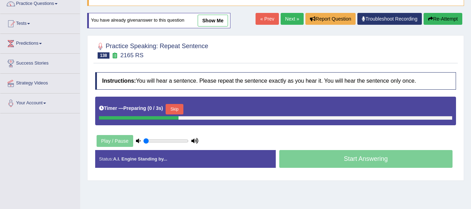
click at [177, 109] on button "Skip" at bounding box center [174, 109] width 17 height 10
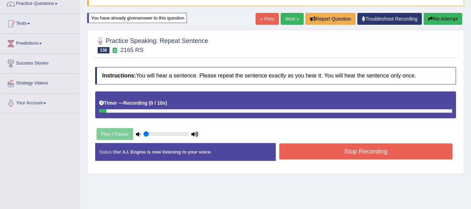
click at [328, 151] on button "Stop Recording" at bounding box center [366, 151] width 174 height 16
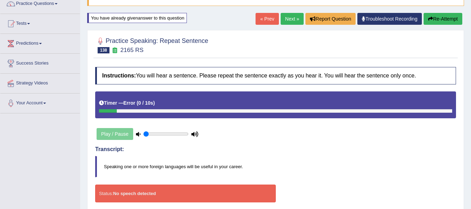
click at [439, 19] on button "Re-Attempt" at bounding box center [442, 19] width 39 height 12
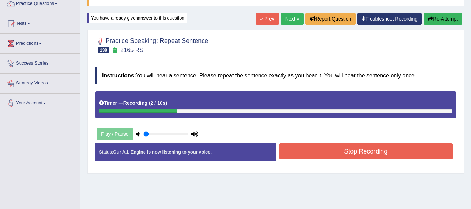
click at [342, 145] on button "Stop Recording" at bounding box center [366, 151] width 174 height 16
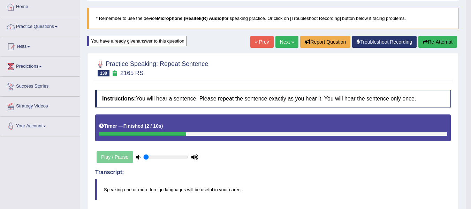
scroll to position [37, 0]
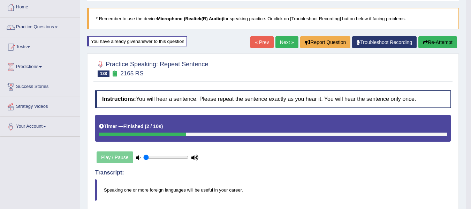
click at [434, 41] on button "Re-Attempt" at bounding box center [437, 42] width 39 height 12
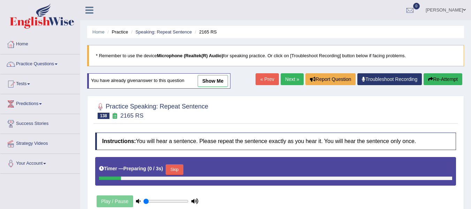
scroll to position [37, 0]
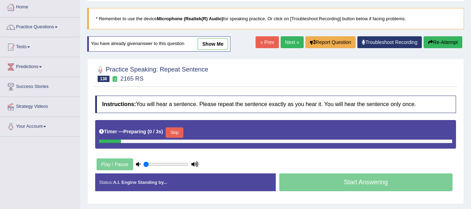
click at [180, 129] on button "Skip" at bounding box center [174, 132] width 17 height 10
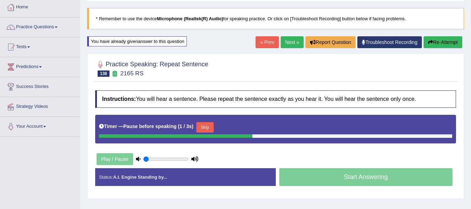
click at [208, 125] on button "Skip" at bounding box center [204, 127] width 17 height 10
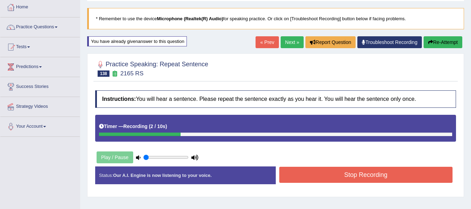
click at [312, 178] on button "Stop Recording" at bounding box center [366, 175] width 174 height 16
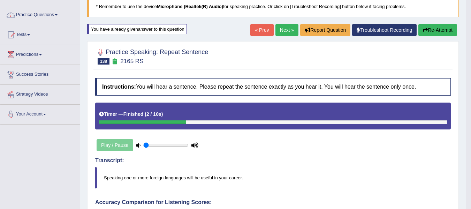
scroll to position [48, 0]
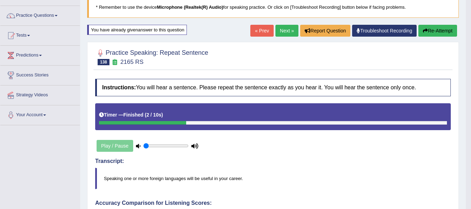
click at [277, 32] on link "Next »" at bounding box center [286, 31] width 23 height 12
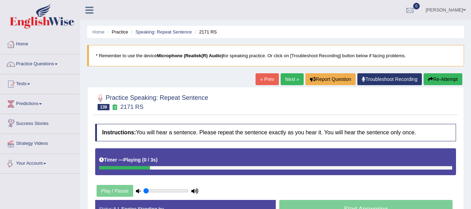
click at [52, 178] on div "Toggle navigation Home Practice Questions Speaking Practice Read Aloud Repeat S…" at bounding box center [235, 181] width 471 height 362
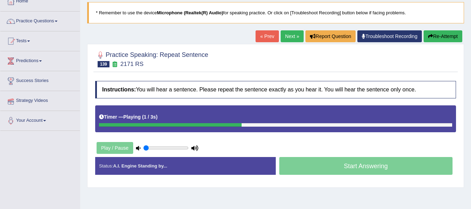
scroll to position [58, 0]
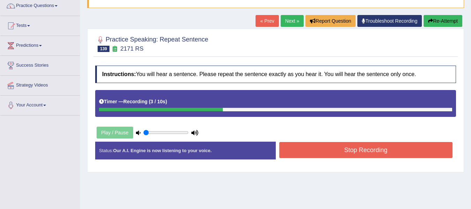
click at [297, 147] on button "Stop Recording" at bounding box center [366, 150] width 174 height 16
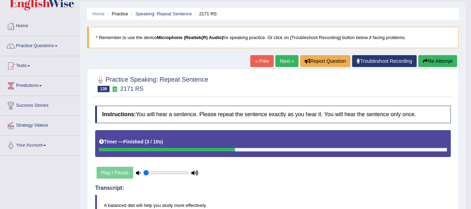
scroll to position [0, 0]
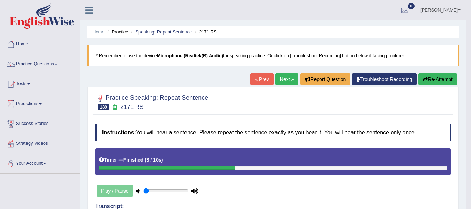
click at [283, 74] on link "Next »" at bounding box center [286, 79] width 23 height 12
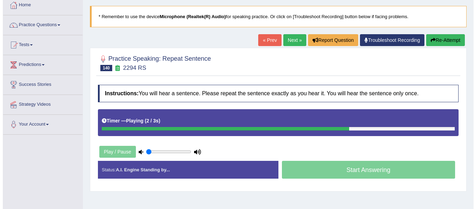
scroll to position [46, 0]
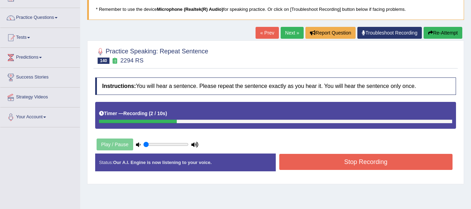
click at [353, 169] on button "Stop Recording" at bounding box center [366, 162] width 174 height 16
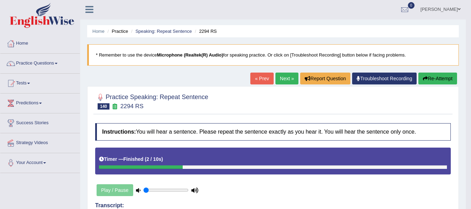
scroll to position [0, 0]
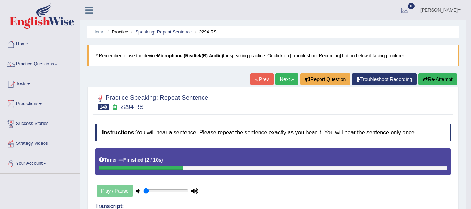
click at [436, 78] on button "Re-Attempt" at bounding box center [437, 79] width 39 height 12
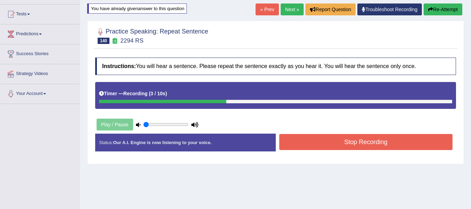
click at [291, 137] on button "Stop Recording" at bounding box center [366, 142] width 174 height 16
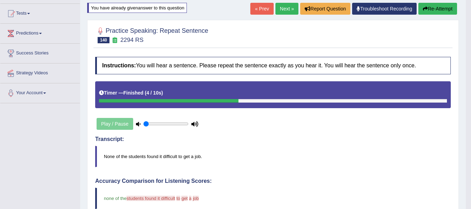
scroll to position [70, 0]
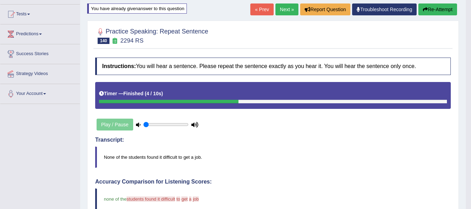
click at [282, 8] on link "Next »" at bounding box center [286, 9] width 23 height 12
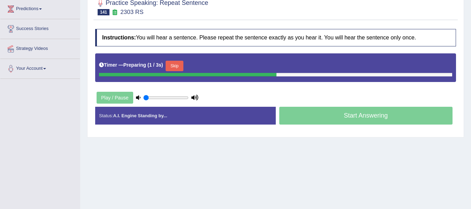
scroll to position [105, 0]
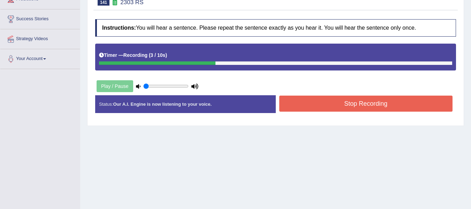
click at [324, 102] on button "Stop Recording" at bounding box center [366, 103] width 174 height 16
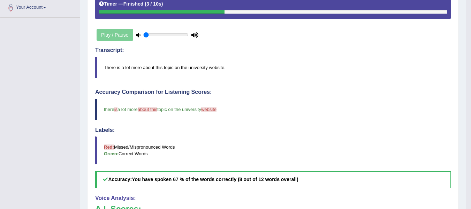
scroll to position [151, 0]
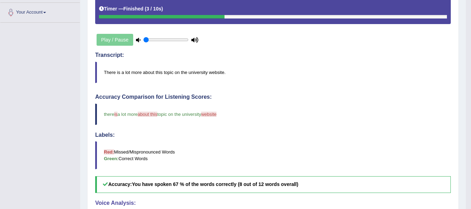
click at [70, 129] on div "Toggle navigation Home Practice Questions Speaking Practice Read Aloud Repeat S…" at bounding box center [233, 97] width 466 height 497
drag, startPoint x: 104, startPoint y: 69, endPoint x: 227, endPoint y: 75, distance: 122.8
click at [227, 74] on blockquote "There is a lot more about this topic on the university website." at bounding box center [272, 72] width 355 height 21
click at [107, 71] on blockquote "There is a lot more about this topic on the university website." at bounding box center [272, 72] width 355 height 21
drag, startPoint x: 104, startPoint y: 72, endPoint x: 230, endPoint y: 82, distance: 127.2
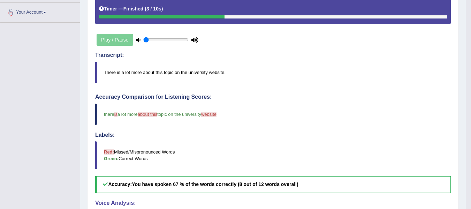
click at [230, 82] on blockquote "There is a lot more about this topic on the university website." at bounding box center [272, 72] width 355 height 21
click at [197, 142] on blockquote "Red: Missed/Mispronounced Words Green: Correct Words" at bounding box center [272, 155] width 355 height 28
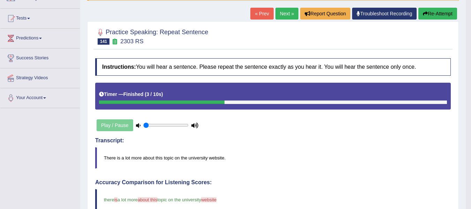
scroll to position [58, 0]
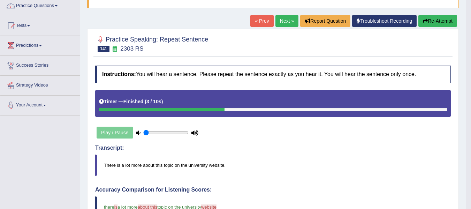
click at [289, 22] on link "Next »" at bounding box center [286, 21] width 23 height 12
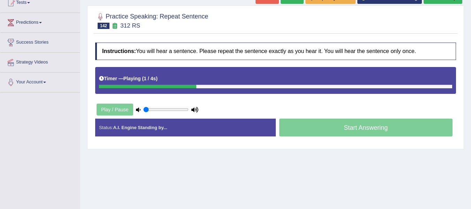
scroll to position [70, 0]
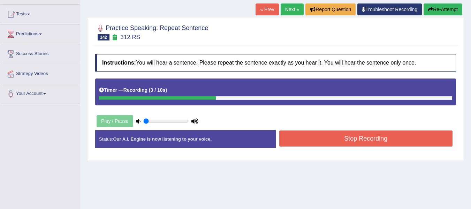
click at [298, 143] on button "Stop Recording" at bounding box center [366, 138] width 174 height 16
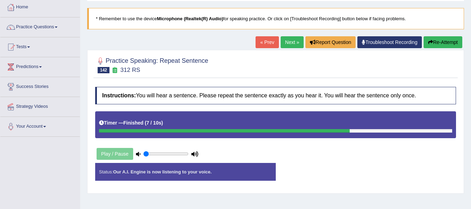
scroll to position [23, 0]
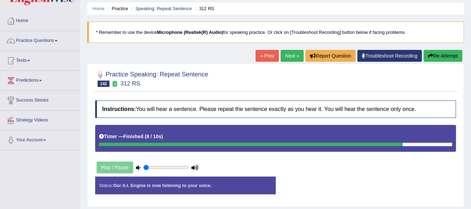
click at [432, 56] on button "Re-Attempt" at bounding box center [442, 56] width 39 height 12
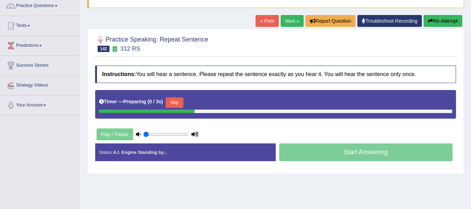
click at [177, 97] on button "Skip" at bounding box center [174, 102] width 17 height 10
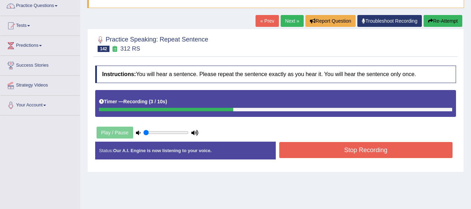
click at [292, 153] on button "Stop Recording" at bounding box center [366, 150] width 174 height 16
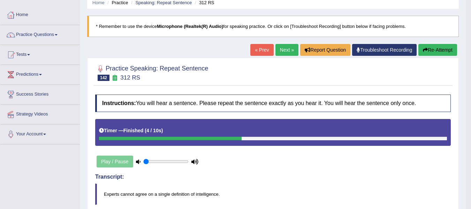
scroll to position [23, 0]
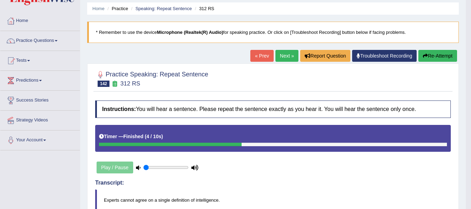
click at [426, 53] on icon "button" at bounding box center [425, 55] width 5 height 5
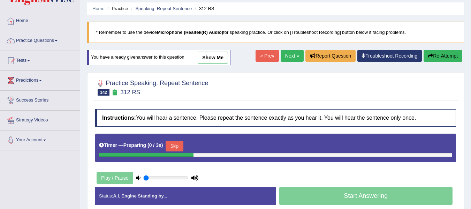
click at [178, 144] on button "Skip" at bounding box center [174, 146] width 17 height 10
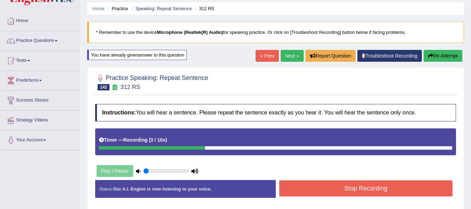
click at [304, 194] on button "Stop Recording" at bounding box center [366, 188] width 174 height 16
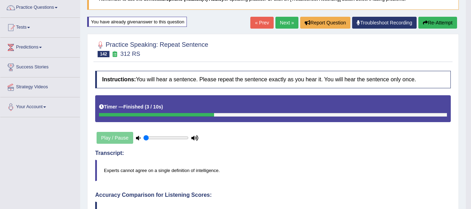
scroll to position [47, 0]
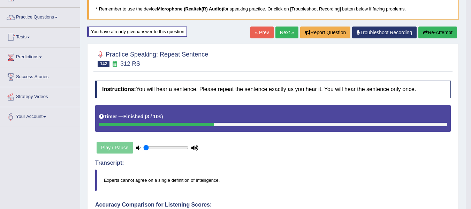
click at [444, 29] on button "Re-Attempt" at bounding box center [437, 32] width 39 height 12
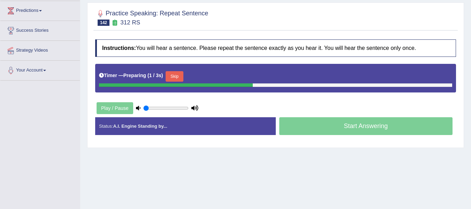
click at [181, 72] on button "Skip" at bounding box center [174, 76] width 17 height 10
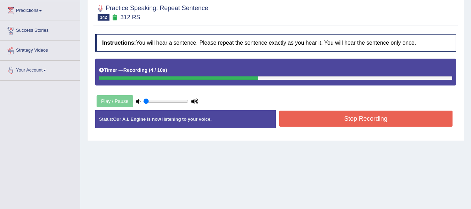
click at [332, 118] on button "Stop Recording" at bounding box center [366, 118] width 174 height 16
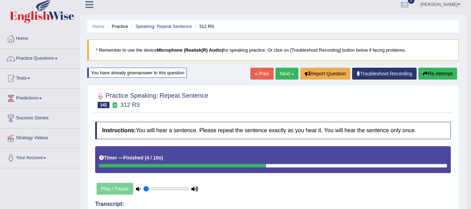
scroll to position [0, 0]
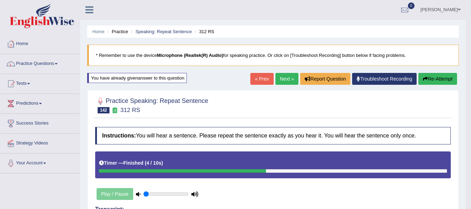
click at [437, 75] on button "Re-Attempt" at bounding box center [437, 79] width 39 height 12
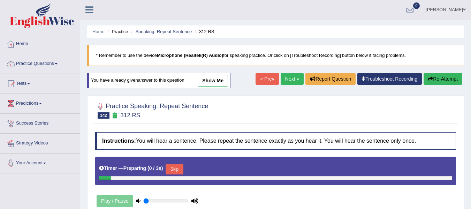
scroll to position [0, 0]
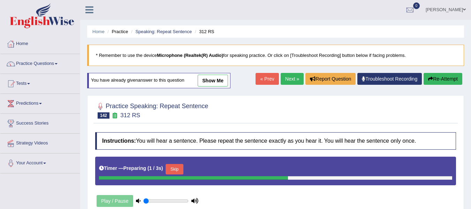
click at [180, 167] on button "Skip" at bounding box center [174, 169] width 17 height 10
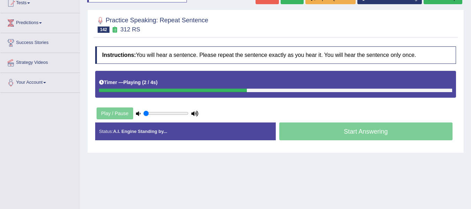
scroll to position [82, 0]
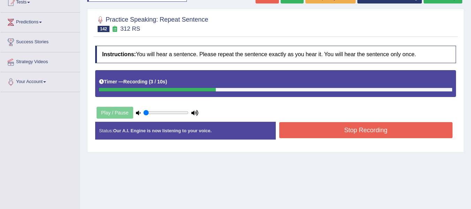
click at [343, 133] on button "Stop Recording" at bounding box center [366, 130] width 174 height 16
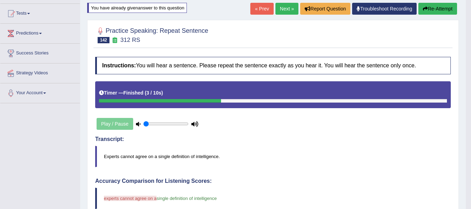
scroll to position [70, 0]
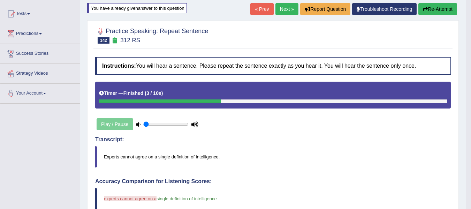
click at [432, 10] on button "Re-Attempt" at bounding box center [437, 9] width 39 height 12
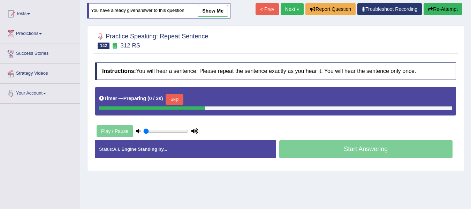
click at [178, 99] on button "Skip" at bounding box center [174, 99] width 17 height 10
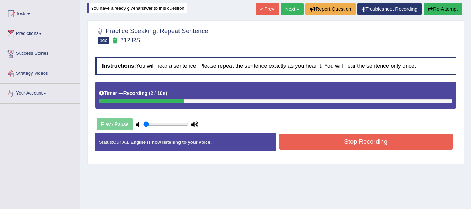
click at [361, 137] on button "Stop Recording" at bounding box center [366, 141] width 174 height 16
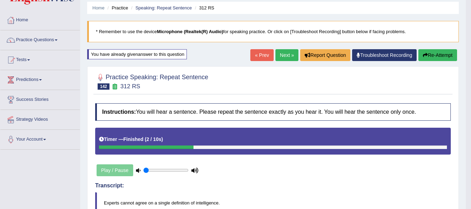
scroll to position [24, 0]
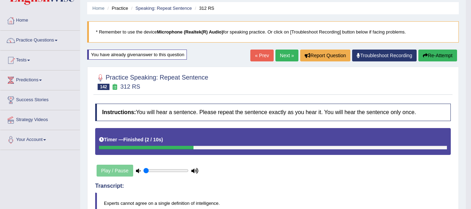
click at [287, 59] on link "Next »" at bounding box center [286, 55] width 23 height 12
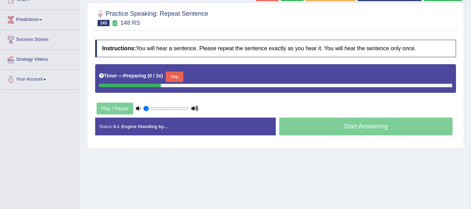
scroll to position [93, 0]
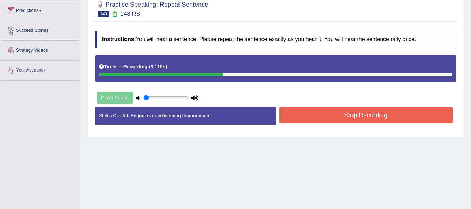
click at [287, 120] on button "Stop Recording" at bounding box center [366, 115] width 174 height 16
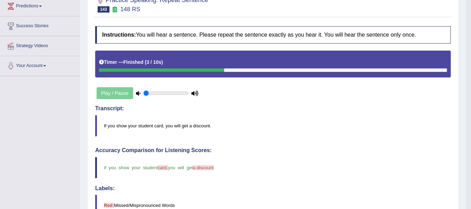
scroll to position [58, 0]
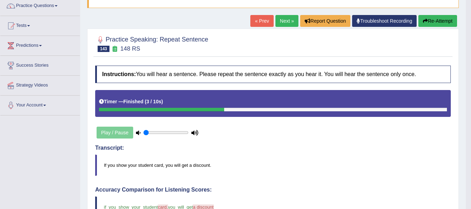
click at [283, 24] on link "Next »" at bounding box center [286, 21] width 23 height 12
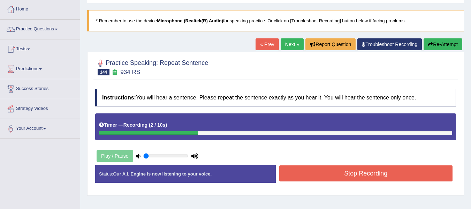
click at [326, 175] on button "Stop Recording" at bounding box center [366, 173] width 174 height 16
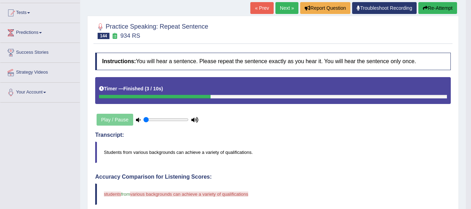
scroll to position [70, 0]
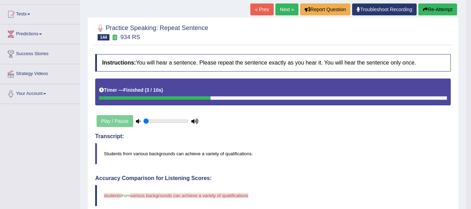
click at [446, 7] on button "Re-Attempt" at bounding box center [437, 9] width 39 height 12
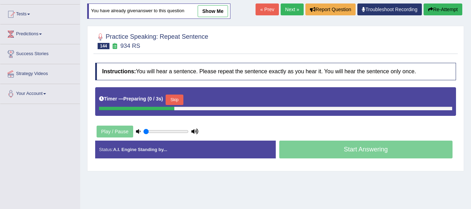
click at [176, 99] on button "Skip" at bounding box center [174, 99] width 17 height 10
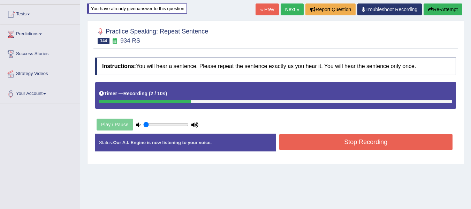
click at [296, 137] on button "Stop Recording" at bounding box center [366, 142] width 174 height 16
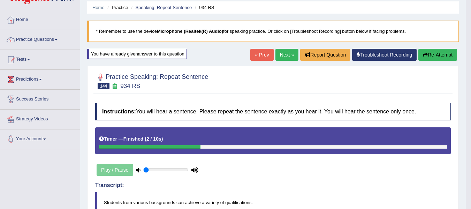
scroll to position [23, 0]
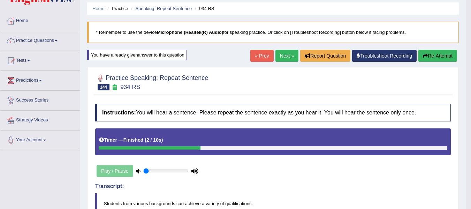
click at [438, 58] on button "Re-Attempt" at bounding box center [437, 56] width 39 height 12
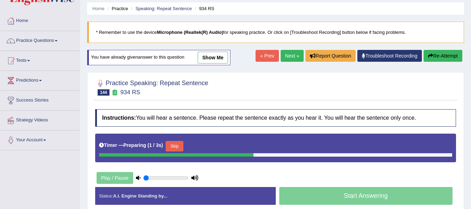
click at [176, 149] on button "Skip" at bounding box center [174, 146] width 17 height 10
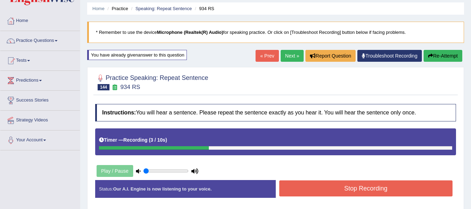
click at [328, 190] on button "Stop Recording" at bounding box center [366, 188] width 174 height 16
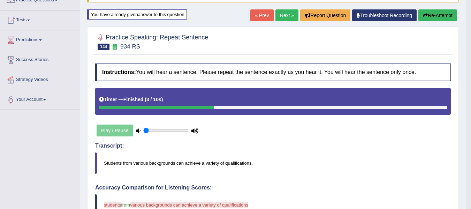
scroll to position [58, 0]
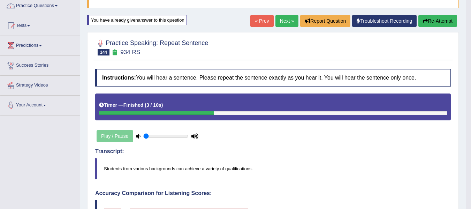
click at [278, 23] on link "Next »" at bounding box center [286, 21] width 23 height 12
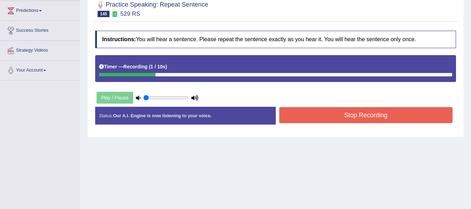
click at [301, 117] on button "Stop Recording" at bounding box center [366, 115] width 174 height 16
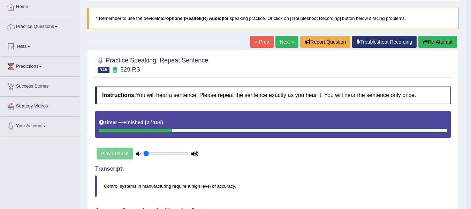
scroll to position [35, 0]
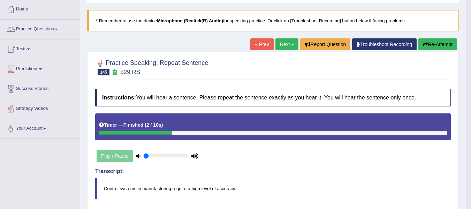
click at [430, 42] on button "Re-Attempt" at bounding box center [437, 44] width 39 height 12
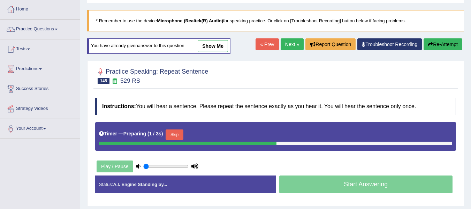
click at [182, 131] on button "Skip" at bounding box center [174, 134] width 17 height 10
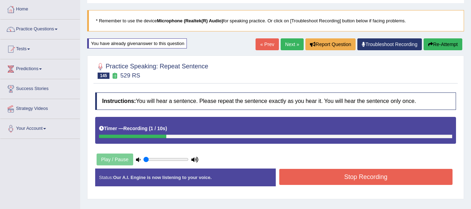
click at [321, 173] on button "Stop Recording" at bounding box center [366, 177] width 174 height 16
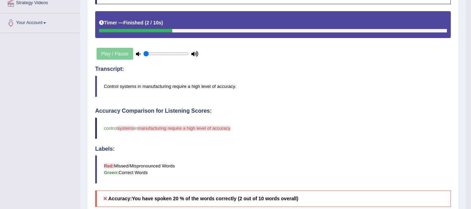
scroll to position [128, 0]
